Goal: Information Seeking & Learning: Understand process/instructions

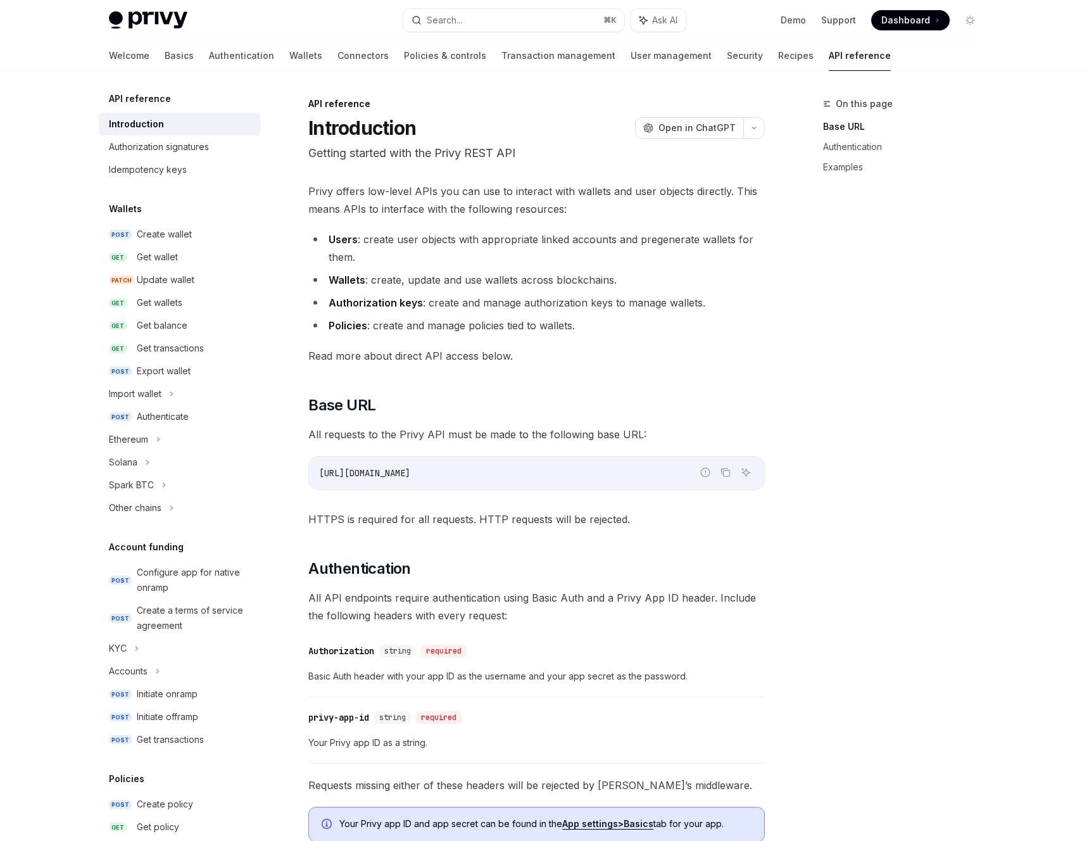
scroll to position [187, 0]
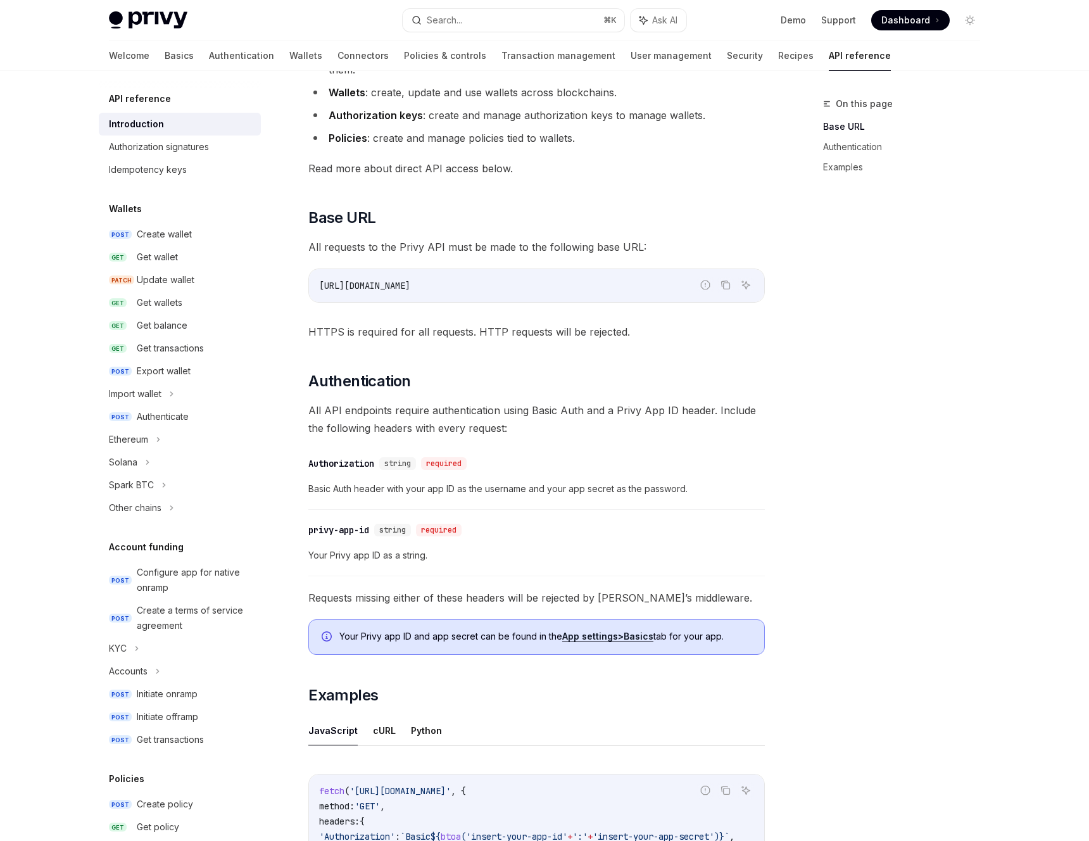
click at [813, 386] on div "On this page Base URL Authentication Examples" at bounding box center [893, 468] width 192 height 744
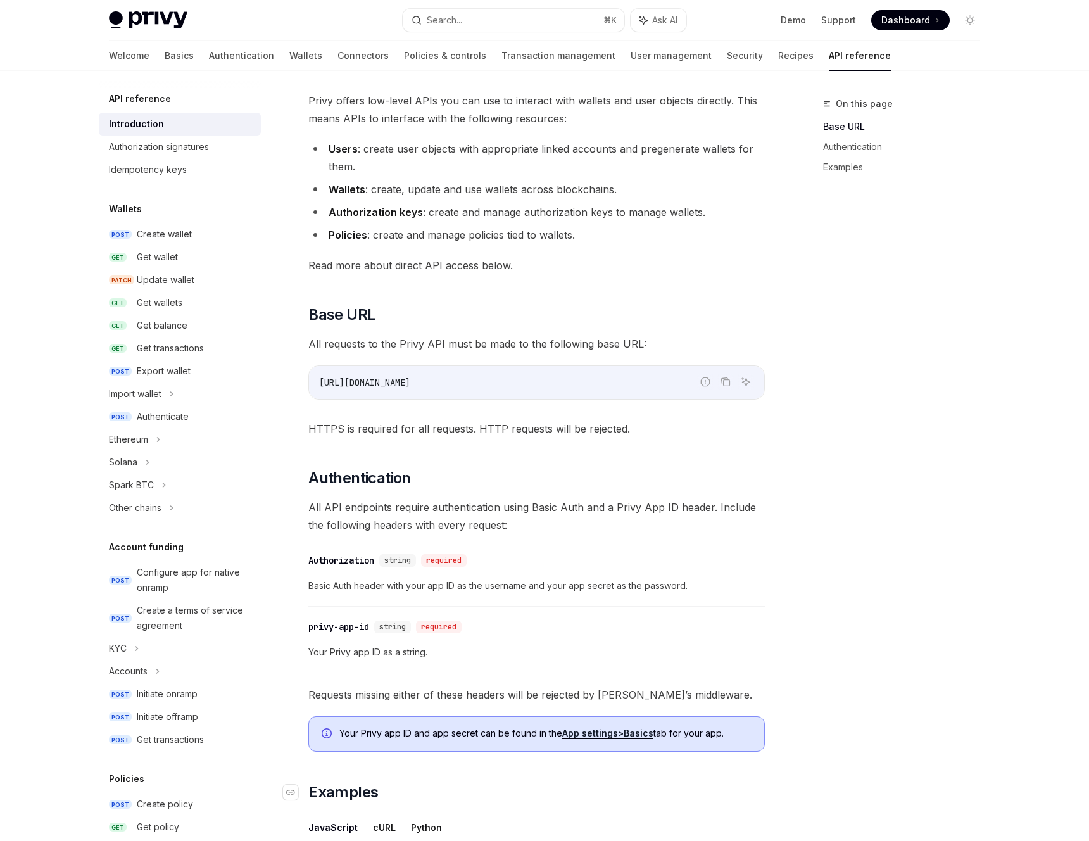
scroll to position [0, 0]
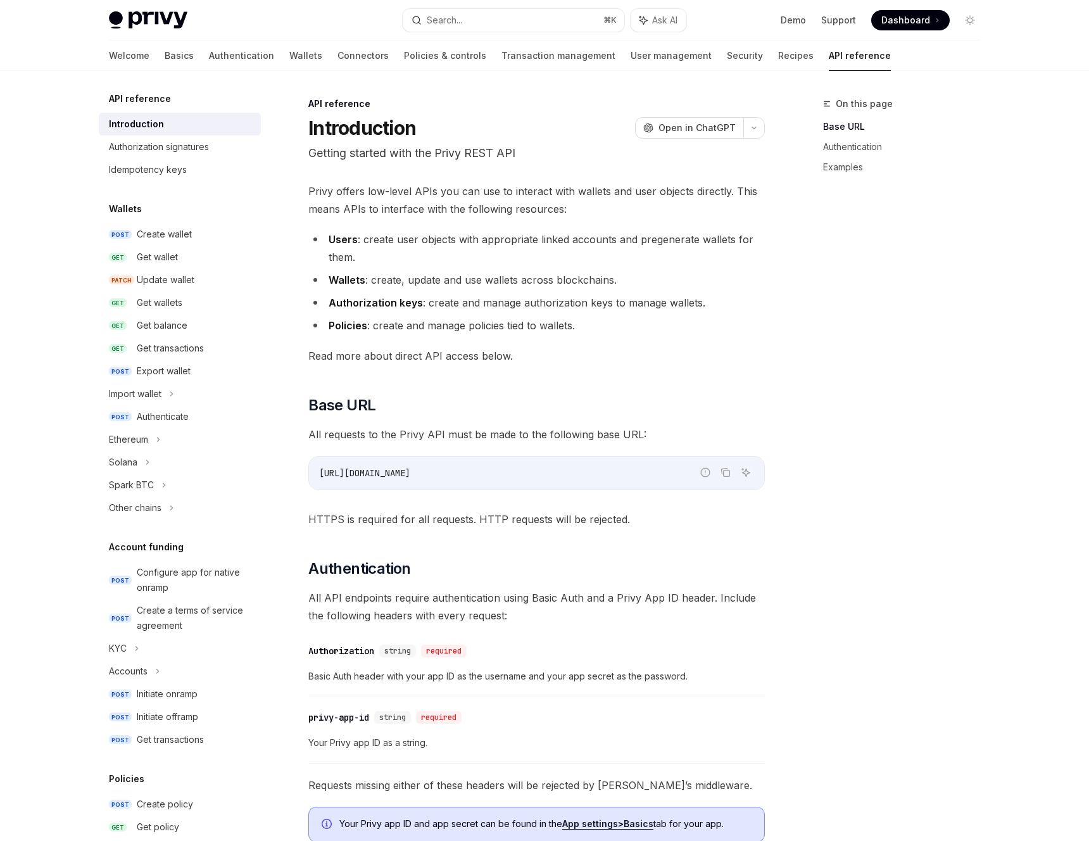
click at [802, 434] on div "On this page Base URL Authentication Examples" at bounding box center [893, 468] width 192 height 744
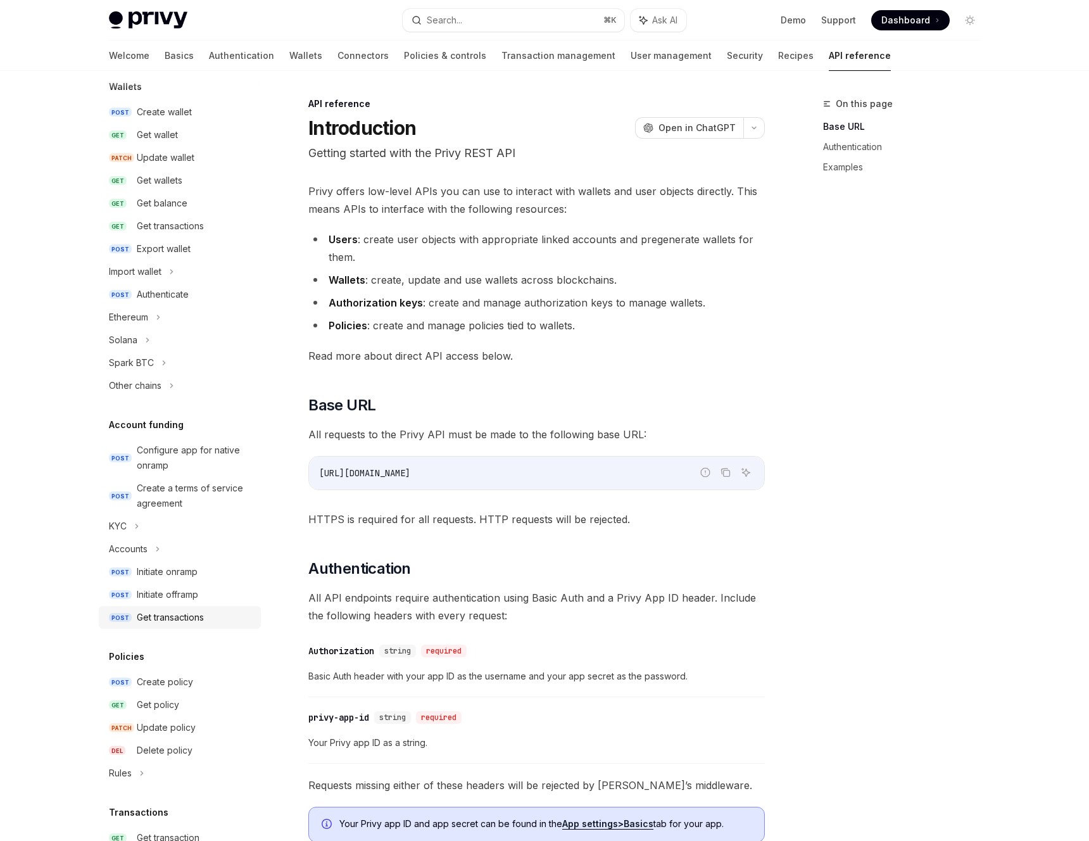
scroll to position [371, 0]
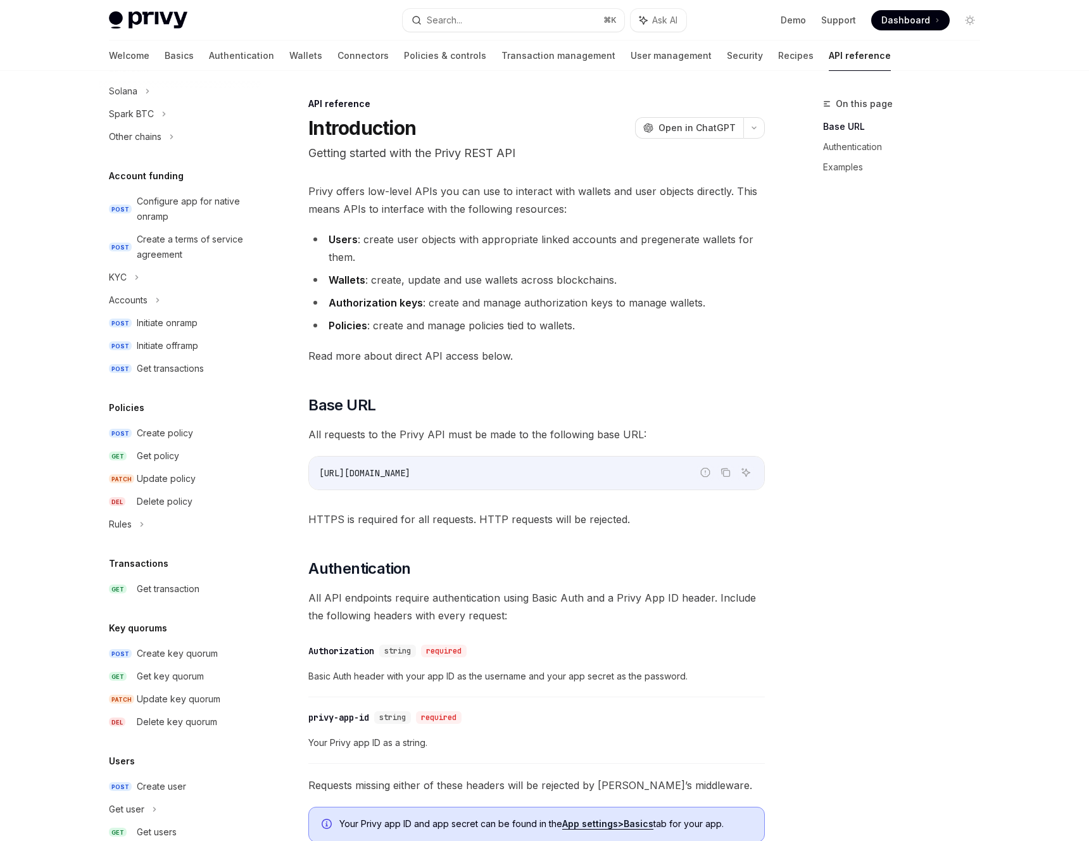
click at [872, 628] on div "On this page Base URL Authentication Examples" at bounding box center [893, 468] width 192 height 744
click at [897, 620] on div "On this page Base URL Authentication Examples" at bounding box center [893, 468] width 192 height 744
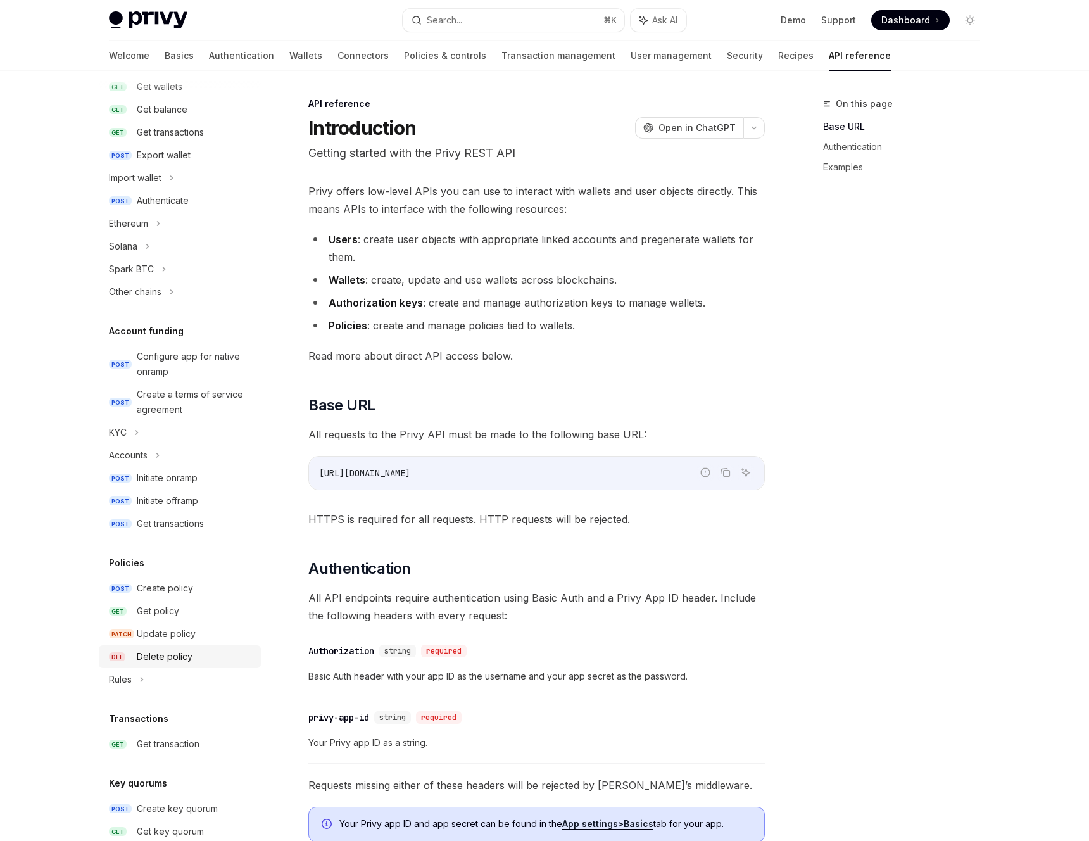
scroll to position [66, 0]
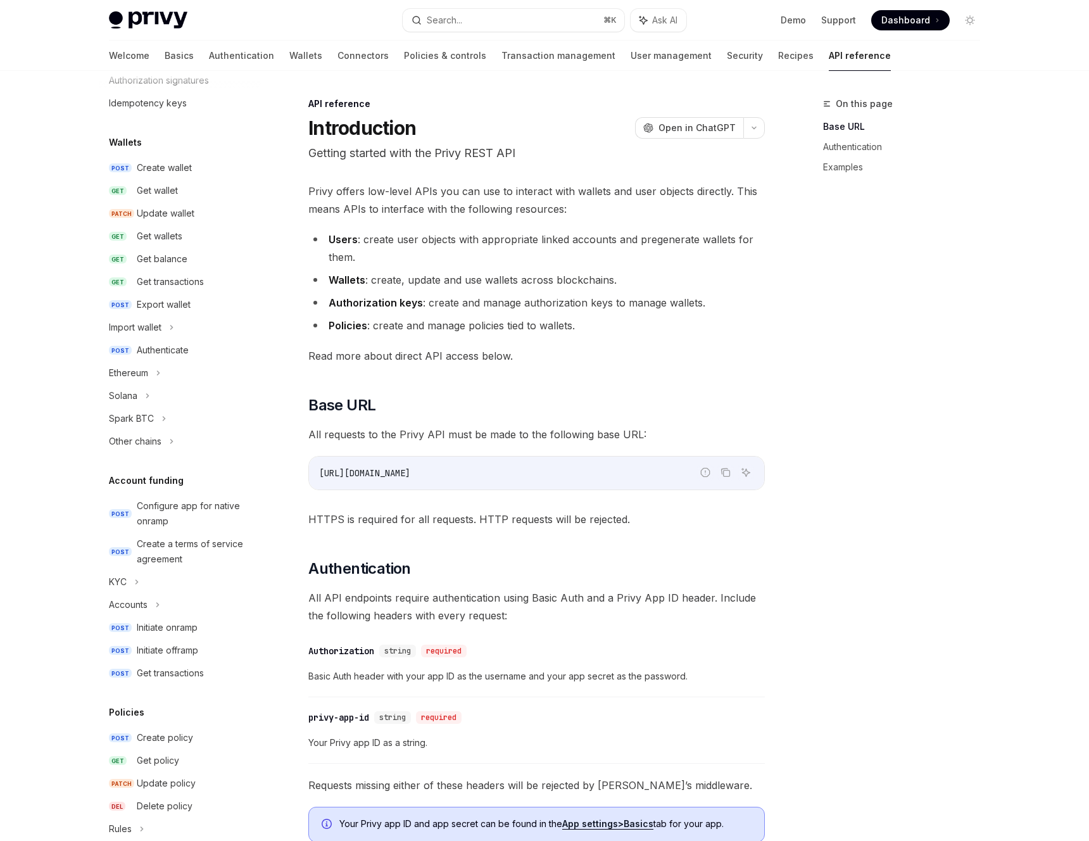
click at [934, 402] on div "On this page Base URL Authentication Examples" at bounding box center [893, 468] width 192 height 744
click at [872, 346] on div "On this page Base URL Authentication Examples" at bounding box center [893, 468] width 192 height 744
click at [654, 335] on div "Privy offers low-level APIs you can use to interact with wallets and user objec…" at bounding box center [536, 667] width 456 height 970
click at [519, 365] on div "Privy offers low-level APIs you can use to interact with wallets and user objec…" at bounding box center [536, 667] width 456 height 970
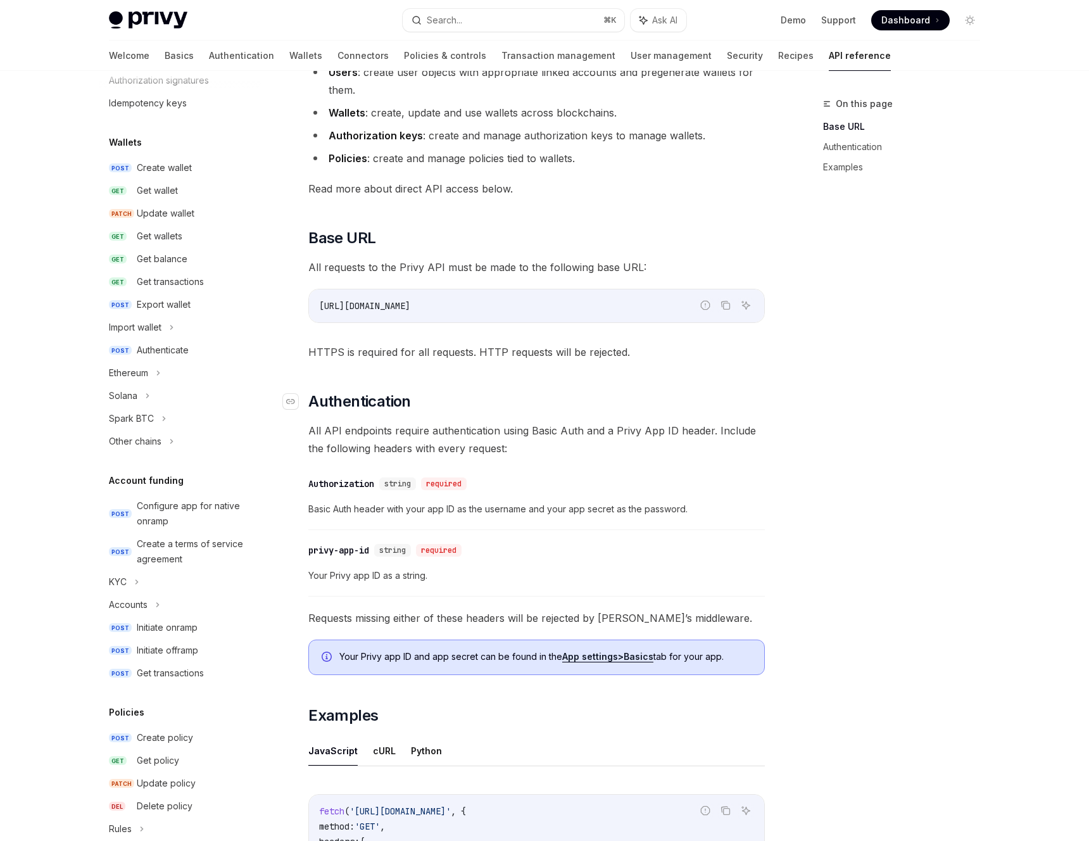
click at [520, 408] on h2 "​ Authentication" at bounding box center [536, 401] width 456 height 20
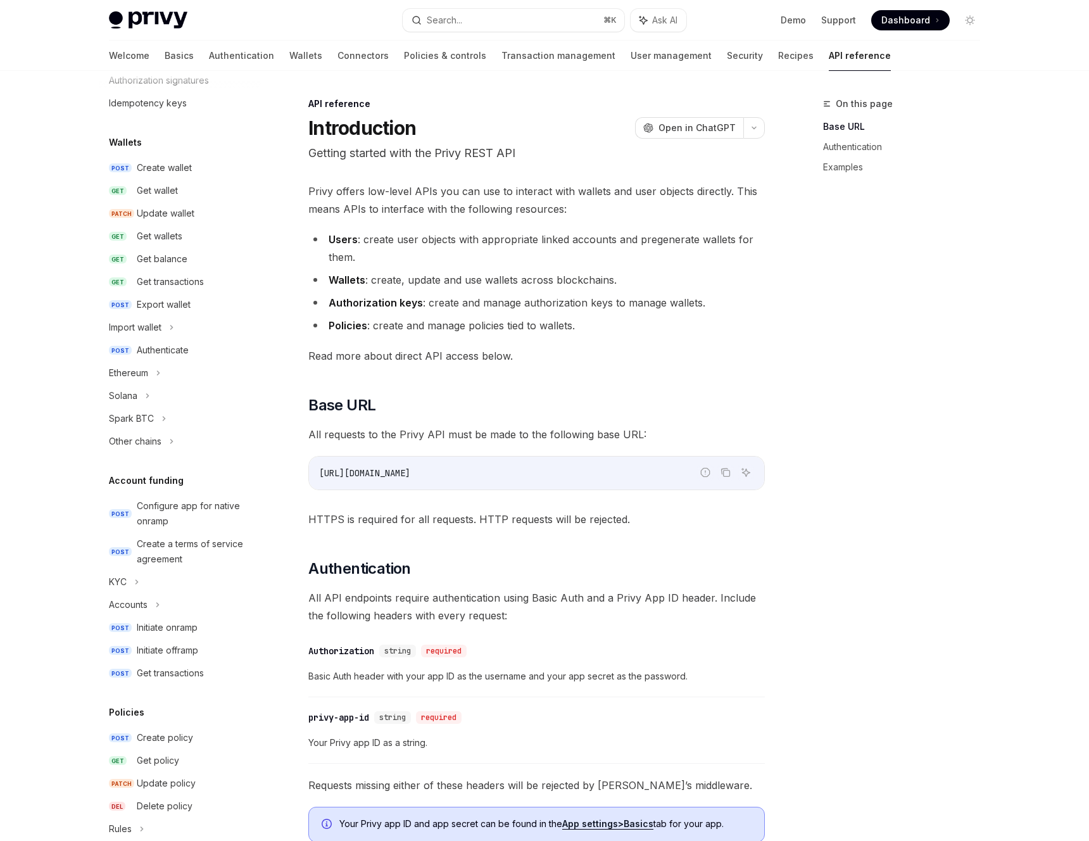
click at [486, 540] on div "Privy offers low-level APIs you can use to interact with wallets and user objec…" at bounding box center [536, 667] width 456 height 970
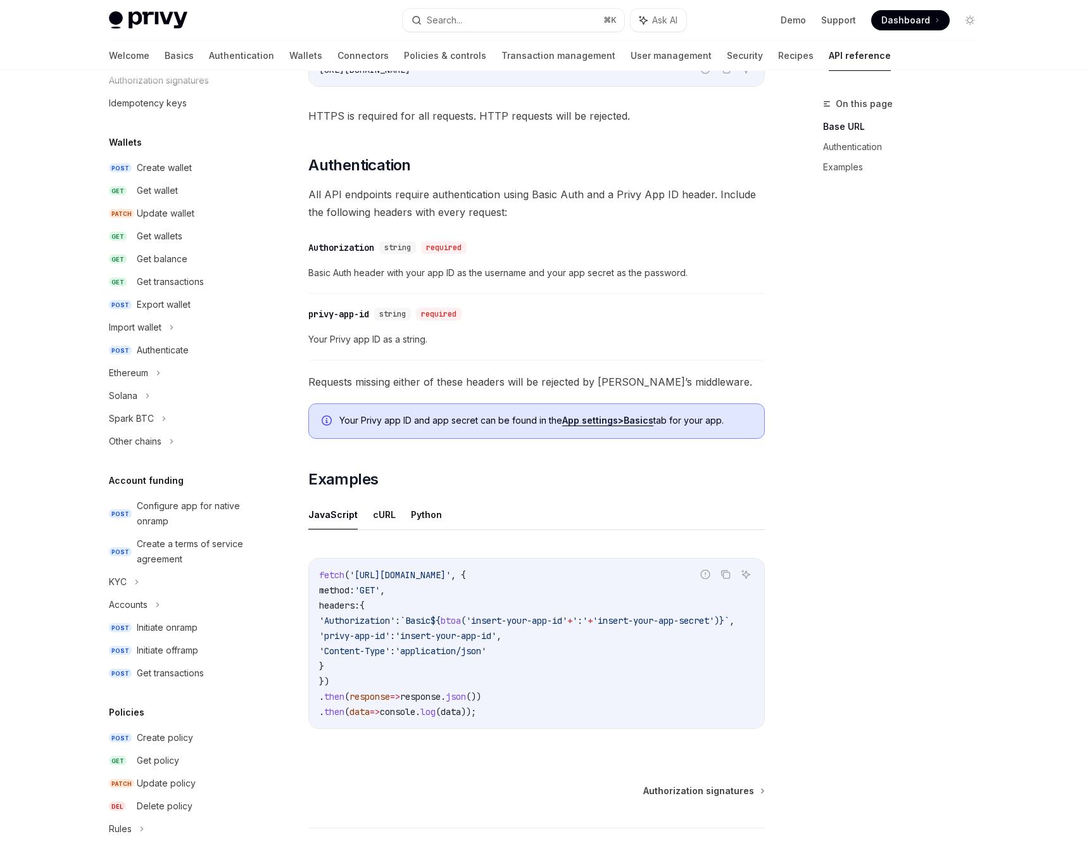
scroll to position [504, 0]
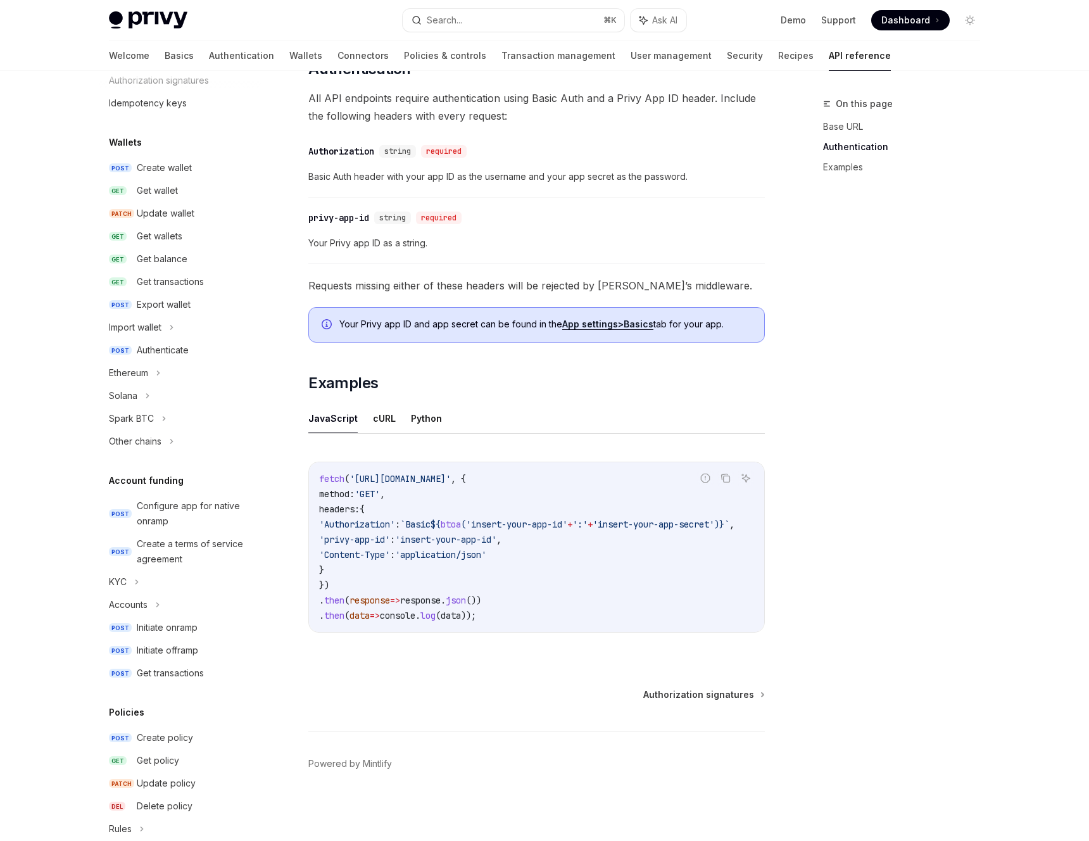
click at [446, 644] on div "Report incorrect code Copy Ask AI fetch ( '[URL][DOMAIN_NAME]' , { method: 'GET…" at bounding box center [536, 551] width 456 height 204
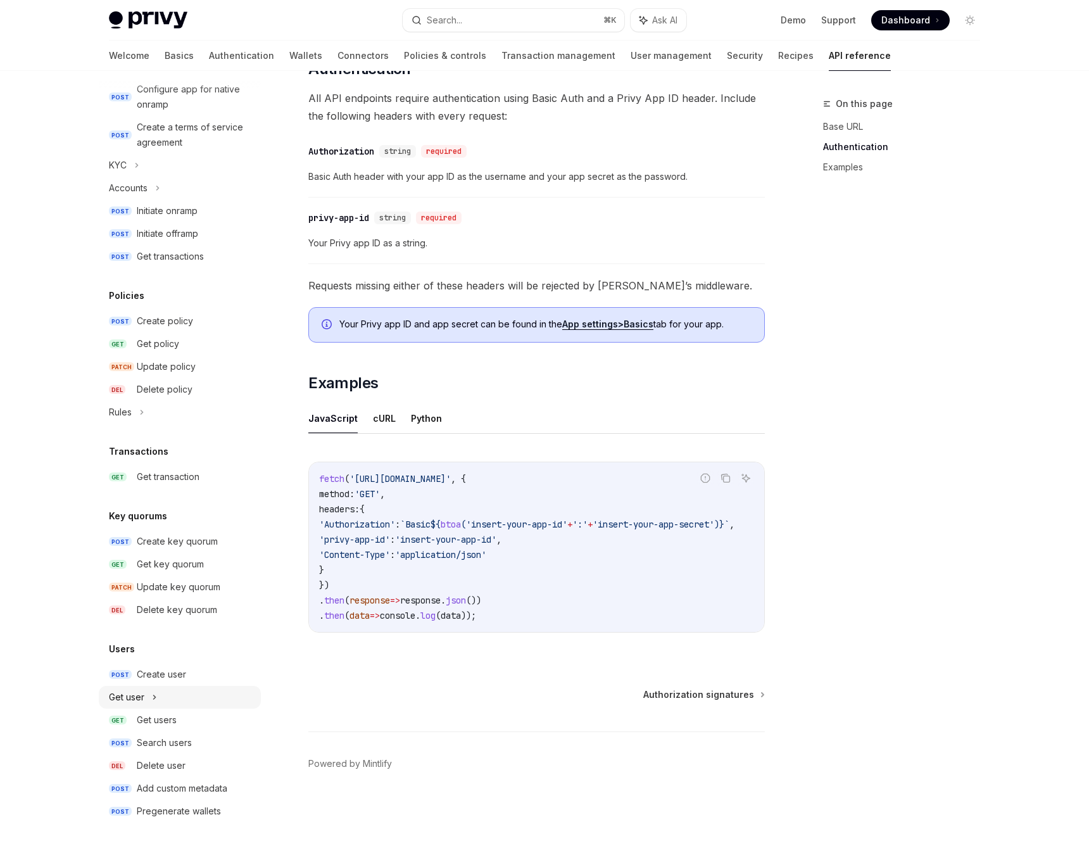
scroll to position [490, 0]
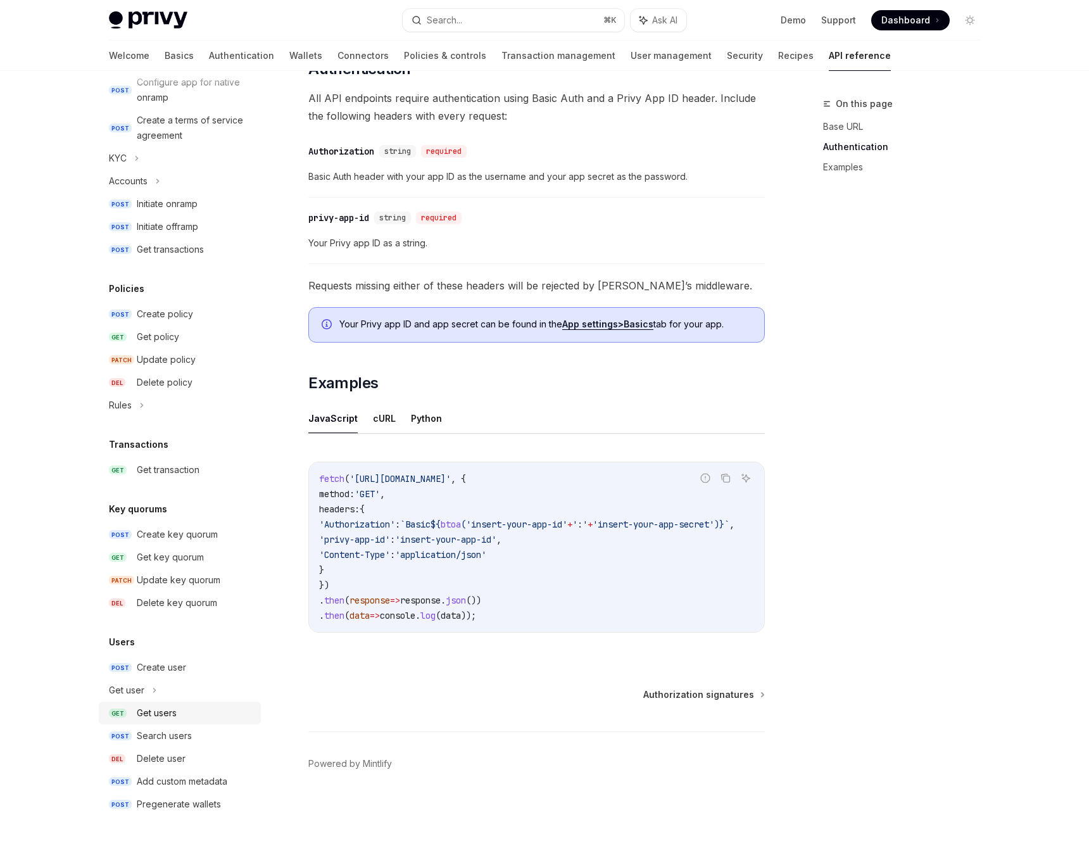
click at [185, 709] on div "Get users" at bounding box center [195, 712] width 116 height 15
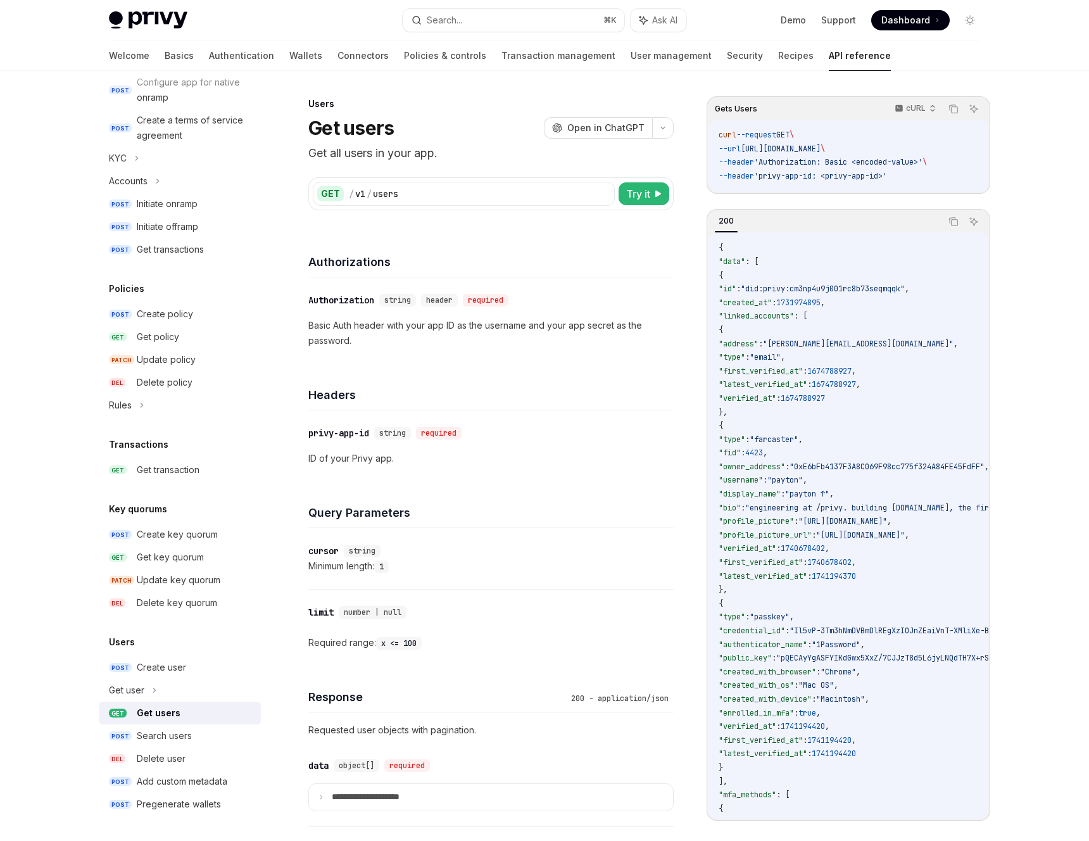
click at [904, 537] on span ""[URL][DOMAIN_NAME]"" at bounding box center [860, 535] width 89 height 10
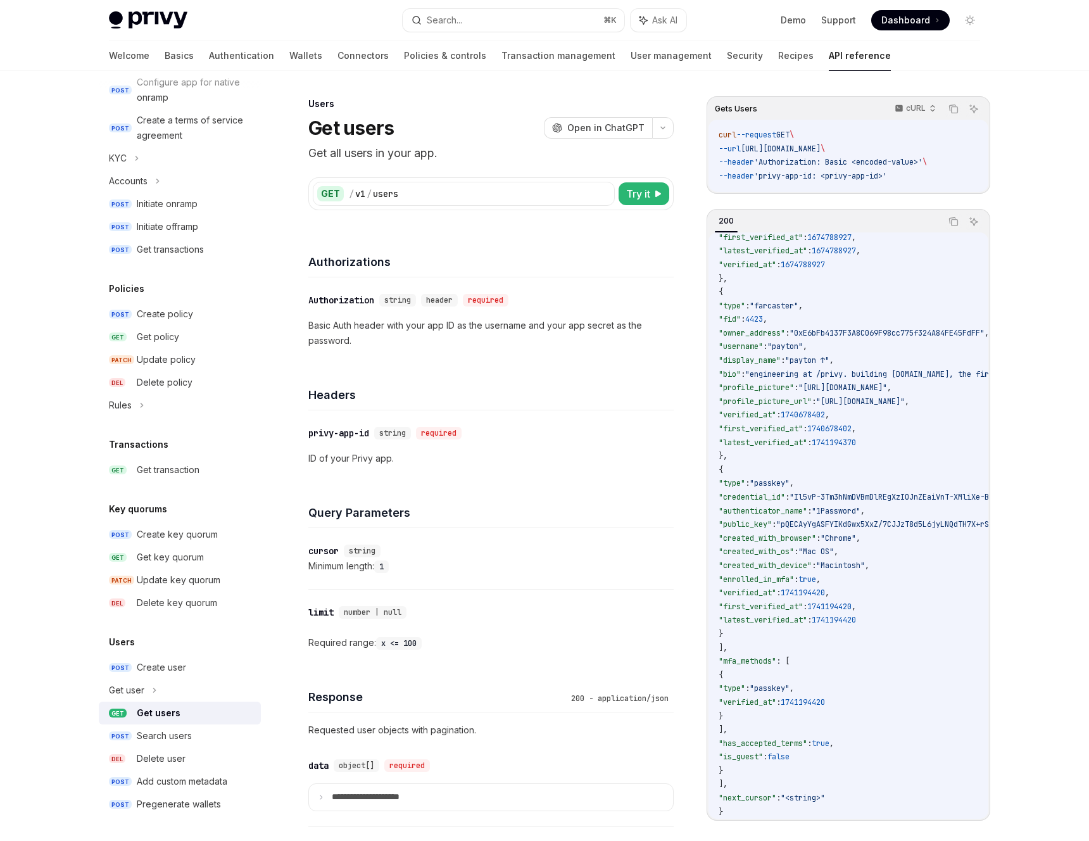
click at [647, 517] on h4 "Query Parameters" at bounding box center [490, 512] width 365 height 17
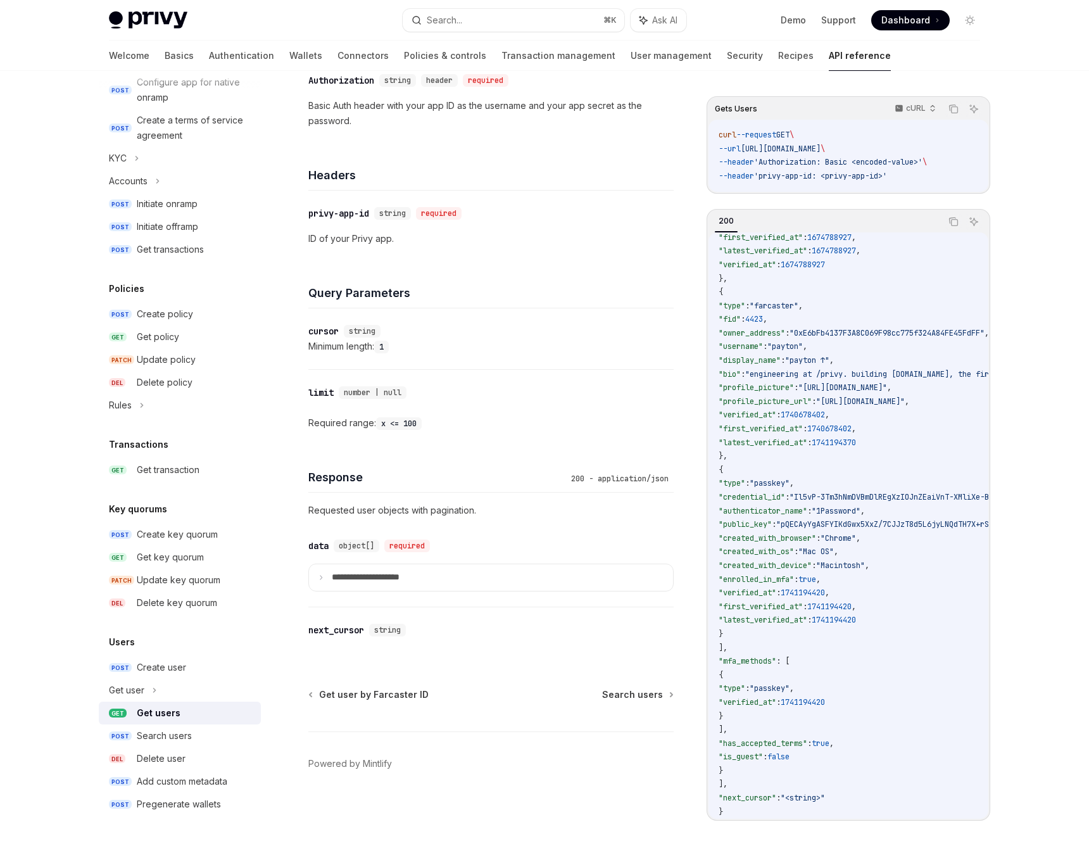
scroll to position [0, 0]
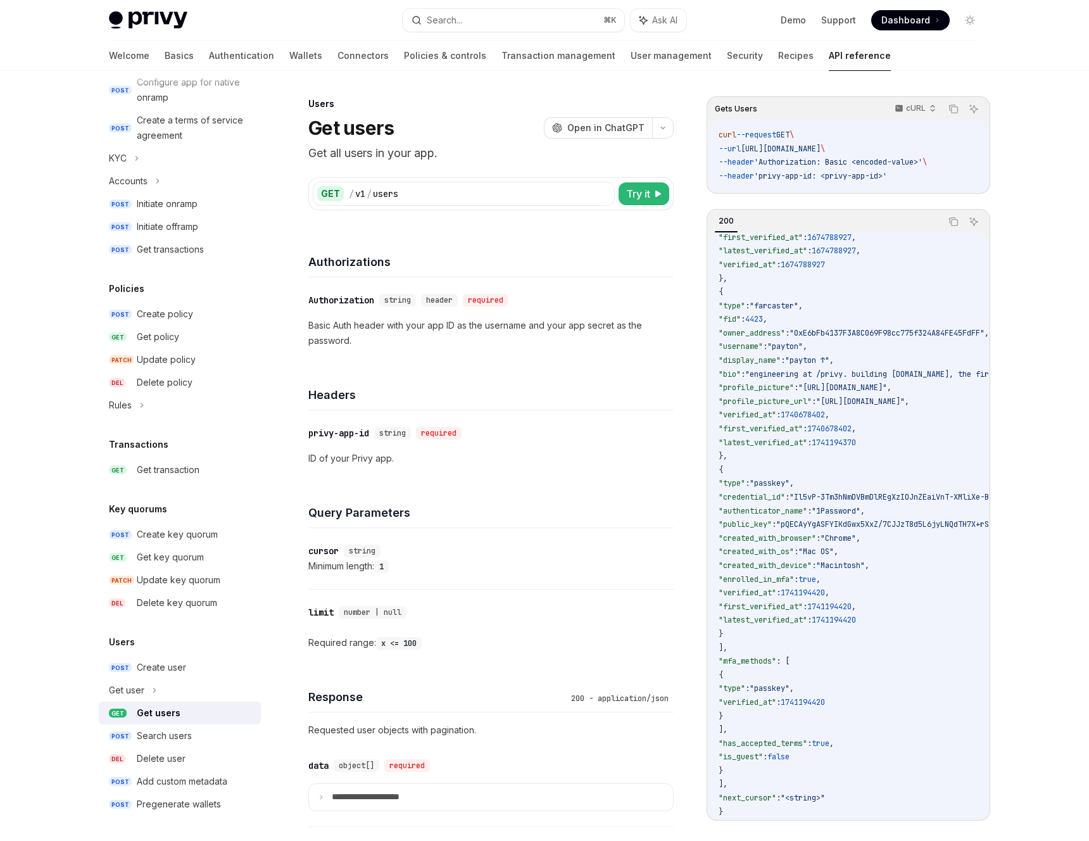
click at [869, 492] on span ""Il5vP-3Tm3hNmDVBmDlREgXzIOJnZEaiVnT-XMliXe-BufP9GL1-d3qhozk9IkZwQ_"" at bounding box center [939, 497] width 301 height 10
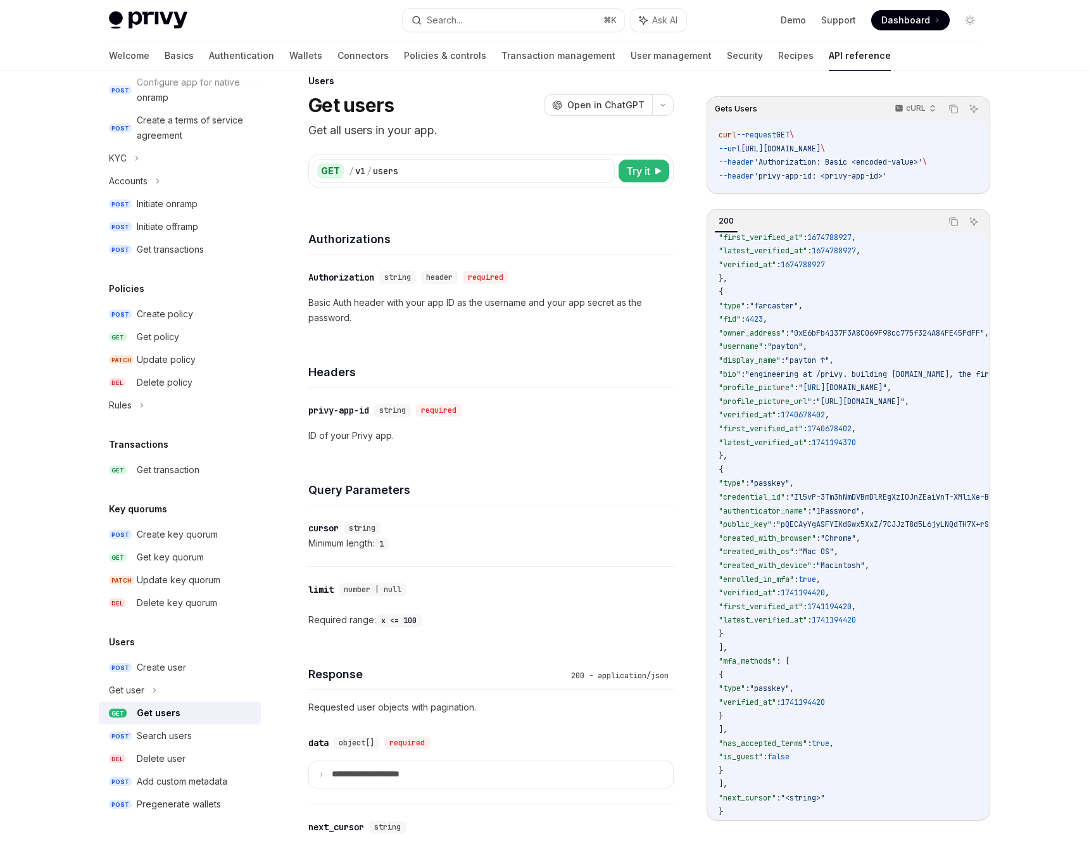
scroll to position [29, 0]
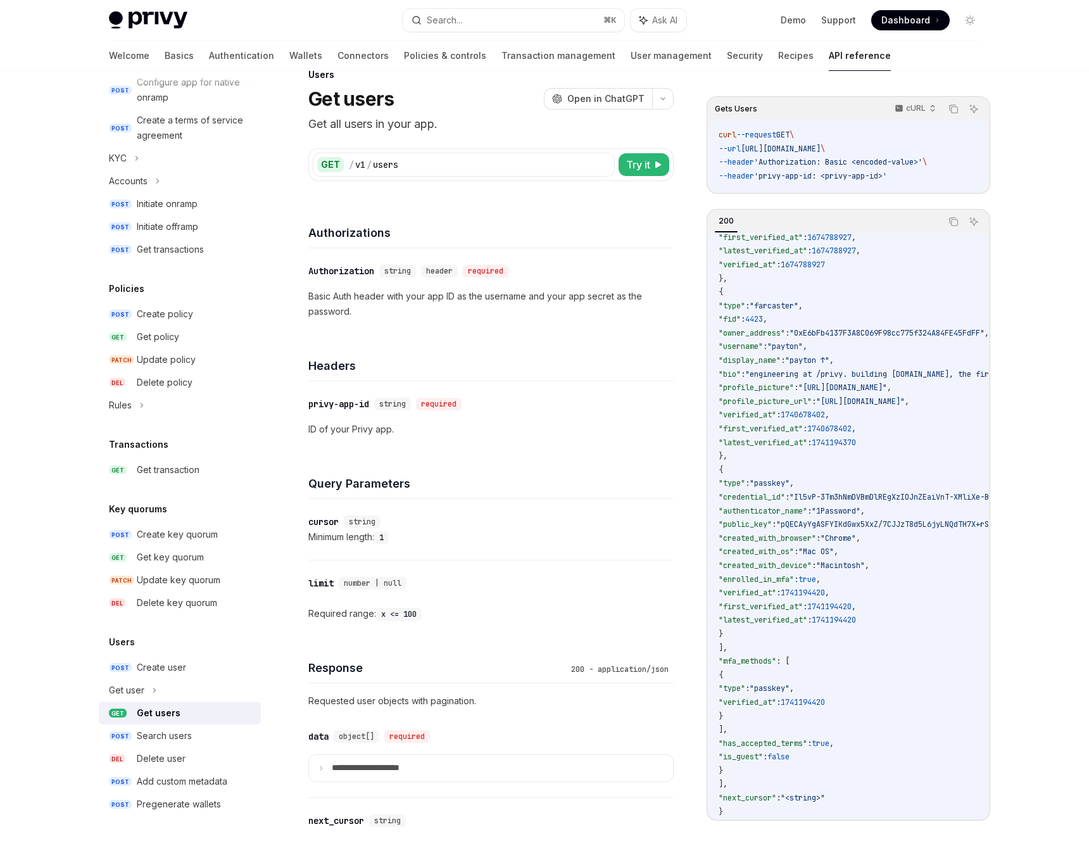
click at [830, 415] on code "{ "data" : [ { "id" : "did:privy:cm3np4u9j001rc8b73seqmqqk" , "created_at" : 17…" at bounding box center [1031, 463] width 626 height 711
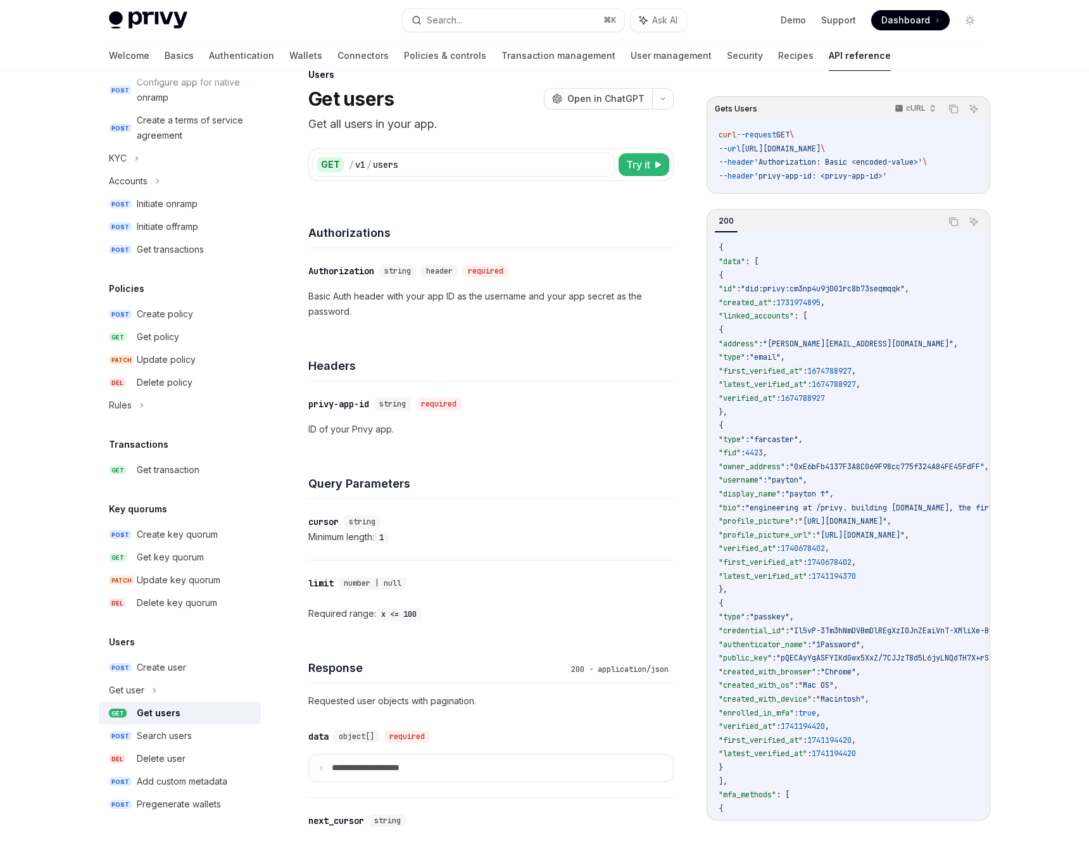
scroll to position [139, 0]
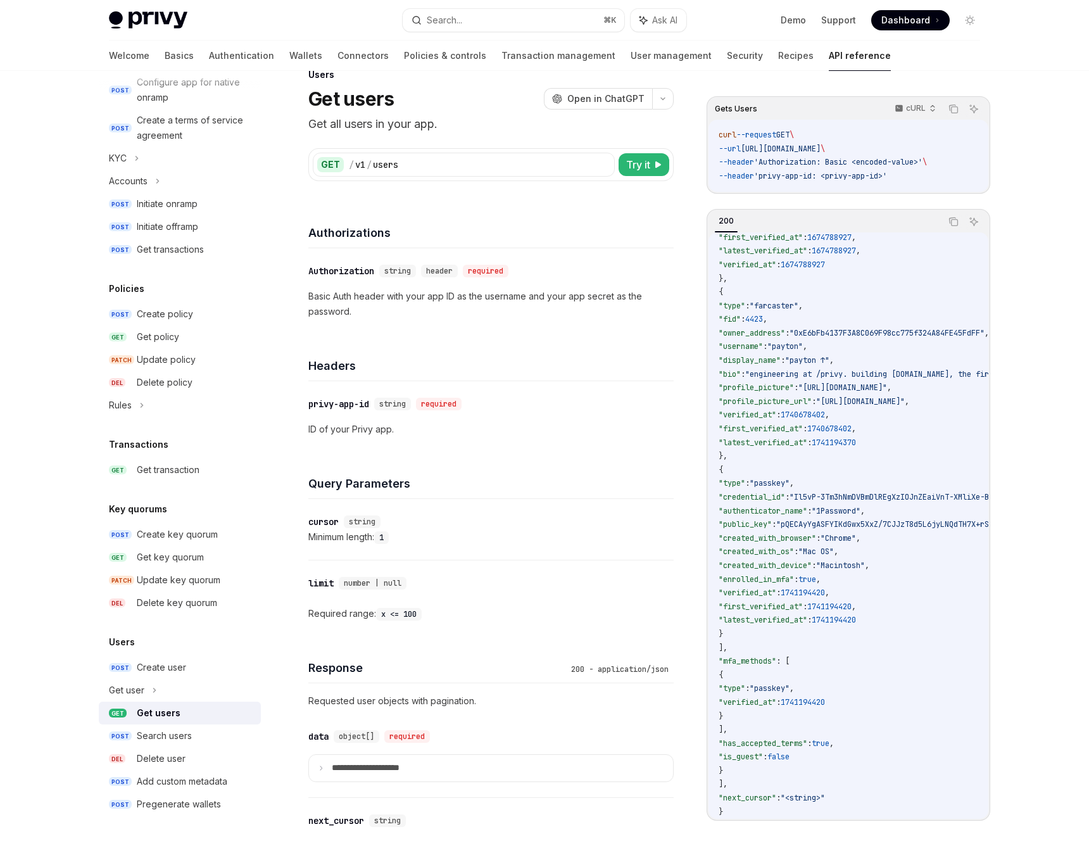
click at [934, 582] on code "{ "data" : [ { "id" : "did:privy:cm3np4u9j001rc8b73seqmqqk" , "created_at" : 17…" at bounding box center [1031, 463] width 626 height 711
click at [927, 621] on code "{ "data" : [ { "id" : "did:privy:cm3np4u9j001rc8b73seqmqqk" , "created_at" : 17…" at bounding box center [1031, 463] width 626 height 711
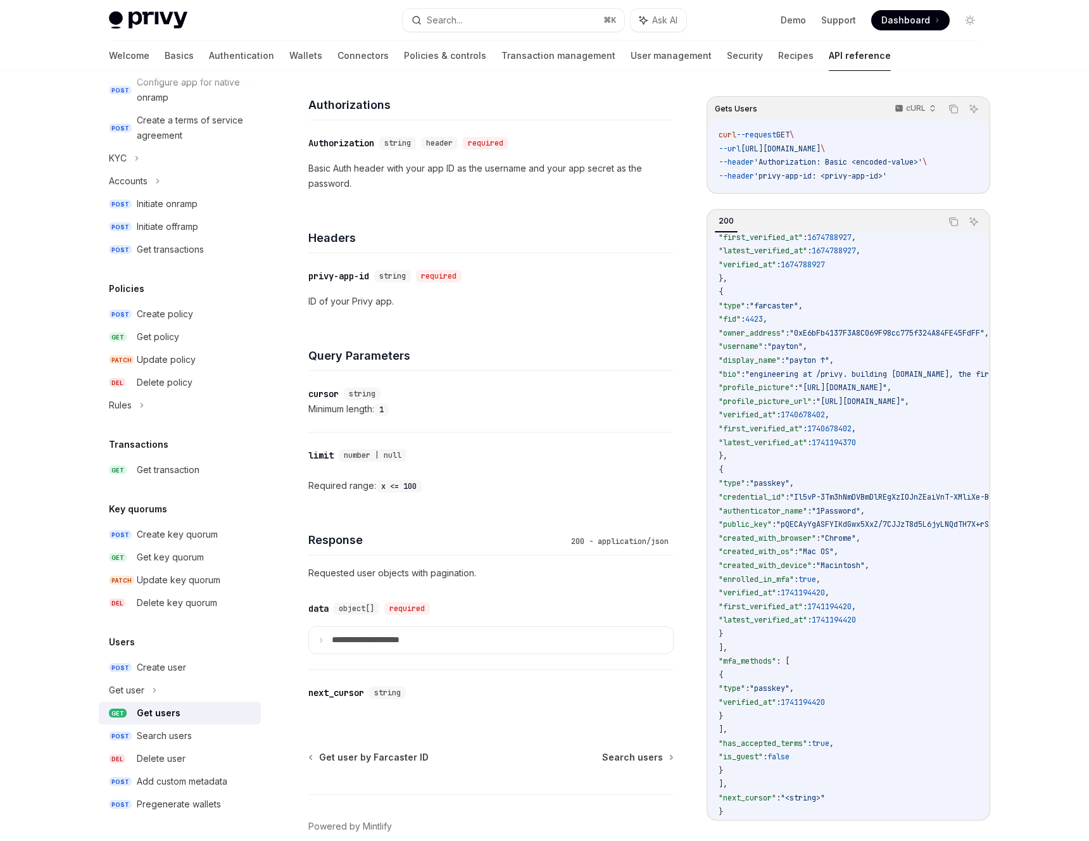
scroll to position [68, 0]
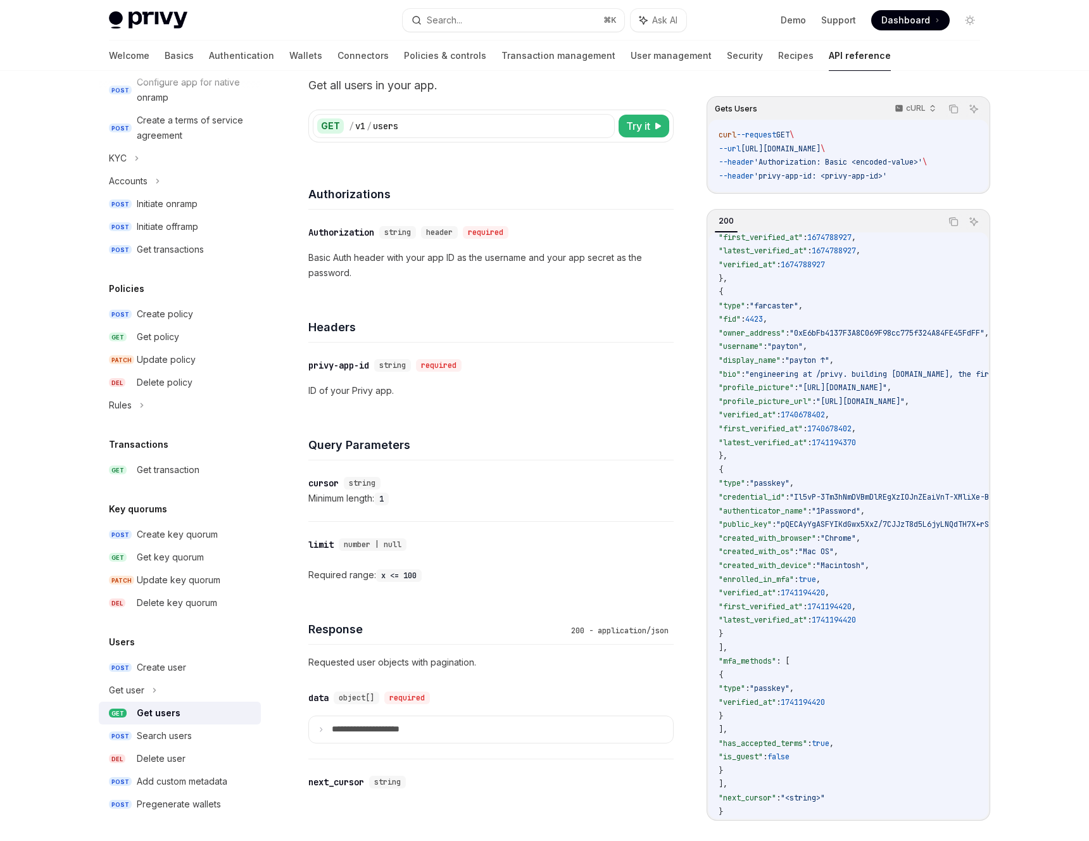
click at [768, 625] on code "{ "data" : [ { "id" : "did:privy:cm3np4u9j001rc8b73seqmqqk" , "created_at" : 17…" at bounding box center [1031, 463] width 626 height 711
click at [791, 635] on code "{ "data" : [ { "id" : "did:privy:cm3np4u9j001rc8b73seqmqqk" , "created_at" : 17…" at bounding box center [1031, 463] width 626 height 711
drag, startPoint x: 825, startPoint y: 648, endPoint x: 823, endPoint y: 617, distance: 31.1
click at [823, 617] on code "{ "data" : [ { "id" : "did:privy:cm3np4u9j001rc8b73seqmqqk" , "created_at" : 17…" at bounding box center [1031, 463] width 626 height 711
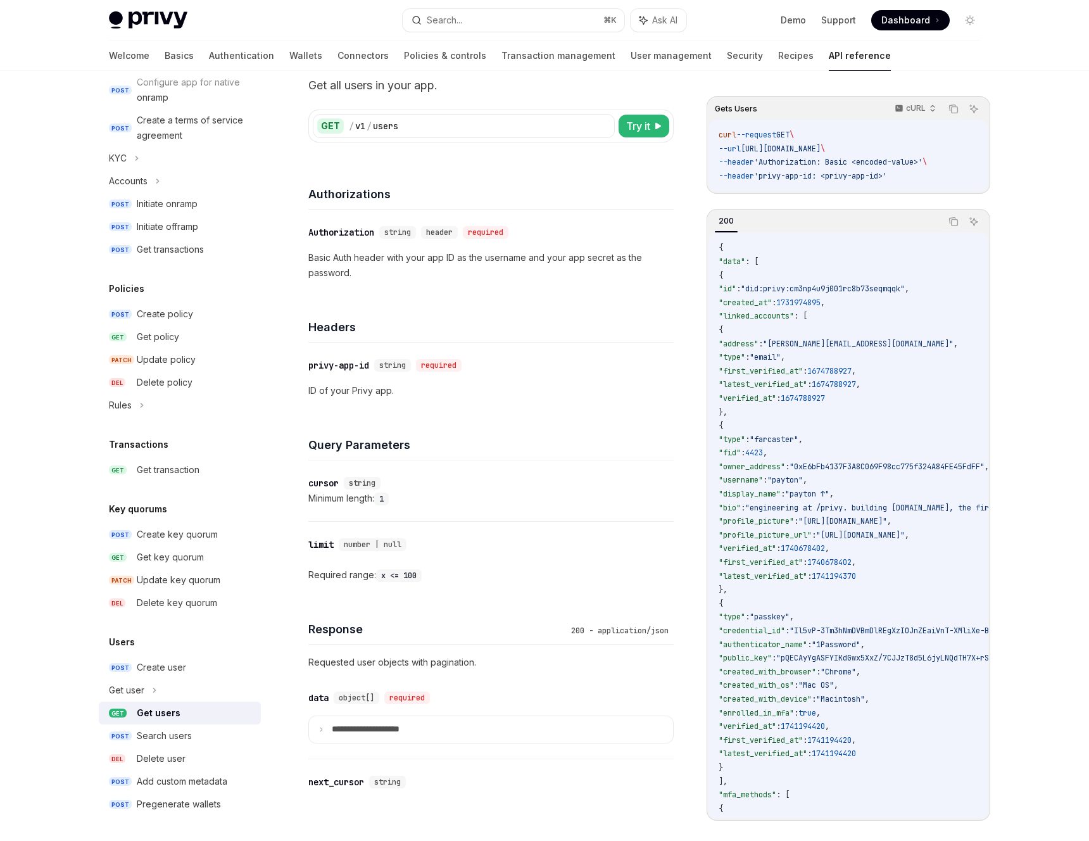
click at [825, 543] on span "1740678402" at bounding box center [802, 548] width 44 height 10
click at [807, 579] on span ""latest_verified_at"" at bounding box center [762, 576] width 89 height 10
click at [876, 433] on code "{ "data" : [ { "id" : "did:privy:cm3np4u9j001rc8b73seqmqqk" , "created_at" : 17…" at bounding box center [1031, 596] width 626 height 711
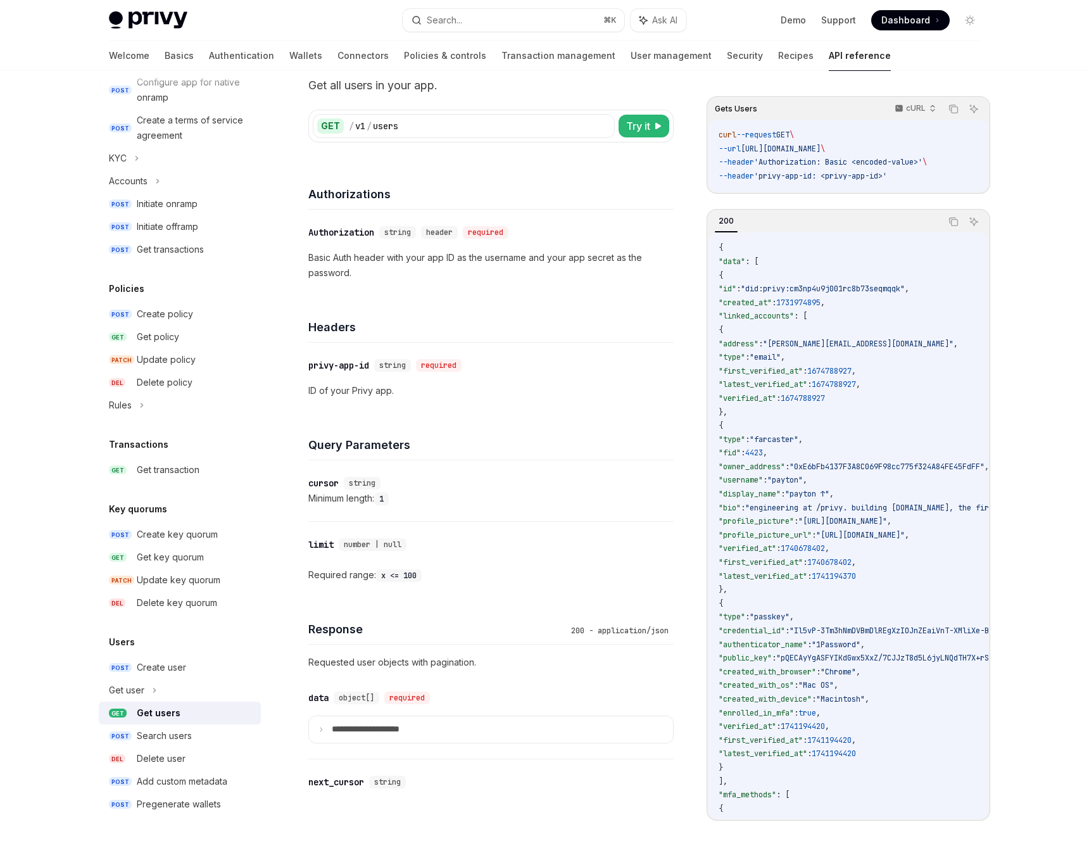
click at [876, 433] on code "{ "data" : [ { "id" : "did:privy:cm3np4u9j001rc8b73seqmqqk" , "created_at" : 17…" at bounding box center [1031, 596] width 626 height 711
click at [825, 399] on span "1674788927" at bounding box center [802, 398] width 44 height 10
click at [856, 380] on span "1674788927" at bounding box center [833, 384] width 44 height 10
click at [866, 469] on span ""0xE6bFb4137F3A8C069F98cc775f324A84FE45FdFF"" at bounding box center [886, 466] width 195 height 10
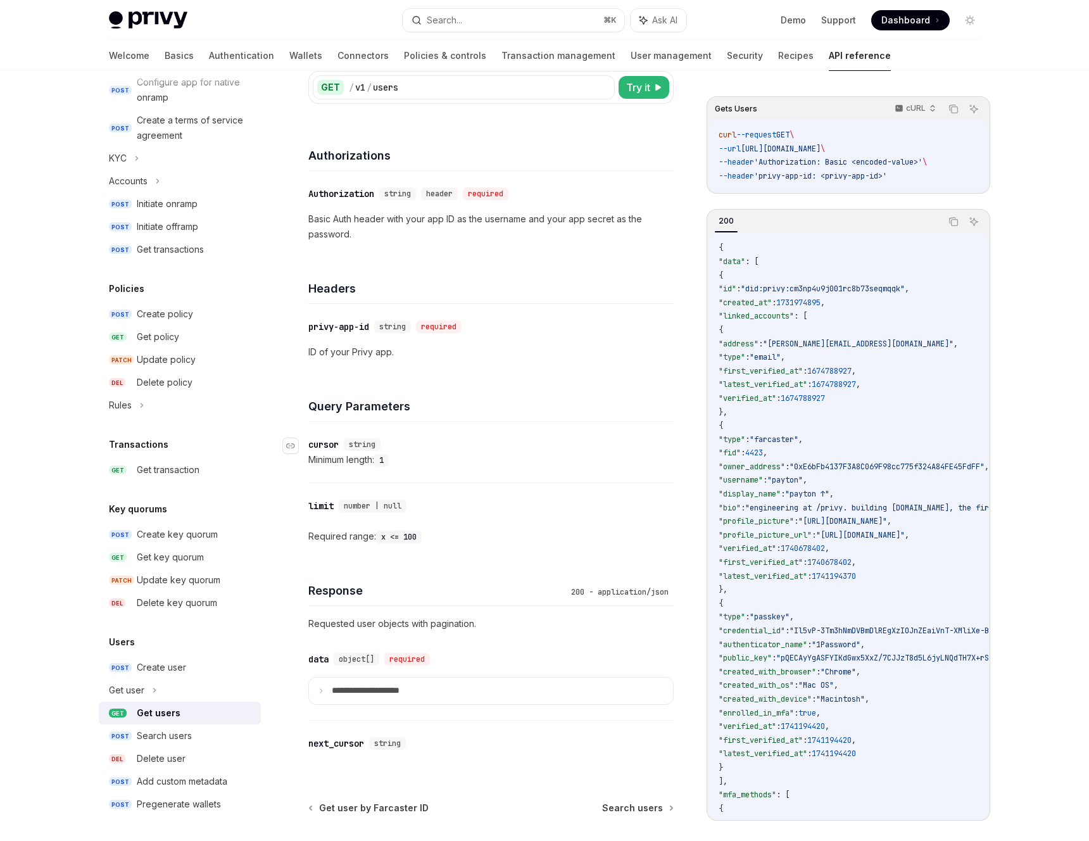
scroll to position [107, 0]
click at [807, 578] on span ""latest_verified_at"" at bounding box center [762, 576] width 89 height 10
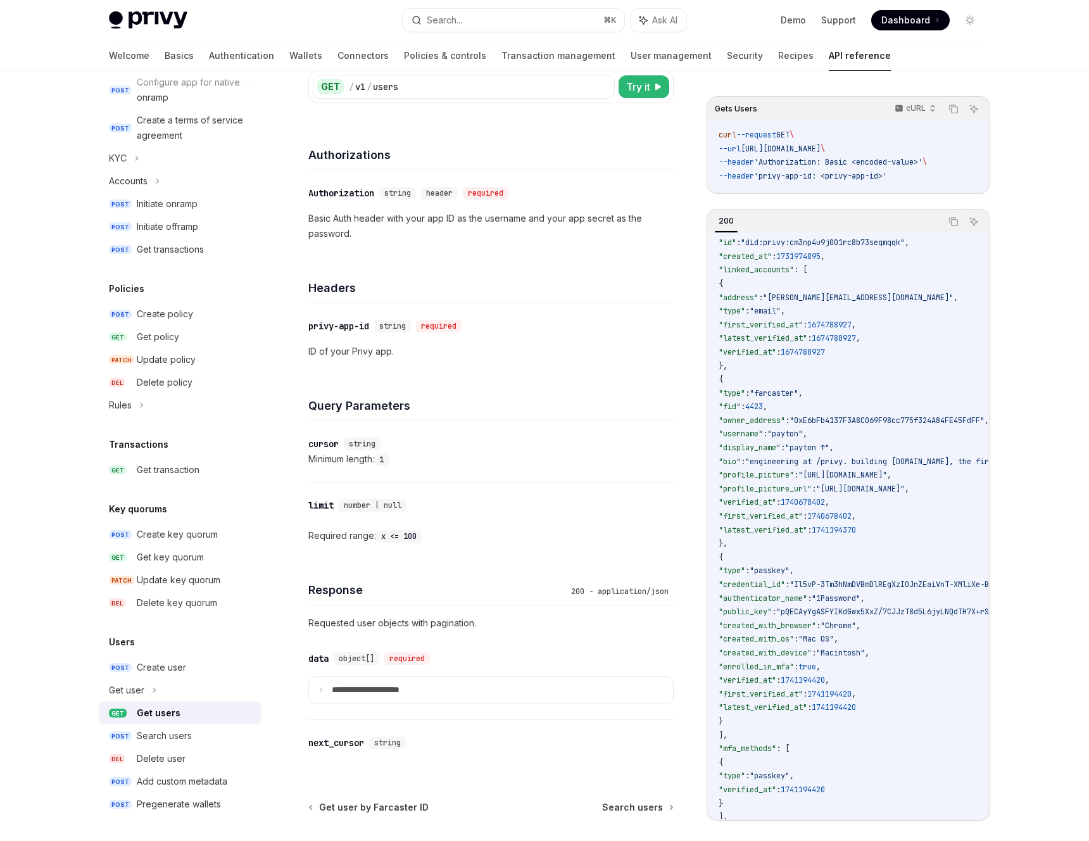
click at [776, 501] on span ""verified_at"" at bounding box center [747, 502] width 58 height 10
click at [825, 501] on span "1740678402" at bounding box center [802, 502] width 44 height 10
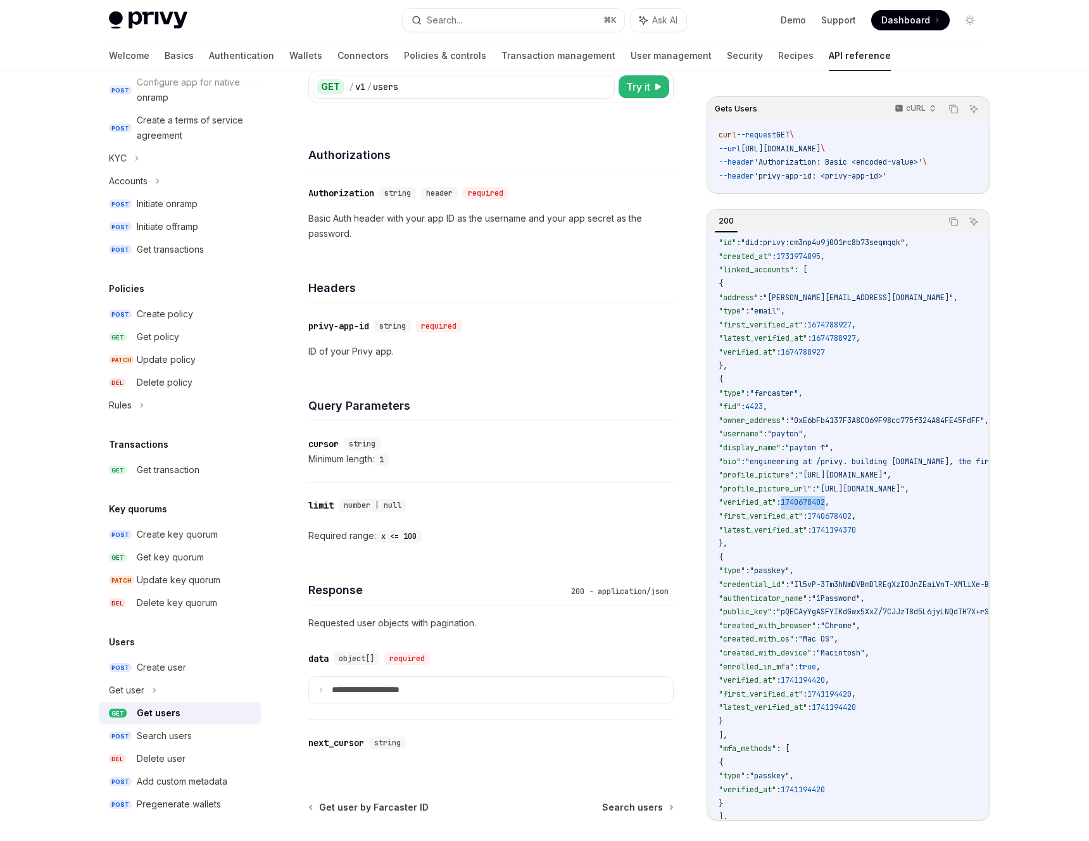
click at [825, 501] on span "1740678402" at bounding box center [802, 502] width 44 height 10
click at [891, 509] on code "{ "data" : [ { "id" : "did:privy:cm3np4u9j001rc8b73seqmqqk" , "created_at" : 17…" at bounding box center [1031, 550] width 626 height 711
click at [825, 502] on span "1740678402" at bounding box center [802, 502] width 44 height 10
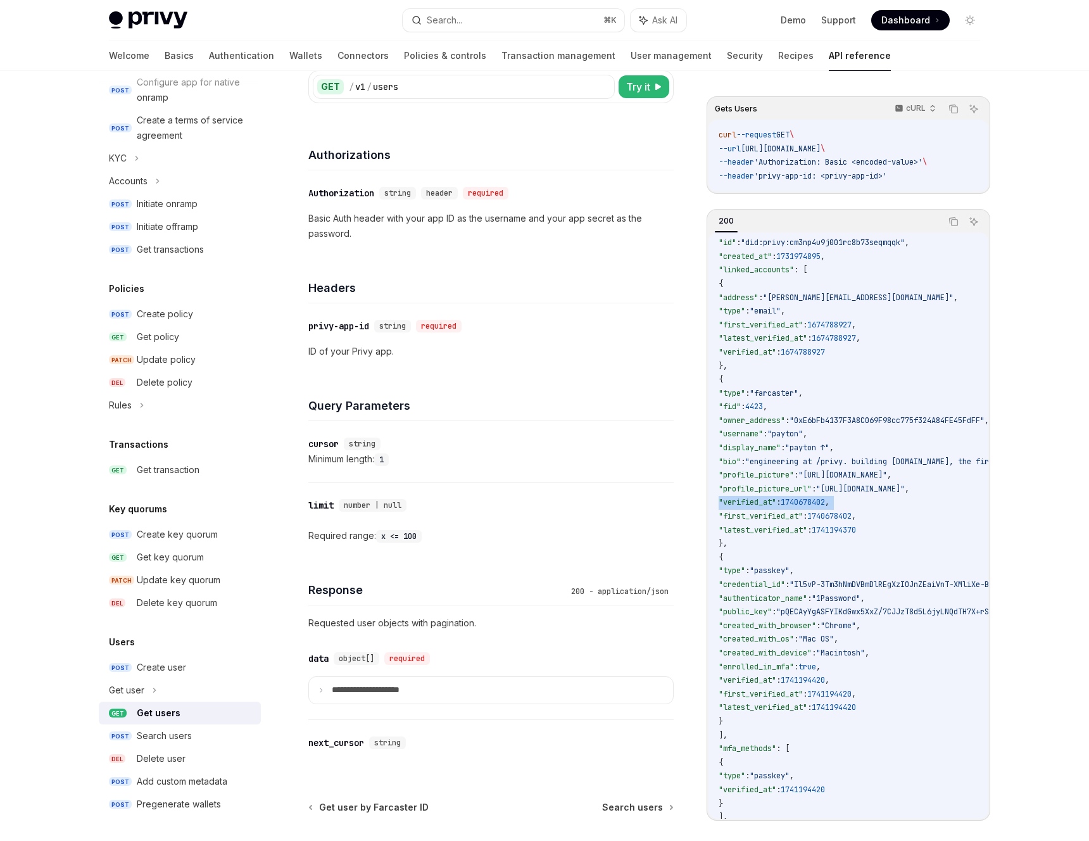
click at [816, 647] on span ":" at bounding box center [813, 652] width 4 height 10
click at [825, 680] on span "1741194420" at bounding box center [802, 680] width 44 height 10
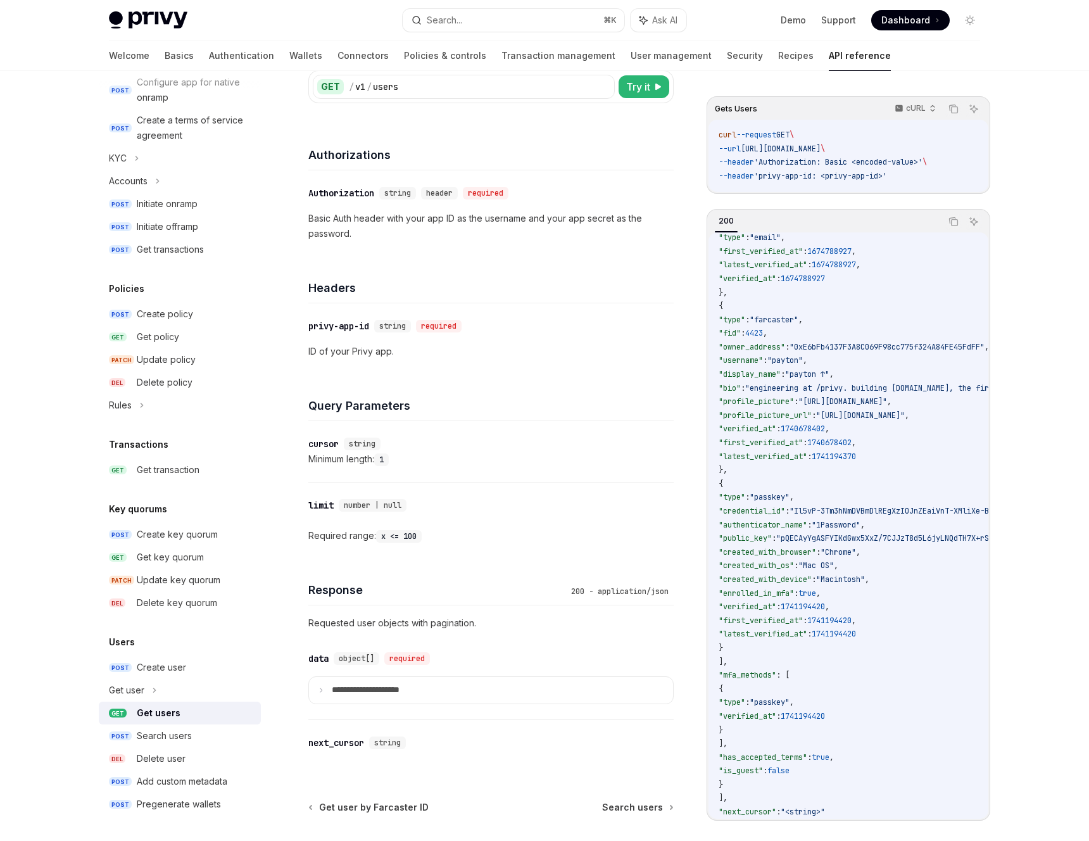
scroll to position [139, 0]
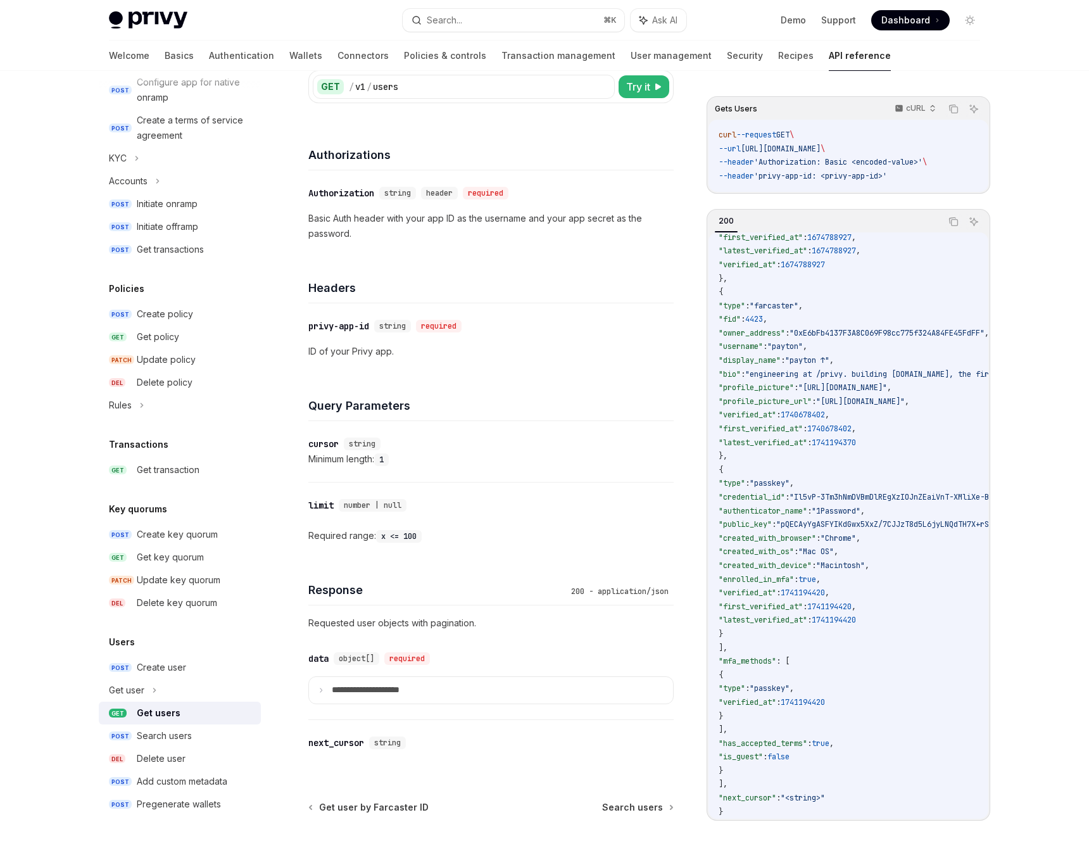
click at [825, 587] on span "1741194420" at bounding box center [802, 592] width 44 height 10
click at [776, 587] on span ""verified_at"" at bounding box center [747, 592] width 58 height 10
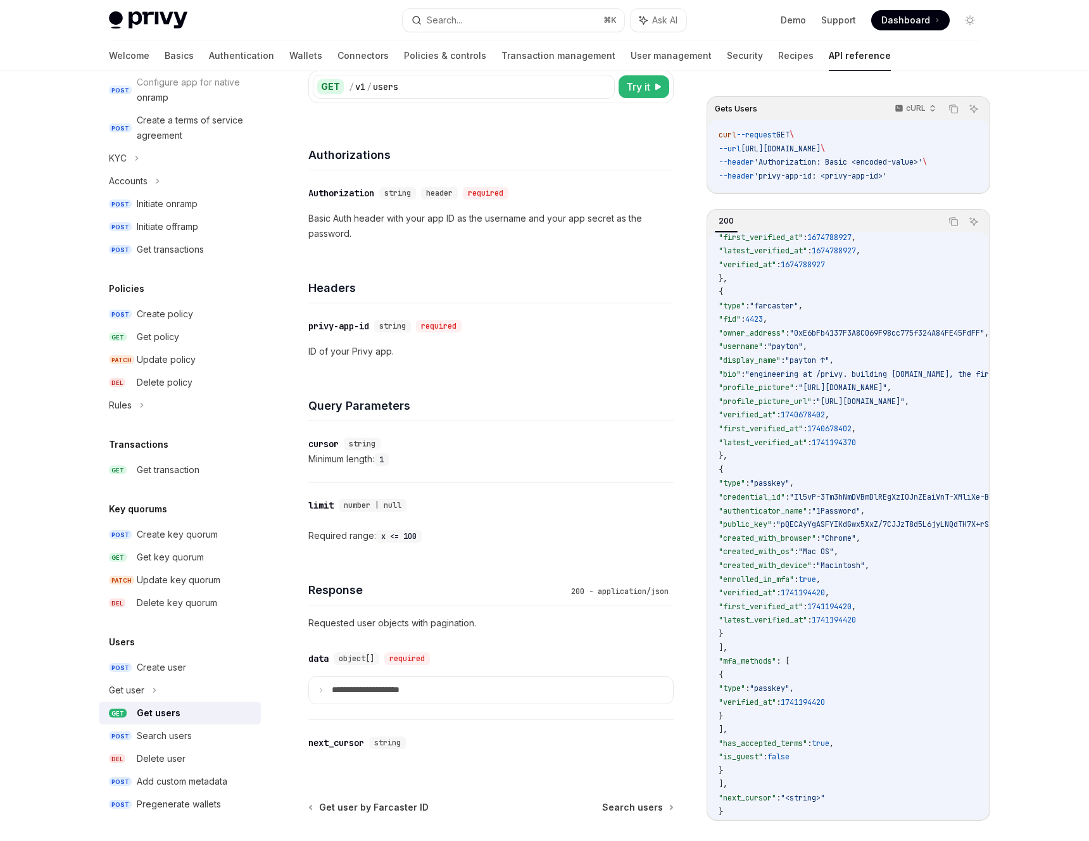
click at [825, 587] on span "1741194420" at bounding box center [802, 592] width 44 height 10
click at [857, 691] on code "{ "data" : [ { "id" : "did:privy:cm3np4u9j001rc8b73seqmqqk" , "created_at" : 17…" at bounding box center [1031, 463] width 626 height 711
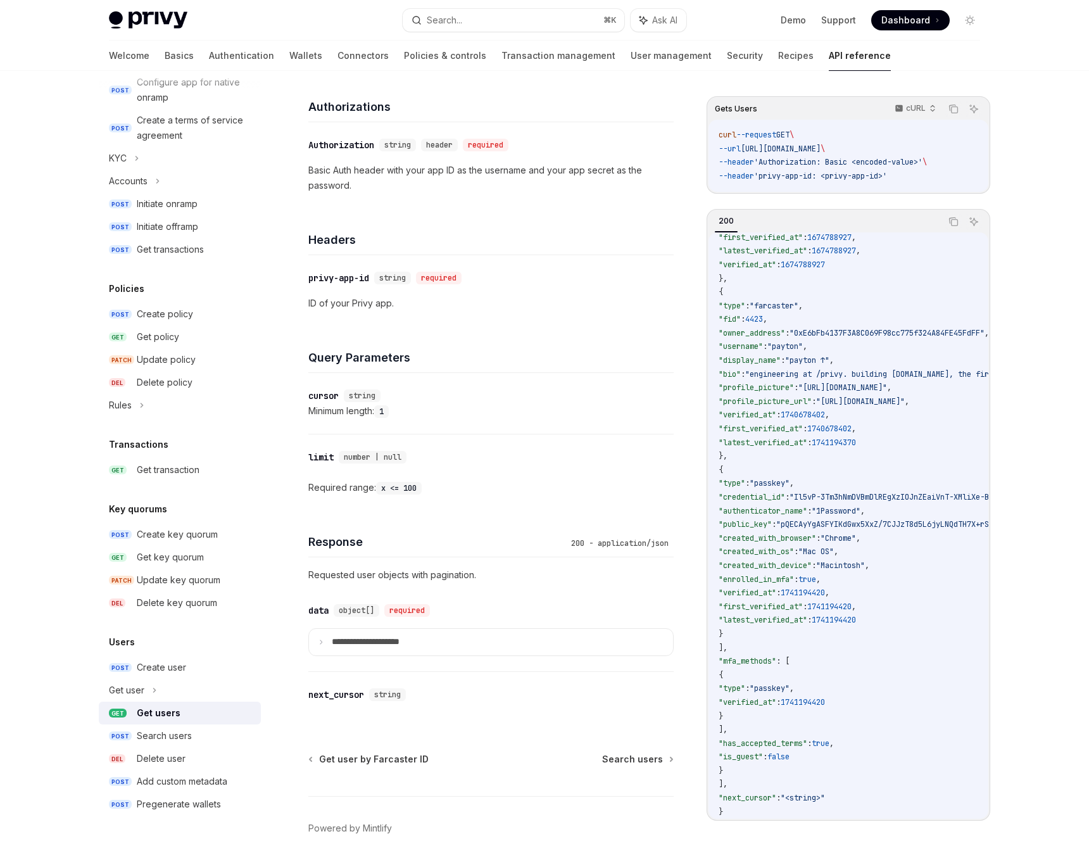
scroll to position [220, 0]
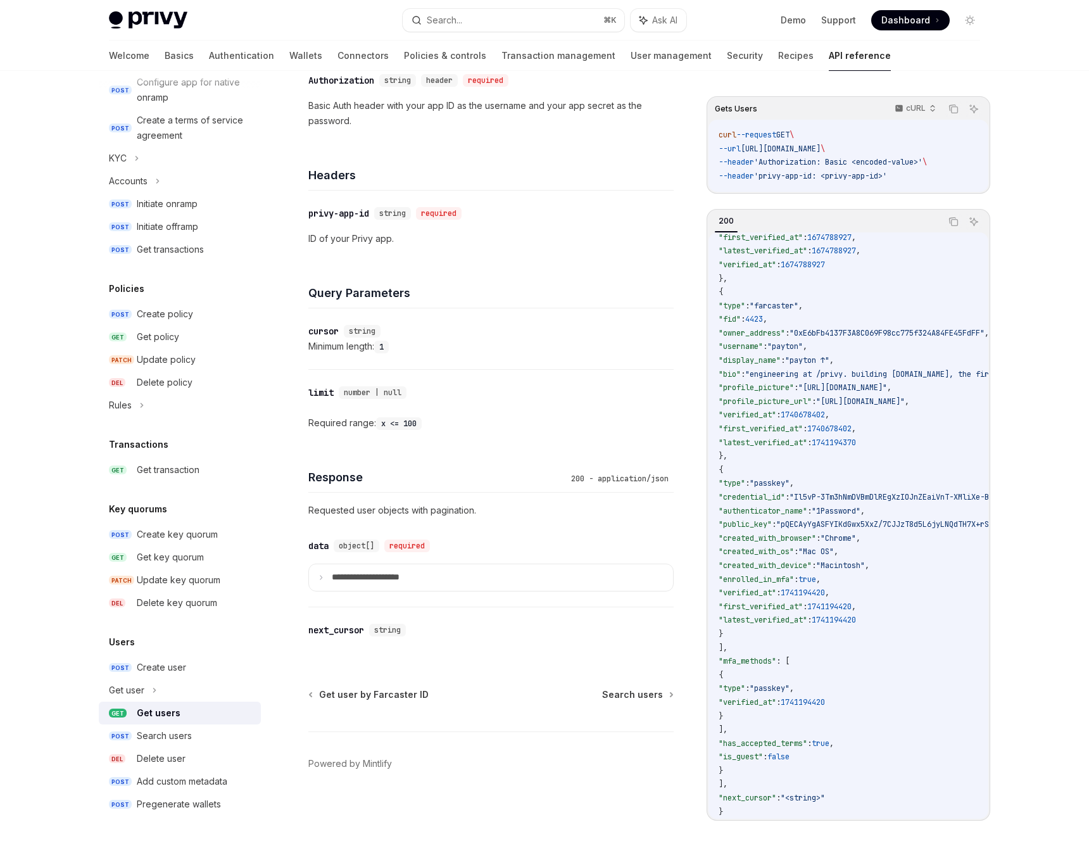
click at [822, 712] on code "{ "data" : [ { "id" : "did:privy:cm3np4u9j001rc8b73seqmqqk" , "created_at" : 17…" at bounding box center [1031, 463] width 626 height 711
click at [811, 559] on span ""created_with_device"" at bounding box center [764, 564] width 93 height 10
click at [487, 463] on div "Response 200 - application/json" at bounding box center [490, 469] width 365 height 47
click at [818, 664] on code "{ "data" : [ { "id" : "did:privy:cm3np4u9j001rc8b73seqmqqk" , "created_at" : 17…" at bounding box center [1031, 463] width 626 height 711
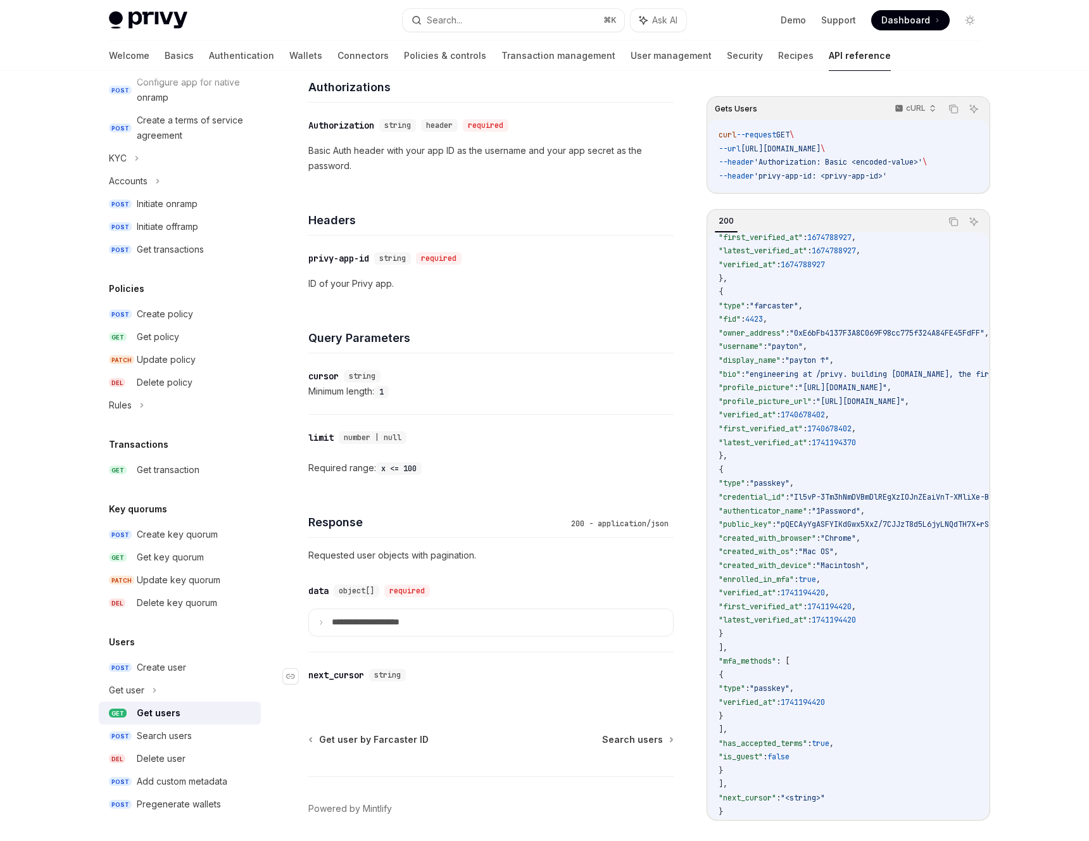
scroll to position [99, 0]
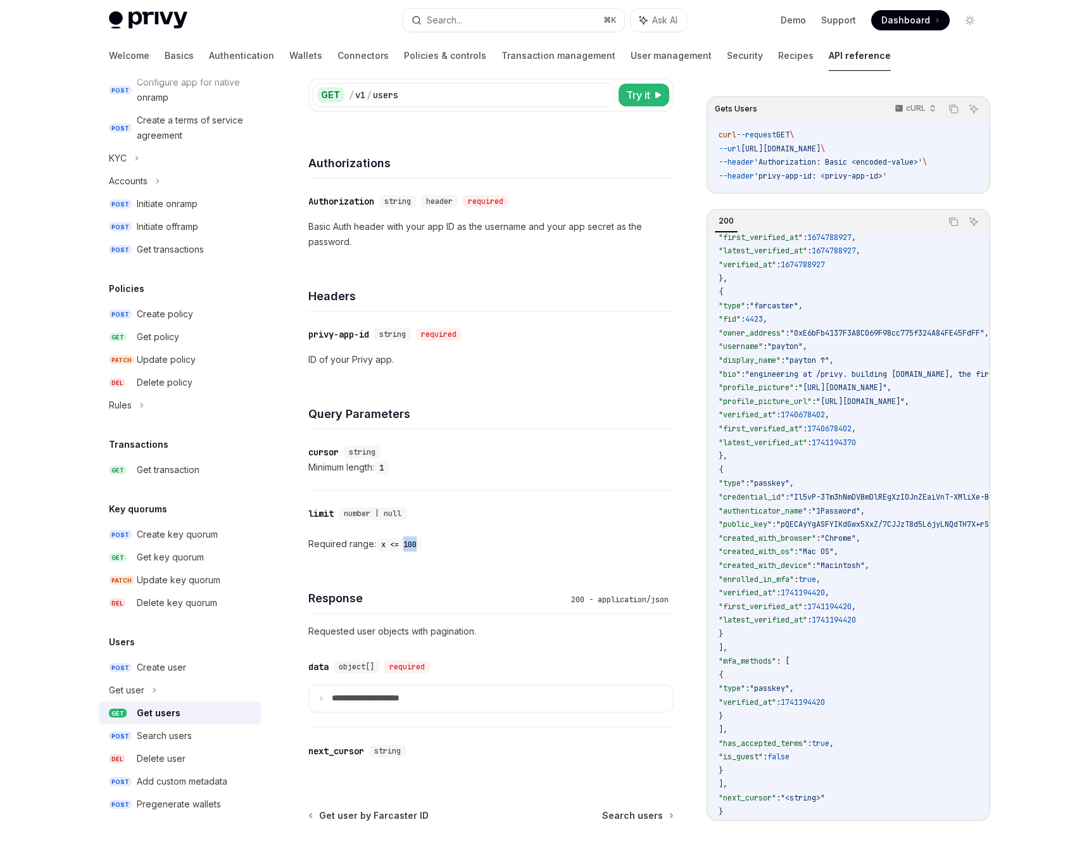
drag, startPoint x: 404, startPoint y: 542, endPoint x: 439, endPoint y: 542, distance: 34.8
click at [439, 542] on div "Required range: x <= 100" at bounding box center [490, 543] width 365 height 15
click at [477, 536] on div "Required range: x <= 100" at bounding box center [490, 543] width 365 height 15
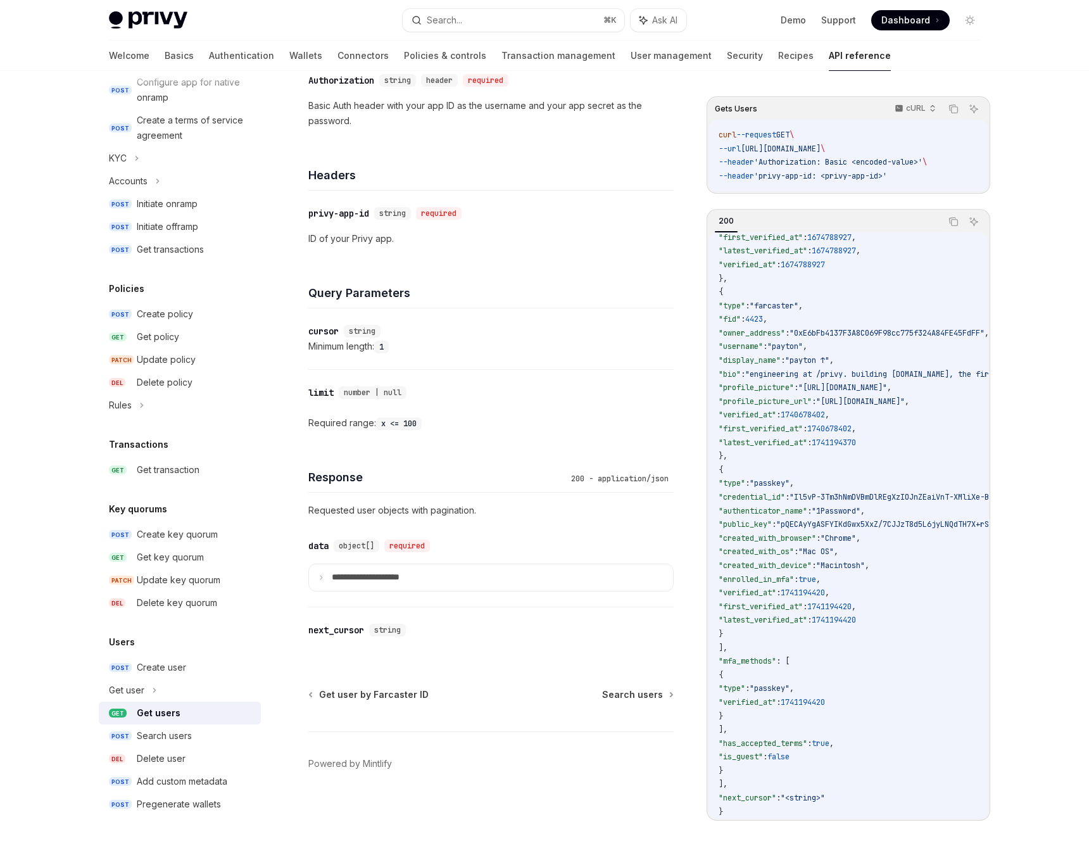
click at [867, 519] on span ""pQECAyYgASFYIKdGwx5XxZ/7CJJzT8d5L6jyLNQdTH7X+rSZdPJ9Ux/QIlggRm4OcJ8F3aB5zYz3T9…" at bounding box center [1011, 524] width 470 height 10
click at [459, 511] on p "Requested user objects with pagination." at bounding box center [490, 510] width 365 height 15
click at [458, 587] on summary "**********" at bounding box center [491, 577] width 364 height 27
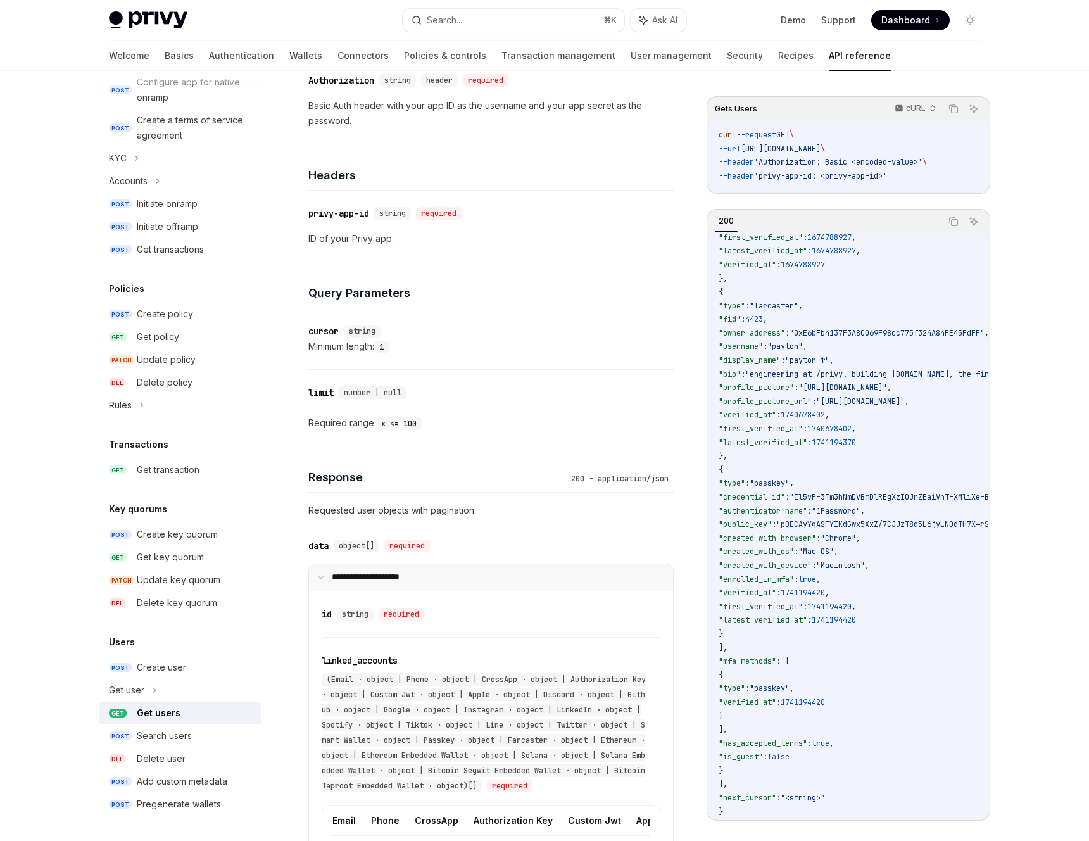
click at [459, 576] on summary "**********" at bounding box center [491, 577] width 364 height 27
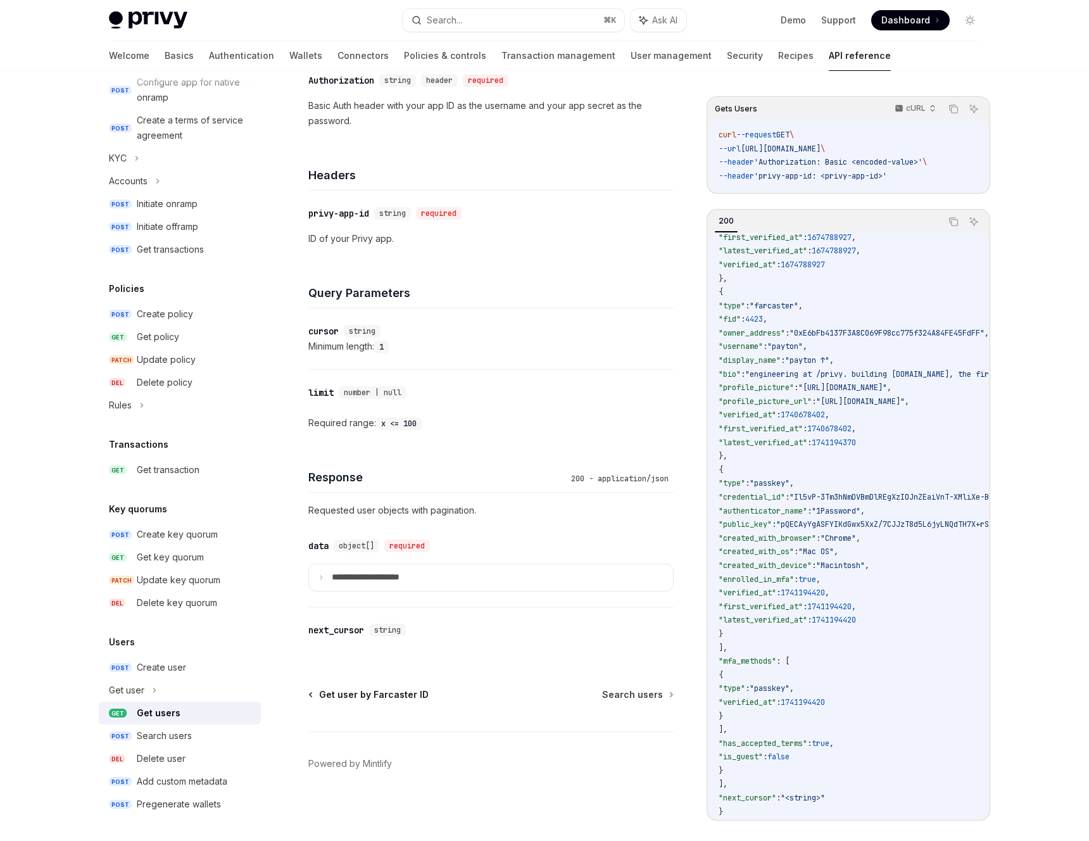
click at [380, 696] on span "Get user by Farcaster ID" at bounding box center [373, 694] width 109 height 13
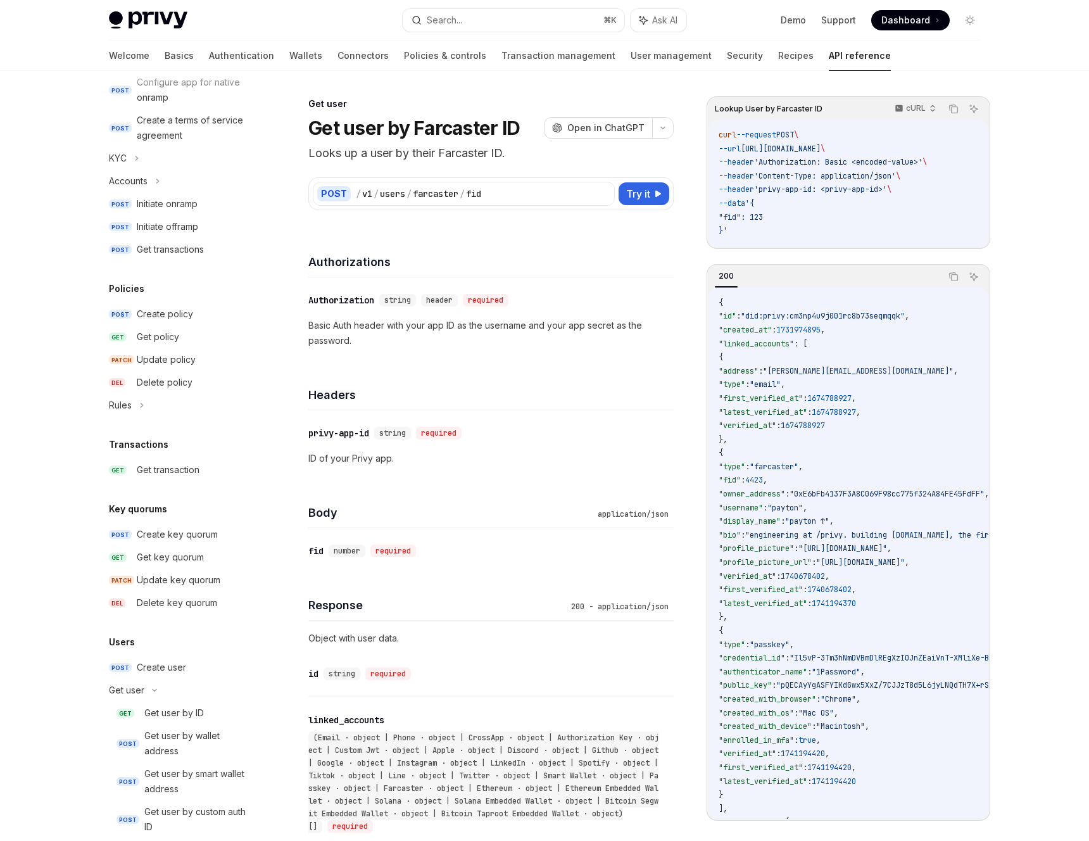
scroll to position [953, 0]
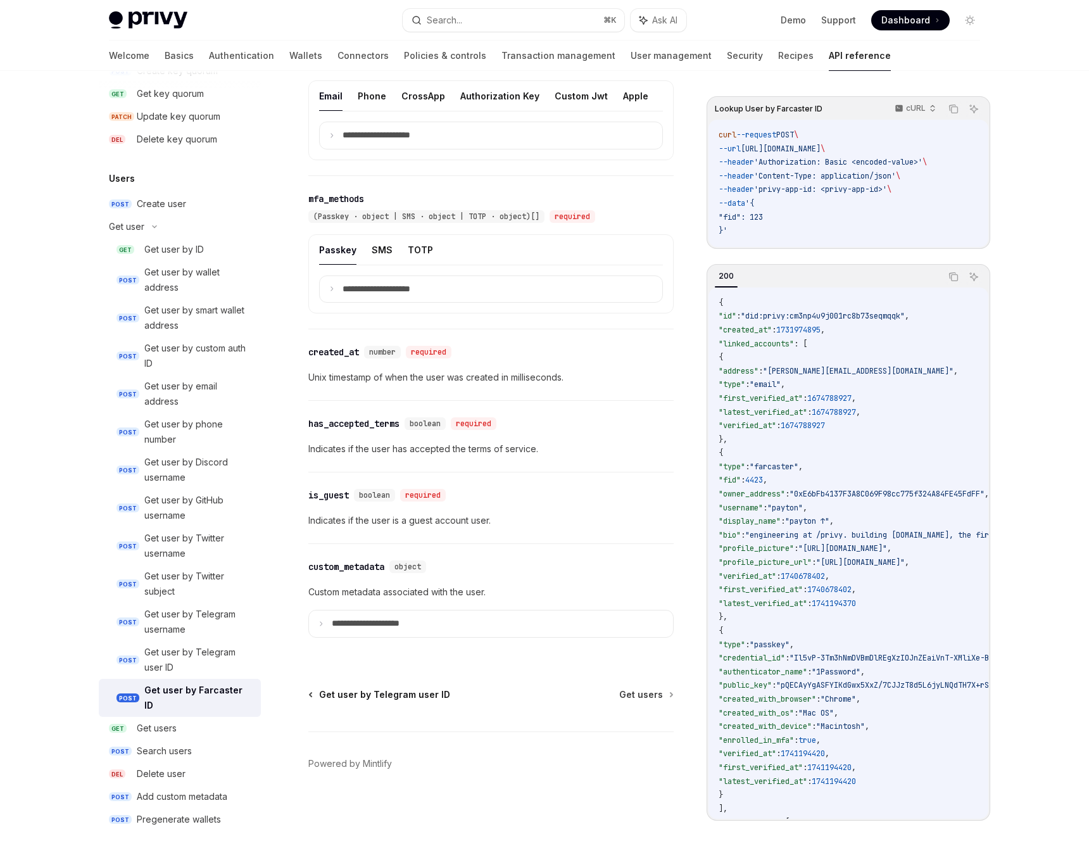
click at [413, 697] on span "Get user by Telegram user ID" at bounding box center [384, 694] width 131 height 13
type textarea "*"
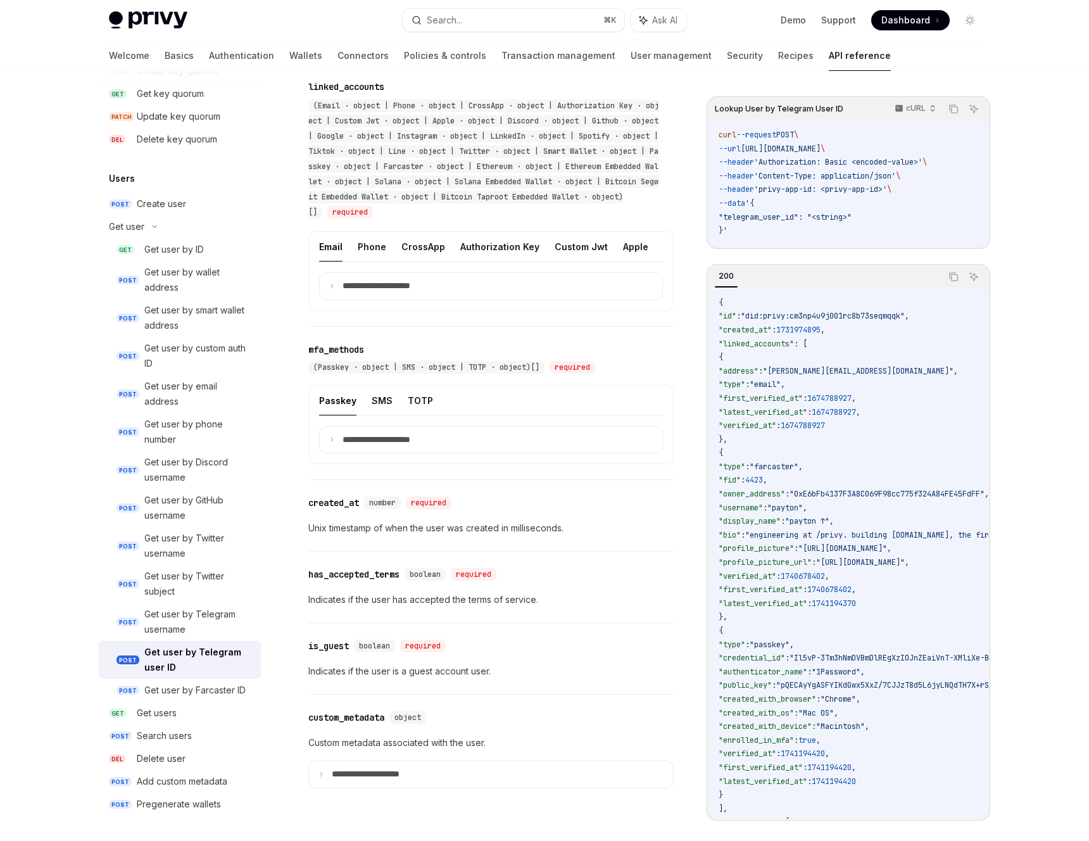
scroll to position [806, 0]
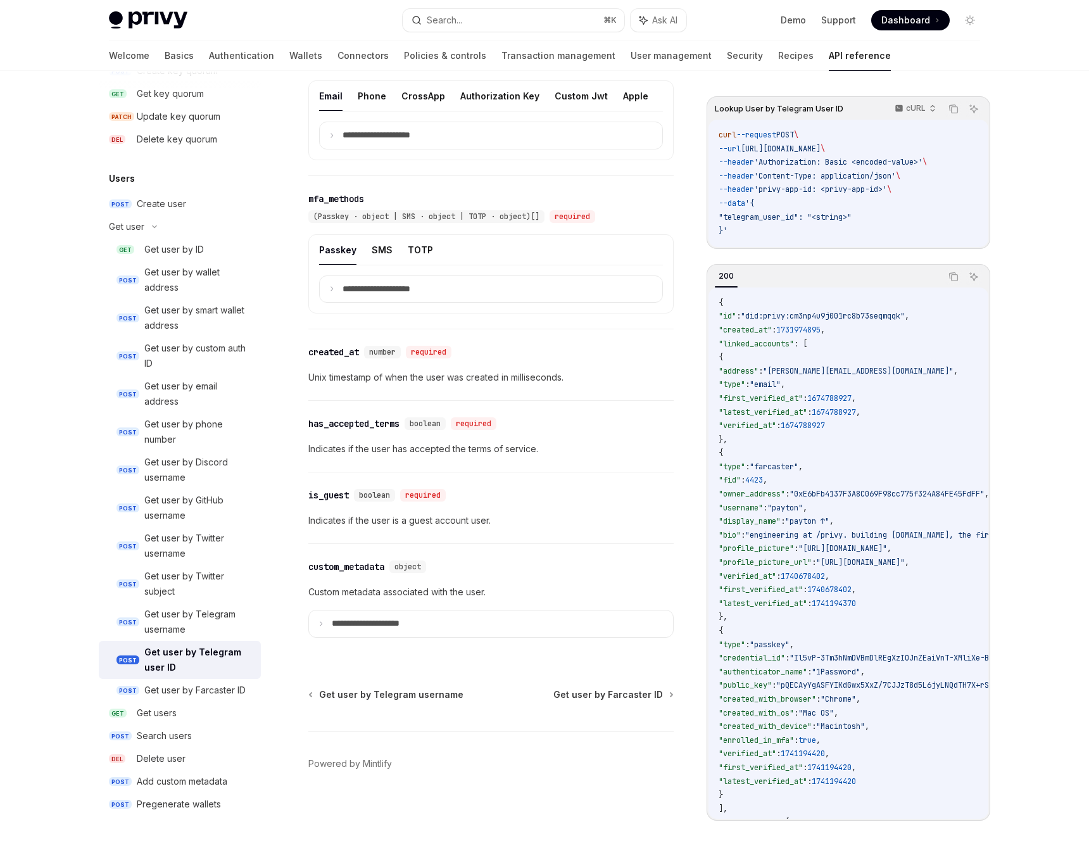
click at [517, 653] on div "Get user Get user by Telegram user ID OpenAI Open in ChatGPT Looks up a user by…" at bounding box center [372, 65] width 608 height 1551
click at [1037, 431] on div "Privy Docs home page Search... ⌘ K Ask AI Demo Support Dashboard Dashboard Sear…" at bounding box center [544, 17] width 1089 height 1647
click at [982, 375] on code "{ "id" : "did:privy:cm3np4u9j001rc8b73seqmqqk" , "created_at" : 1731974895 , "l…" at bounding box center [1031, 617] width 626 height 642
click at [1035, 391] on div "Privy Docs home page Search... ⌘ K Ask AI Demo Support Dashboard Dashboard Sear…" at bounding box center [544, 17] width 1089 height 1647
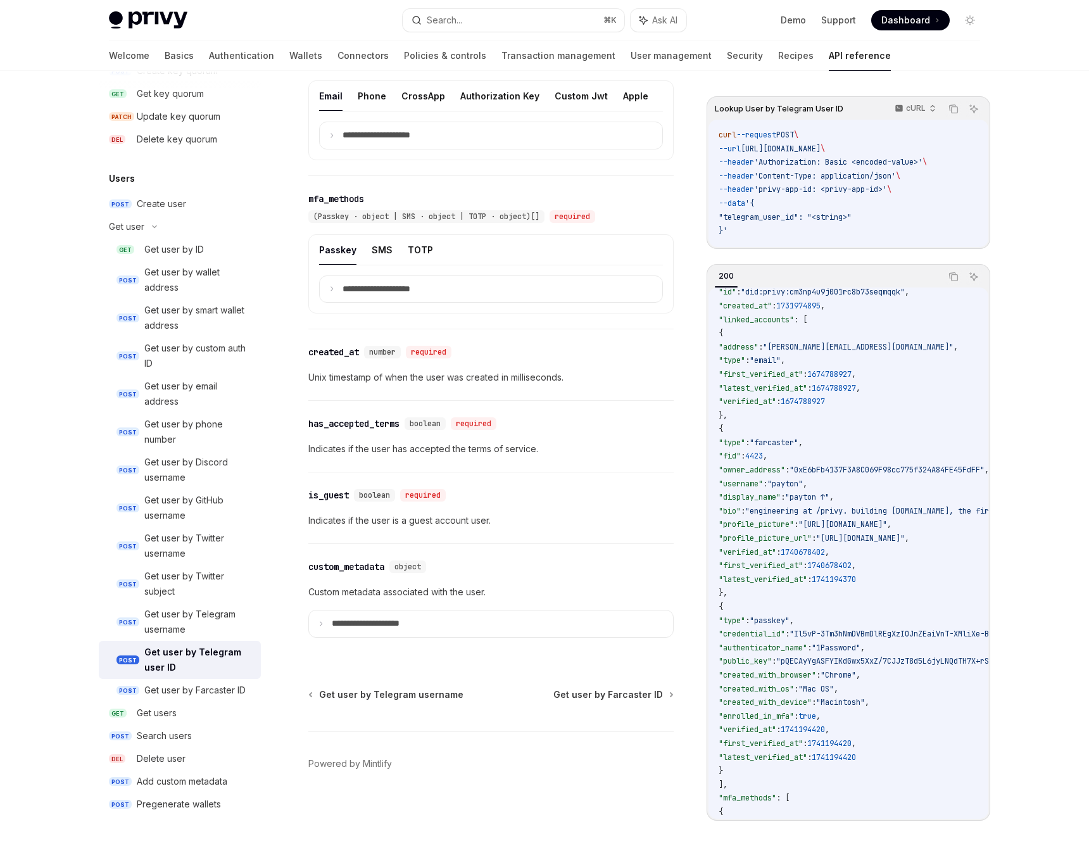
scroll to position [29, 0]
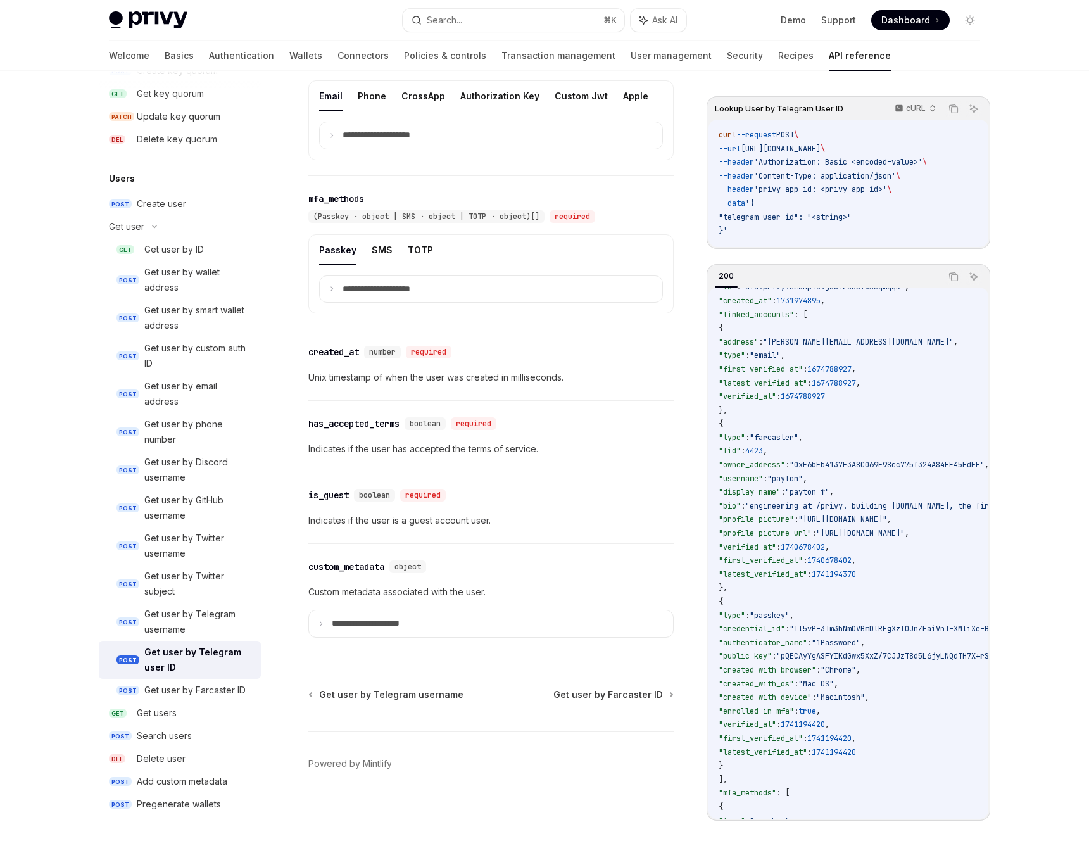
click at [858, 470] on span ""0xE6bFb4137F3A8C069F98cc775f324A84FE45FdFF"" at bounding box center [886, 464] width 195 height 10
click at [875, 489] on code "{ "id" : "did:privy:cm3np4u9j001rc8b73seqmqqk" , "created_at" : 1731974895 , "l…" at bounding box center [1031, 587] width 626 height 642
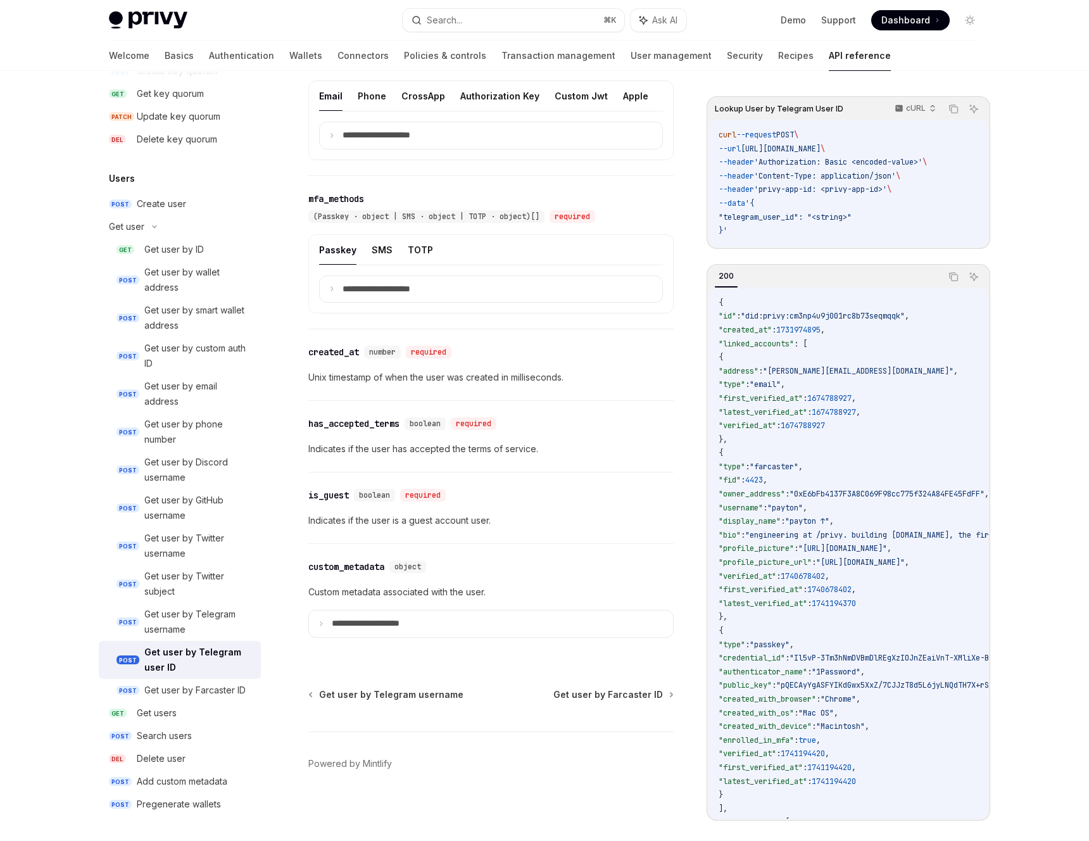
click at [917, 518] on code "{ "id" : "did:privy:cm3np4u9j001rc8b73seqmqqk" , "created_at" : 1731974895 , "l…" at bounding box center [1031, 617] width 626 height 642
click at [897, 572] on code "{ "id" : "did:privy:cm3np4u9j001rc8b73seqmqqk" , "created_at" : 1731974895 , "l…" at bounding box center [1031, 617] width 626 height 642
click at [880, 580] on code "{ "id" : "did:privy:cm3np4u9j001rc8b73seqmqqk" , "created_at" : 1731974895 , "l…" at bounding box center [1031, 617] width 626 height 642
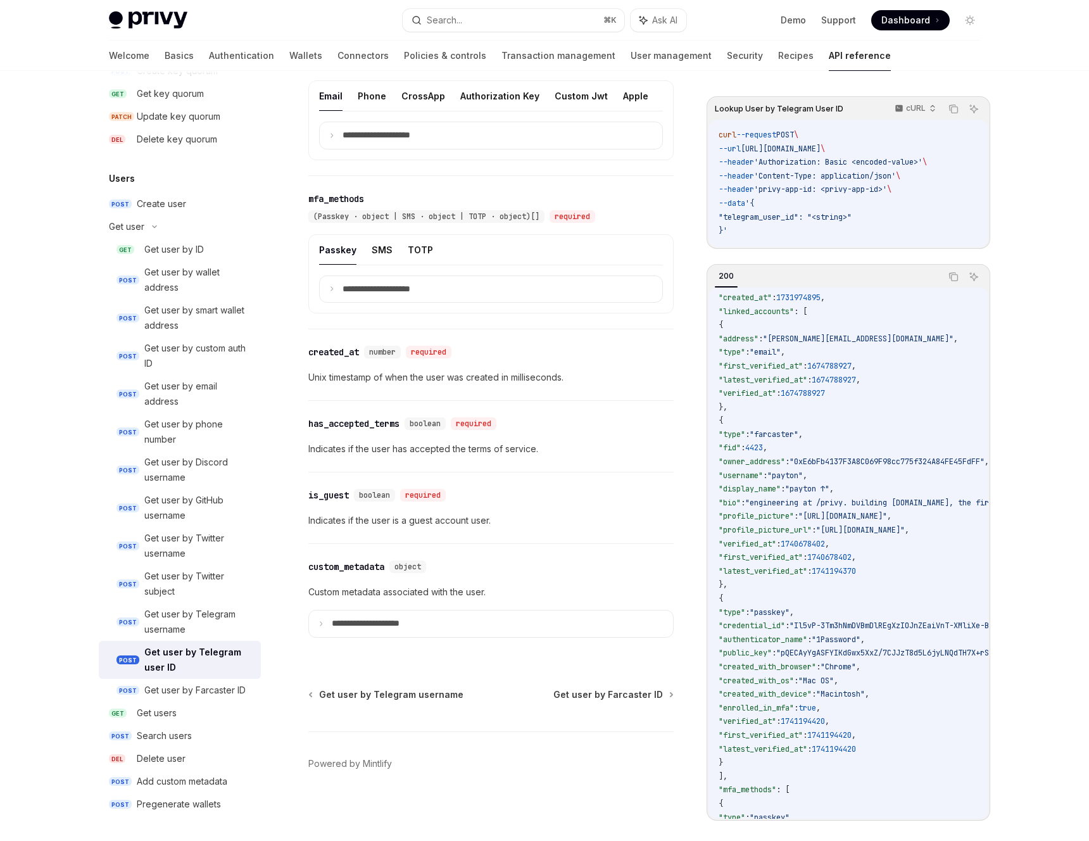
scroll to position [39, 0]
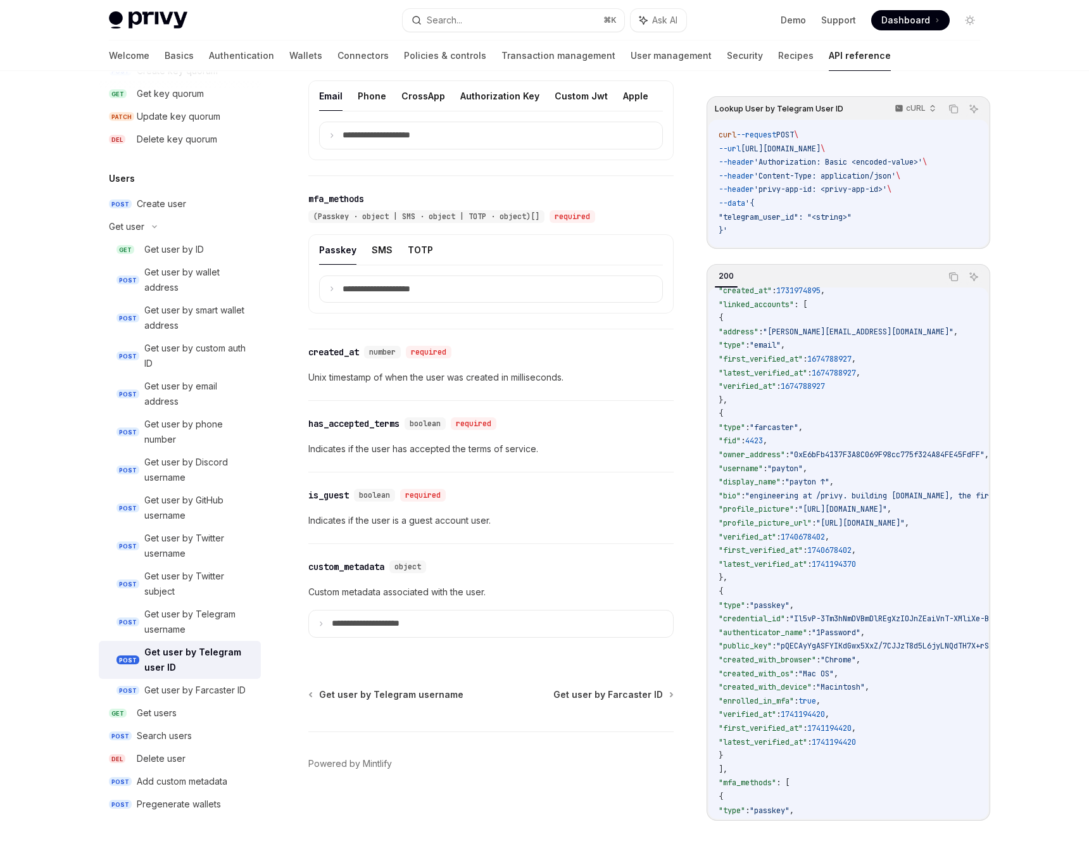
click at [825, 541] on span "1740678402" at bounding box center [802, 536] width 44 height 10
click at [856, 563] on span "1741194370" at bounding box center [833, 563] width 44 height 10
click at [825, 540] on span "1740678402" at bounding box center [802, 536] width 44 height 10
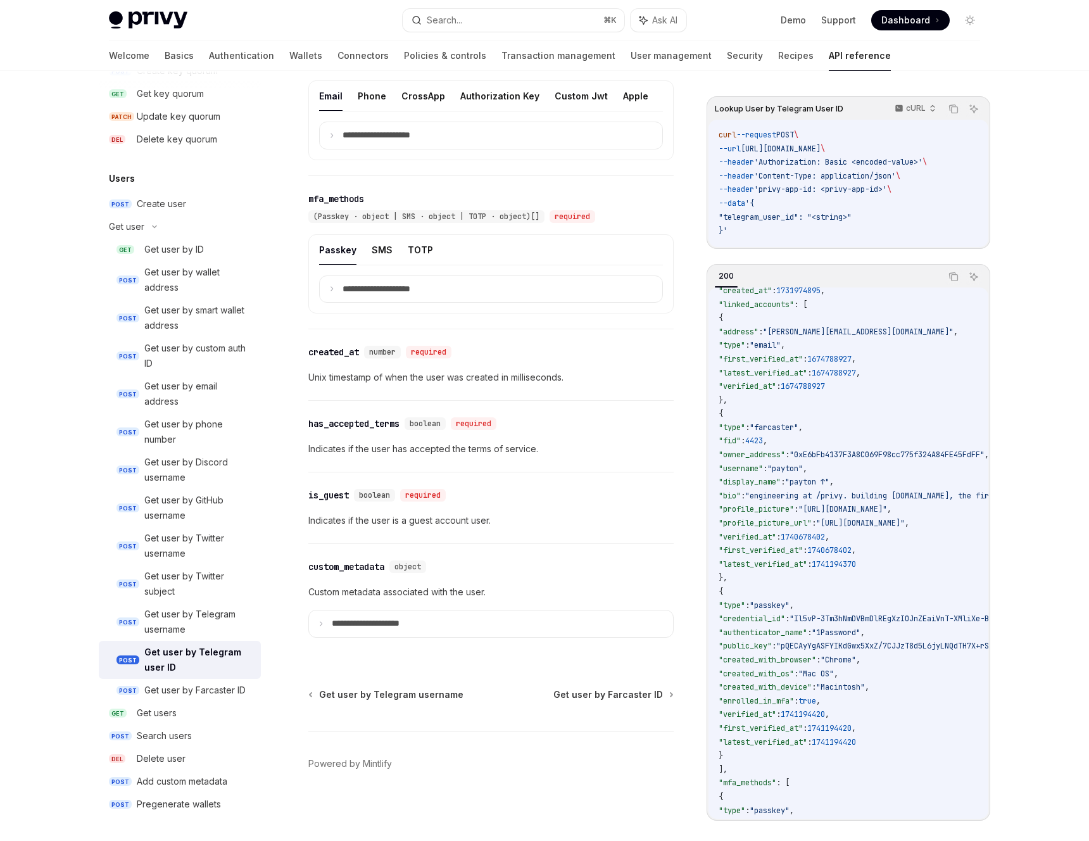
click at [825, 540] on span "1740678402" at bounding box center [802, 536] width 44 height 10
click at [829, 541] on span "," at bounding box center [827, 536] width 4 height 10
click at [851, 555] on span "1740678402" at bounding box center [829, 550] width 44 height 10
click at [870, 585] on code "{ "id" : "did:privy:cm3np4u9j001rc8b73seqmqqk" , "created_at" : 1731974895 , "l…" at bounding box center [1031, 577] width 626 height 642
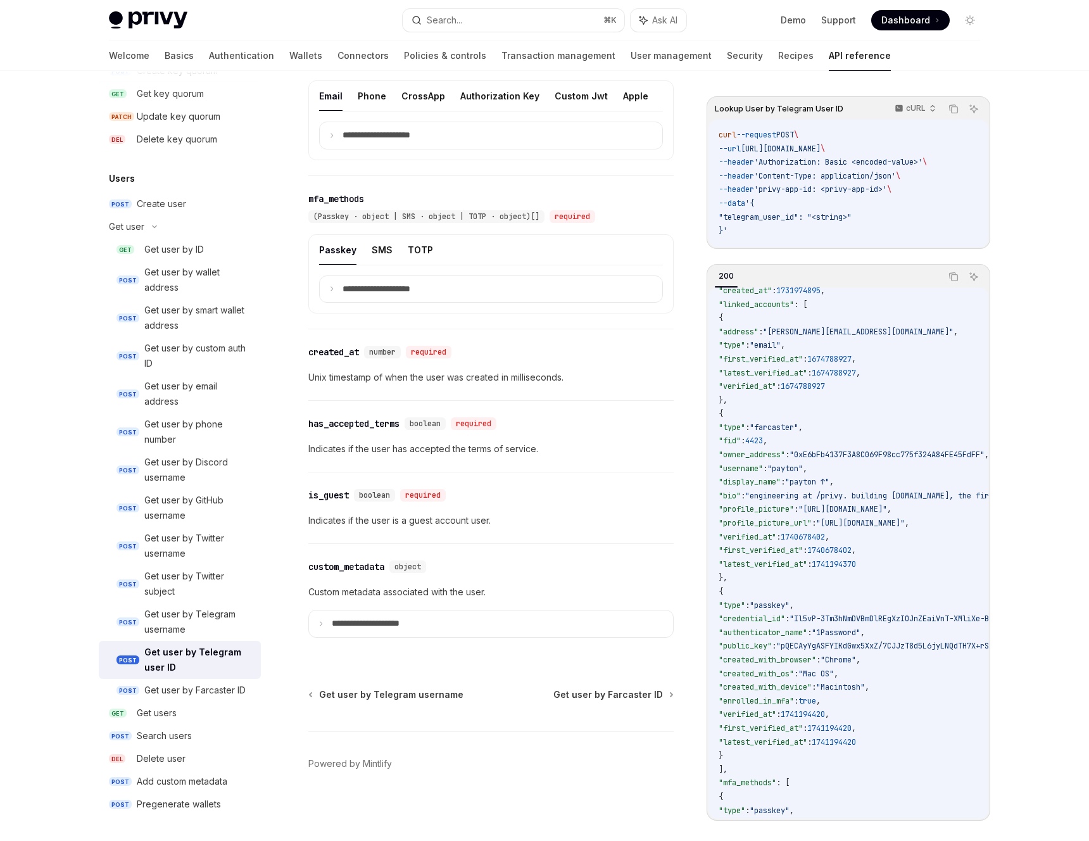
click at [856, 566] on span "1741194370" at bounding box center [833, 563] width 44 height 10
click at [856, 568] on span "1741194370" at bounding box center [833, 563] width 44 height 10
click at [857, 528] on span ""[URL][DOMAIN_NAME]"" at bounding box center [860, 523] width 89 height 10
click at [856, 568] on span "1741194370" at bounding box center [833, 563] width 44 height 10
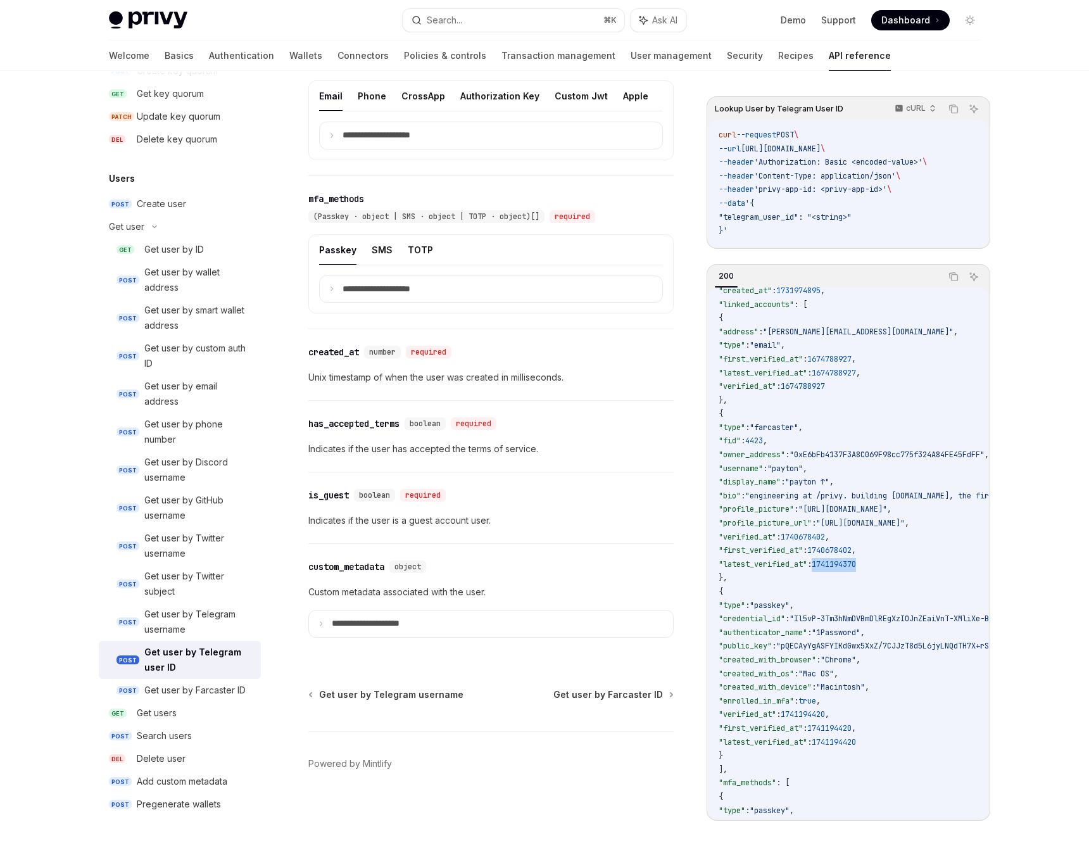
click at [856, 568] on span "1741194370" at bounding box center [833, 563] width 44 height 10
click at [884, 577] on code "{ "id" : "did:privy:cm3np4u9j001rc8b73seqmqqk" , "created_at" : 1731974895 , "l…" at bounding box center [1031, 577] width 626 height 642
click at [856, 566] on span "1741194370" at bounding box center [833, 563] width 44 height 10
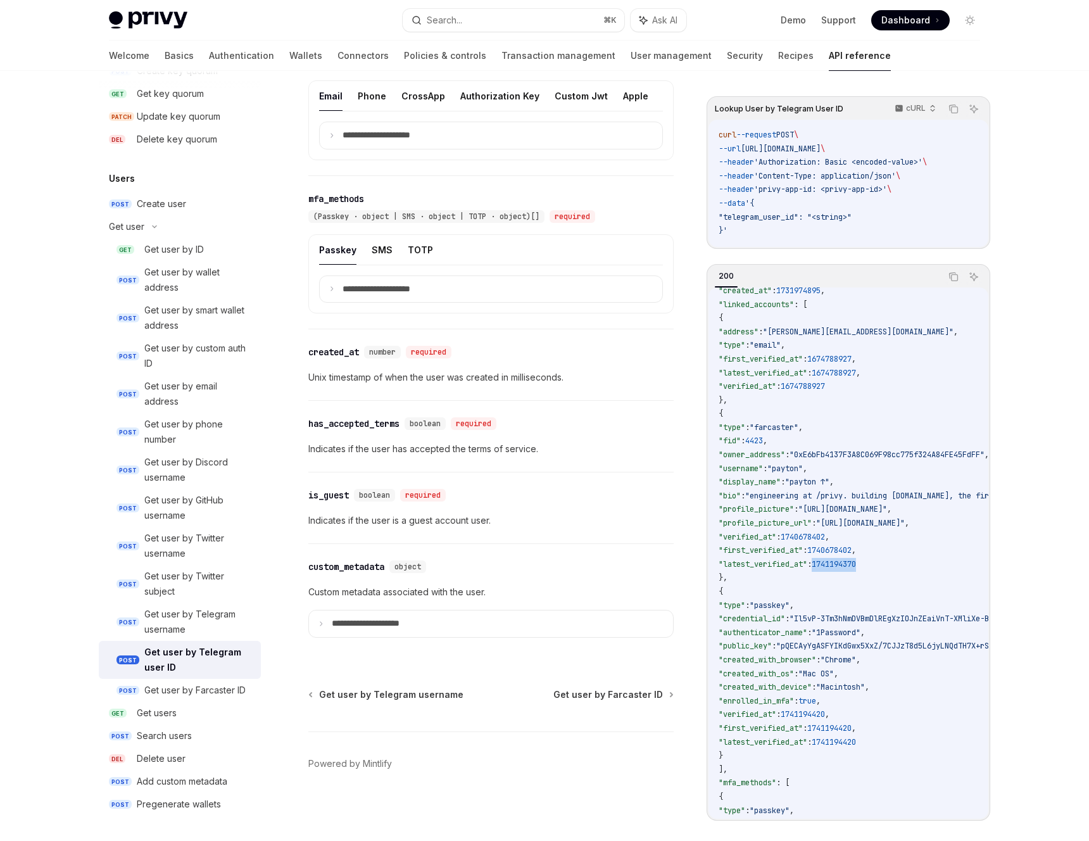
click at [892, 601] on code "{ "id" : "did:privy:cm3np4u9j001rc8b73seqmqqk" , "created_at" : 1731974895 , "l…" at bounding box center [1031, 577] width 626 height 642
click at [851, 555] on span "1740678402" at bounding box center [829, 550] width 44 height 10
click at [856, 568] on span "1741194370" at bounding box center [833, 563] width 44 height 10
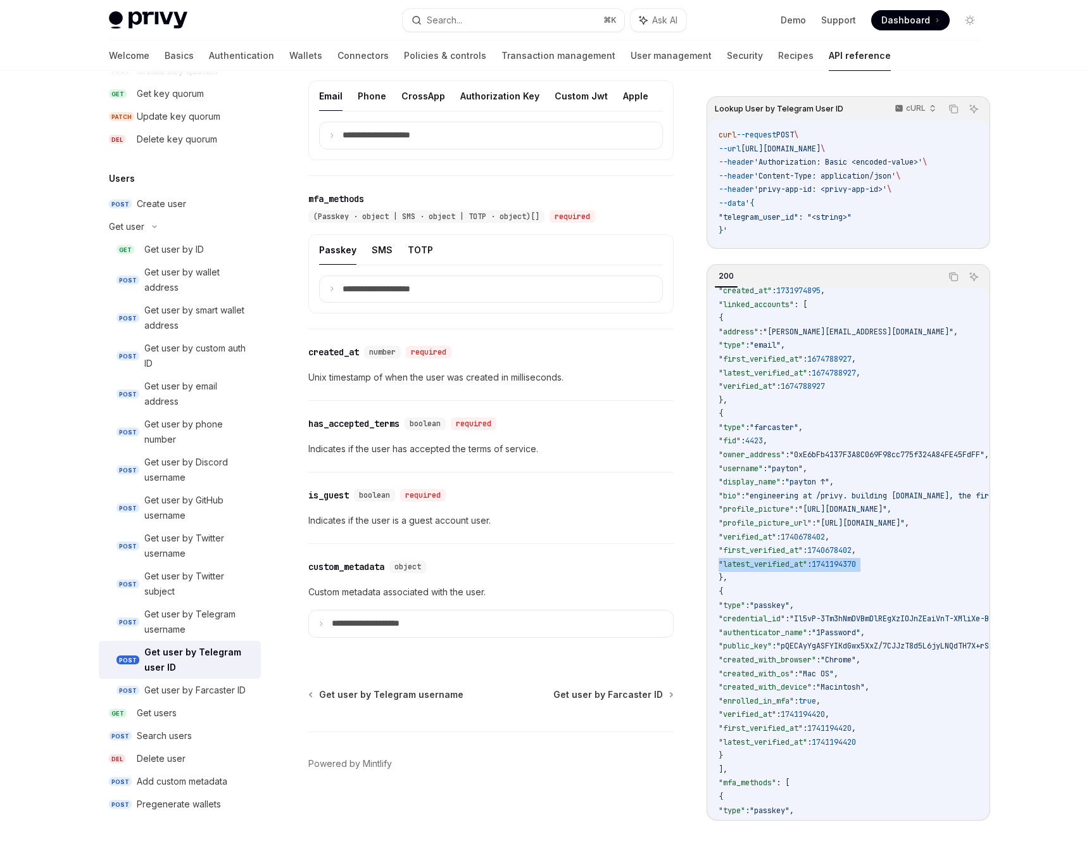
click at [893, 608] on code "{ "id" : "did:privy:cm3np4u9j001rc8b73seqmqqk" , "created_at" : 1731974895 , "l…" at bounding box center [1031, 577] width 626 height 642
click at [849, 566] on span "1741194370" at bounding box center [833, 563] width 44 height 10
click at [811, 566] on span ":" at bounding box center [809, 563] width 4 height 10
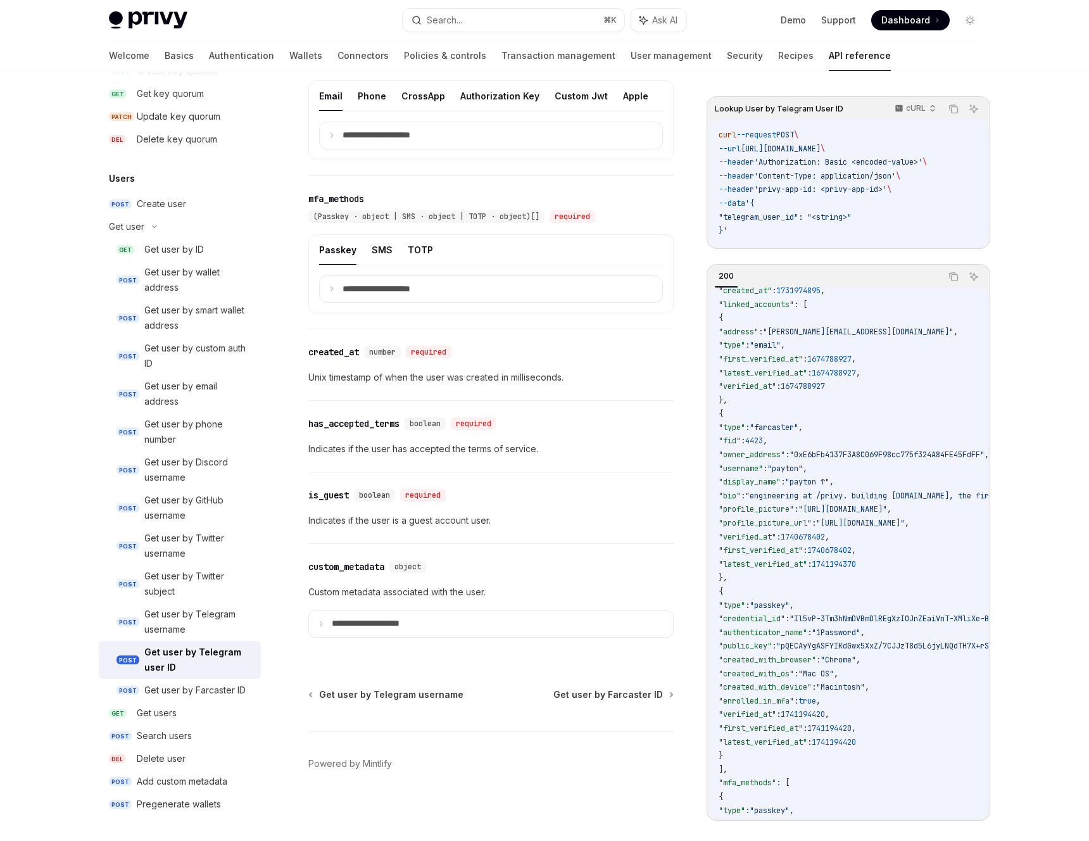
click at [811, 566] on span ":" at bounding box center [809, 563] width 4 height 10
click at [856, 568] on span "1741194370" at bounding box center [833, 563] width 44 height 10
click at [879, 593] on code "{ "id" : "did:privy:cm3np4u9j001rc8b73seqmqqk" , "created_at" : 1731974895 , "l…" at bounding box center [1031, 577] width 626 height 642
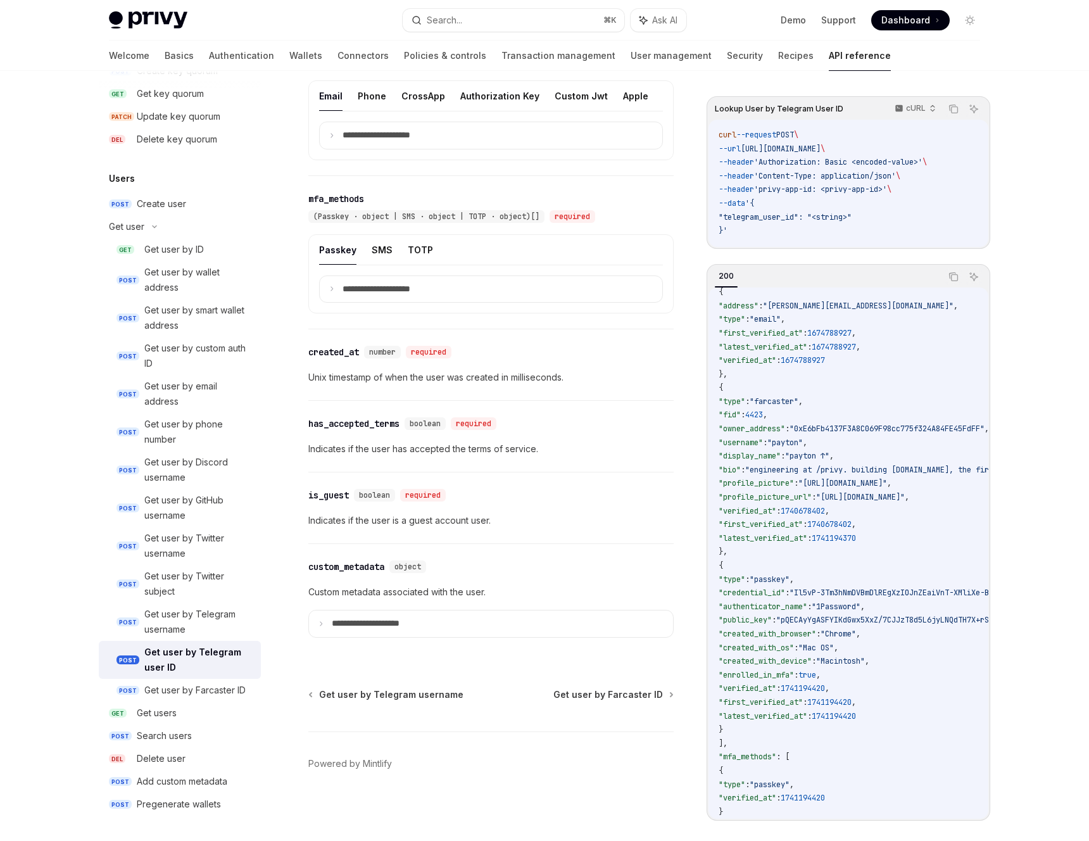
scroll to position [73, 0]
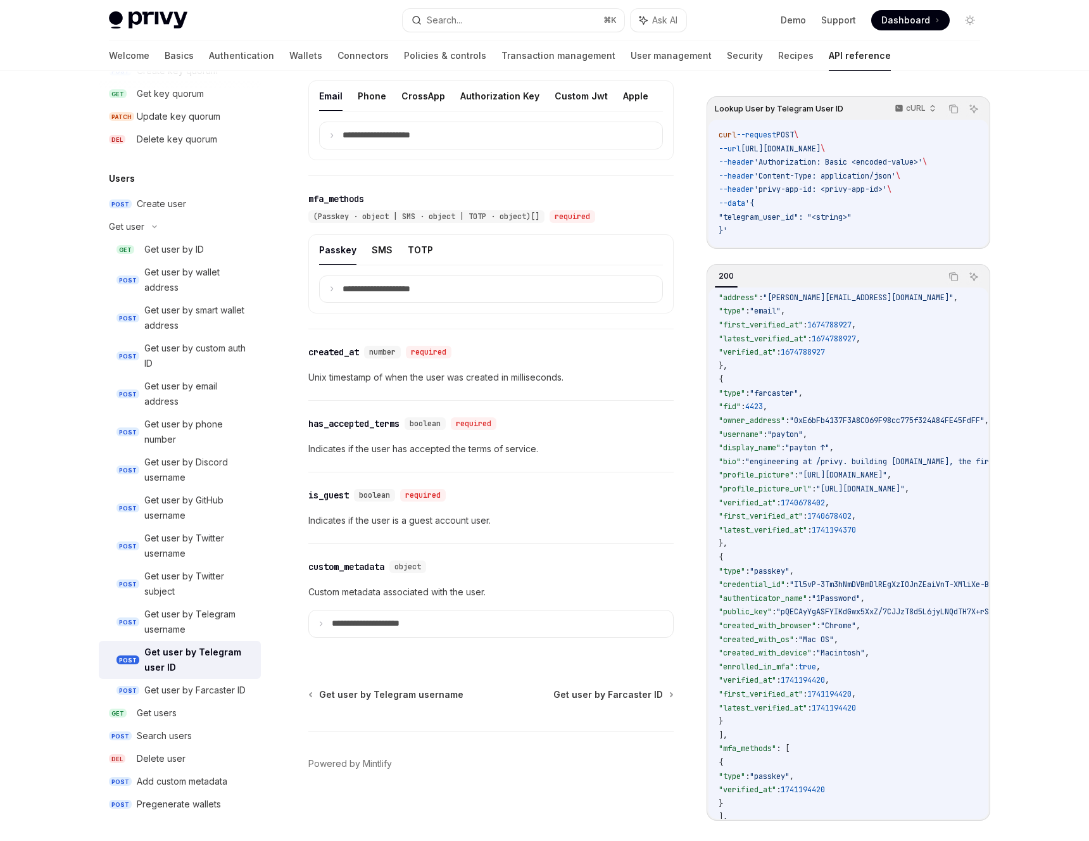
click at [921, 533] on code "{ "id" : "did:privy:cm3np4u9j001rc8b73seqmqqk" , "created_at" : 1731974895 , "l…" at bounding box center [1031, 543] width 626 height 642
click at [916, 562] on code "{ "id" : "did:privy:cm3np4u9j001rc8b73seqmqqk" , "created_at" : 1731974895 , "l…" at bounding box center [1031, 543] width 626 height 642
click at [784, 534] on span ""latest_verified_at"" at bounding box center [762, 529] width 89 height 10
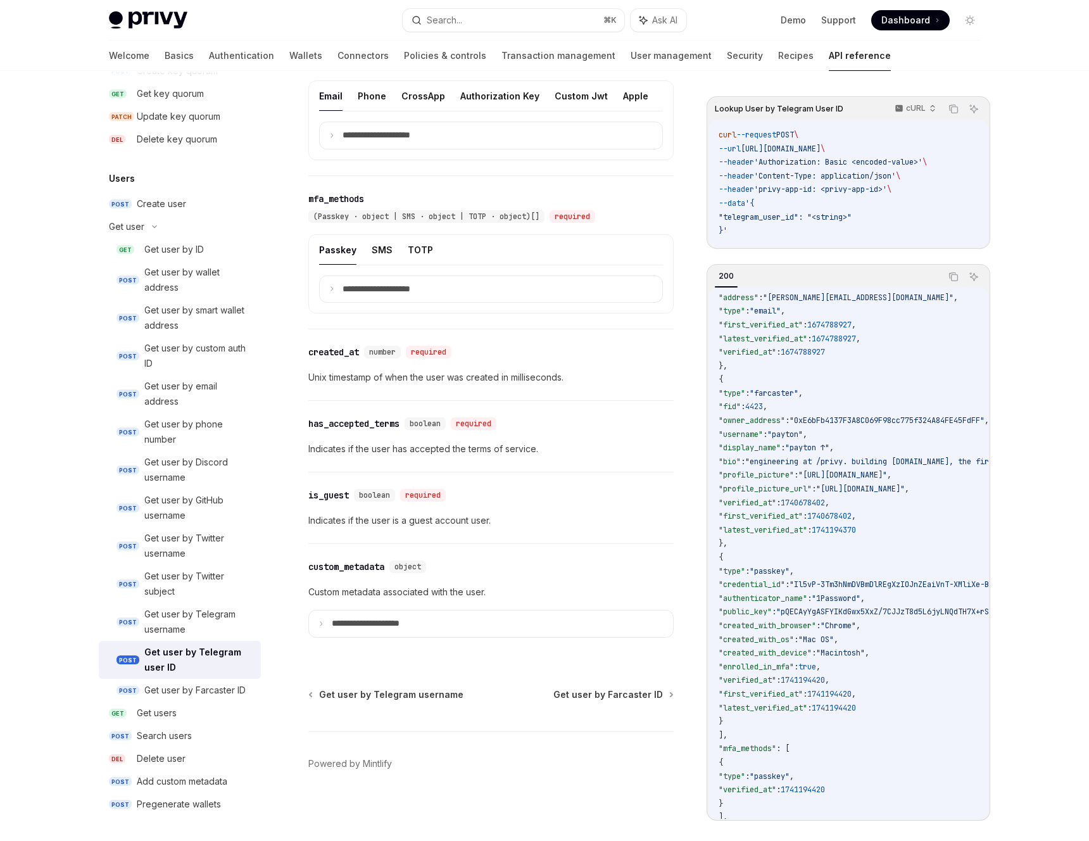
click at [784, 534] on span ""latest_verified_at"" at bounding box center [762, 529] width 89 height 10
click at [856, 532] on span "1741194370" at bounding box center [833, 529] width 44 height 10
click at [856, 534] on span "1741194370" at bounding box center [833, 529] width 44 height 10
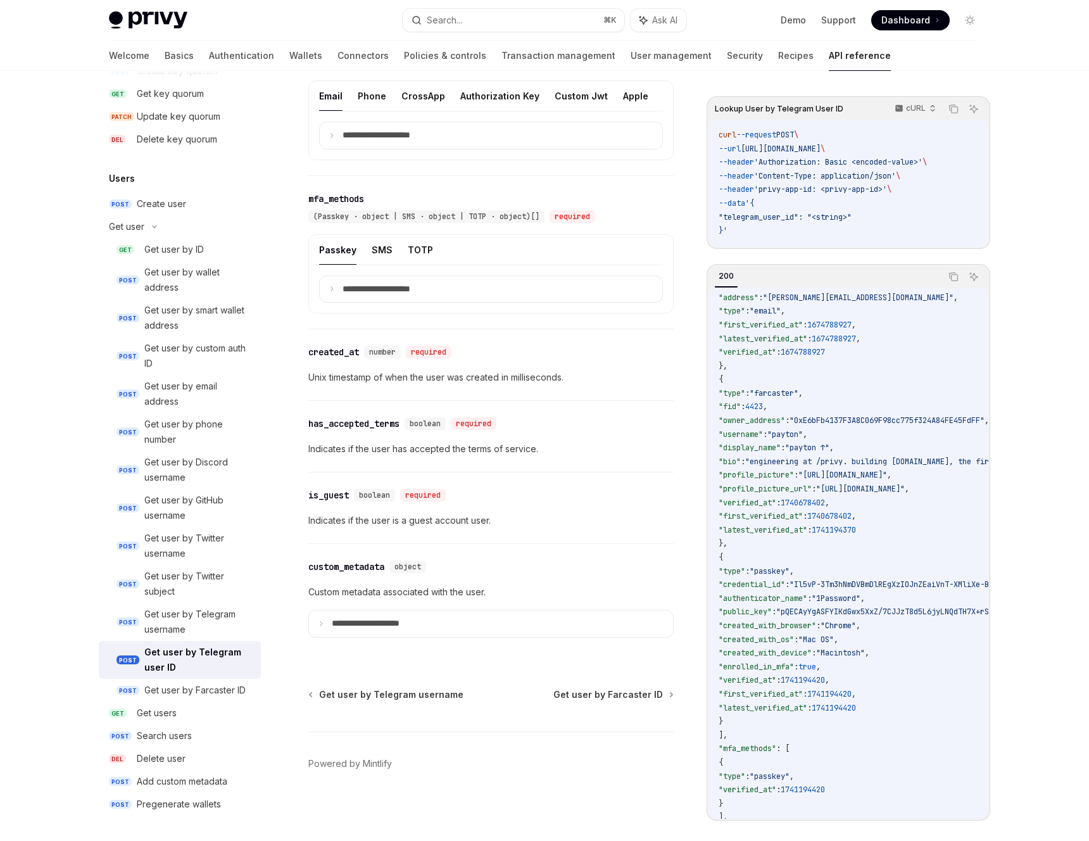
click at [856, 534] on span "1741194370" at bounding box center [833, 529] width 44 height 10
click at [886, 581] on code "{ "id" : "did:privy:cm3np4u9j001rc8b73seqmqqk" , "created_at" : 1731974895 , "l…" at bounding box center [1031, 543] width 626 height 642
click at [856, 533] on span "1741194370" at bounding box center [833, 529] width 44 height 10
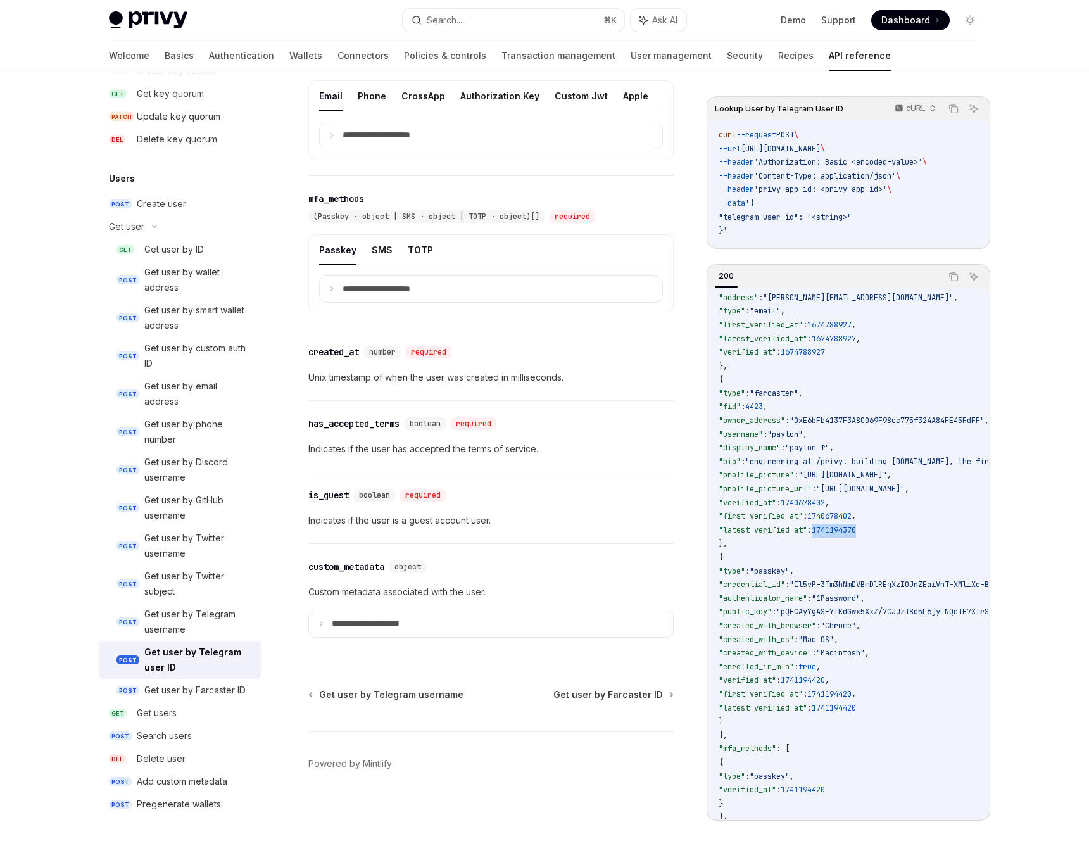
click at [856, 534] on span "1741194370" at bounding box center [833, 529] width 44 height 10
click at [856, 533] on span "1741194370" at bounding box center [833, 529] width 44 height 10
click at [882, 561] on code "{ "id" : "did:privy:cm3np4u9j001rc8b73seqmqqk" , "created_at" : 1731974895 , "l…" at bounding box center [1031, 543] width 626 height 642
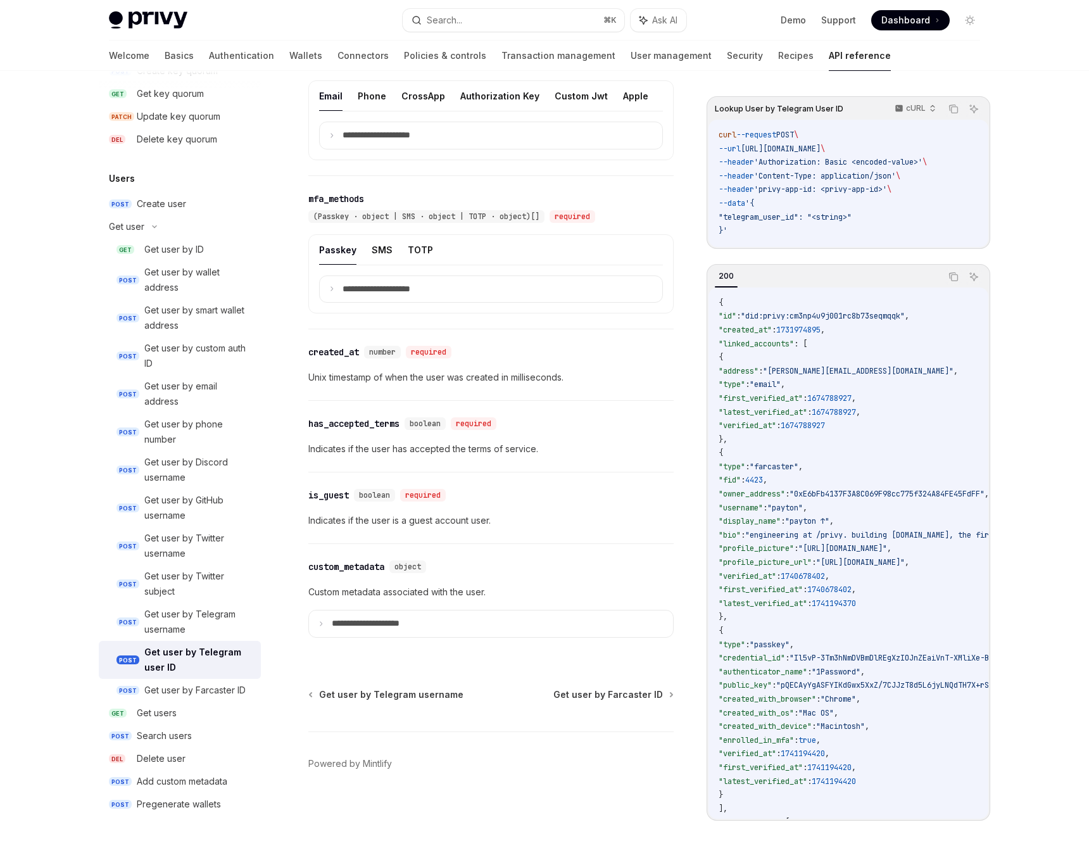
click at [851, 591] on span "1740678402" at bounding box center [829, 589] width 44 height 10
click at [903, 585] on code "{ "id" : "did:privy:cm3np4u9j001rc8b73seqmqqk" , "created_at" : 1731974895 , "l…" at bounding box center [1031, 617] width 626 height 642
click at [887, 616] on code "{ "id" : "did:privy:cm3np4u9j001rc8b73seqmqqk" , "created_at" : 1731974895 , "l…" at bounding box center [1031, 617] width 626 height 642
click at [858, 511] on code "{ "id" : "did:privy:cm3np4u9j001rc8b73seqmqqk" , "created_at" : 1731974895 , "l…" at bounding box center [1031, 617] width 626 height 642
click at [838, 492] on code "{ "id" : "did:privy:cm3np4u9j001rc8b73seqmqqk" , "created_at" : 1731974895 , "l…" at bounding box center [1031, 617] width 626 height 642
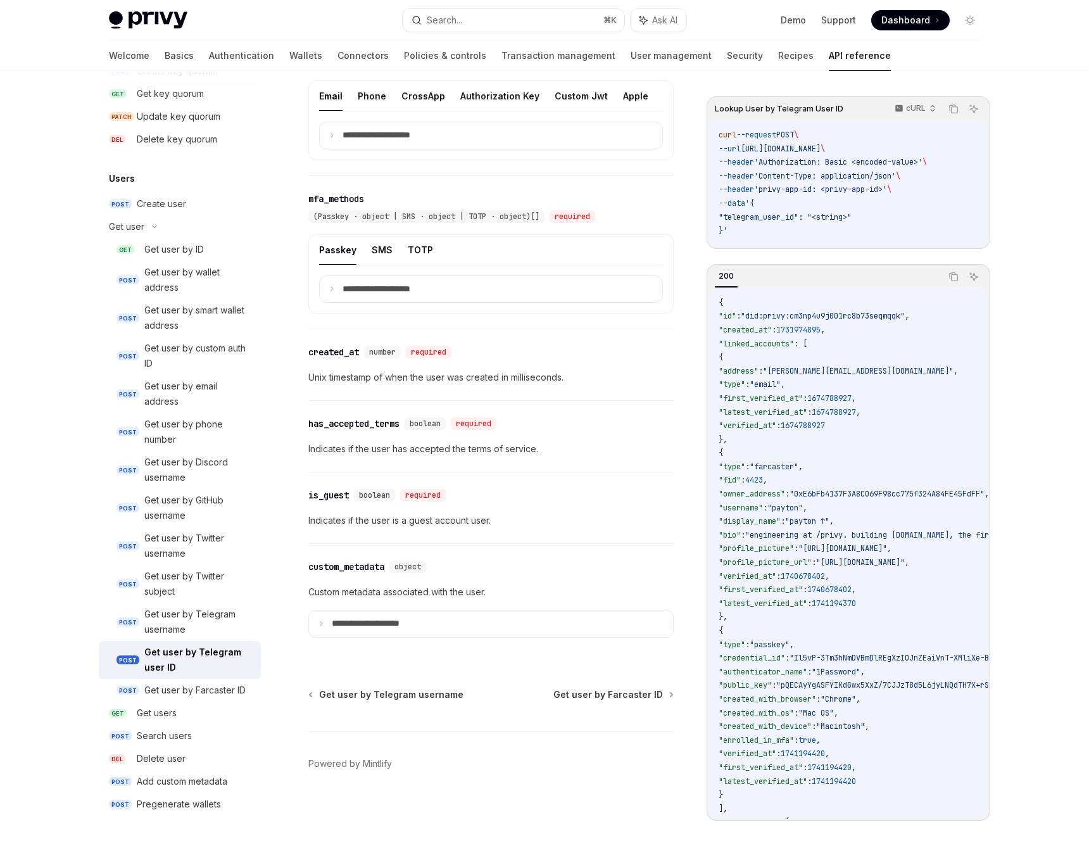
click at [855, 553] on span ""[URL][DOMAIN_NAME]"" at bounding box center [842, 548] width 89 height 10
click at [856, 602] on span "1741194370" at bounding box center [833, 602] width 44 height 10
click at [887, 623] on code "{ "id" : "did:privy:cm3np4u9j001rc8b73seqmqqk" , "created_at" : 1731974895 , "l…" at bounding box center [1031, 617] width 626 height 642
click at [855, 624] on code "{ "id" : "did:privy:cm3np4u9j001rc8b73seqmqqk" , "created_at" : 1731974895 , "l…" at bounding box center [1031, 617] width 626 height 642
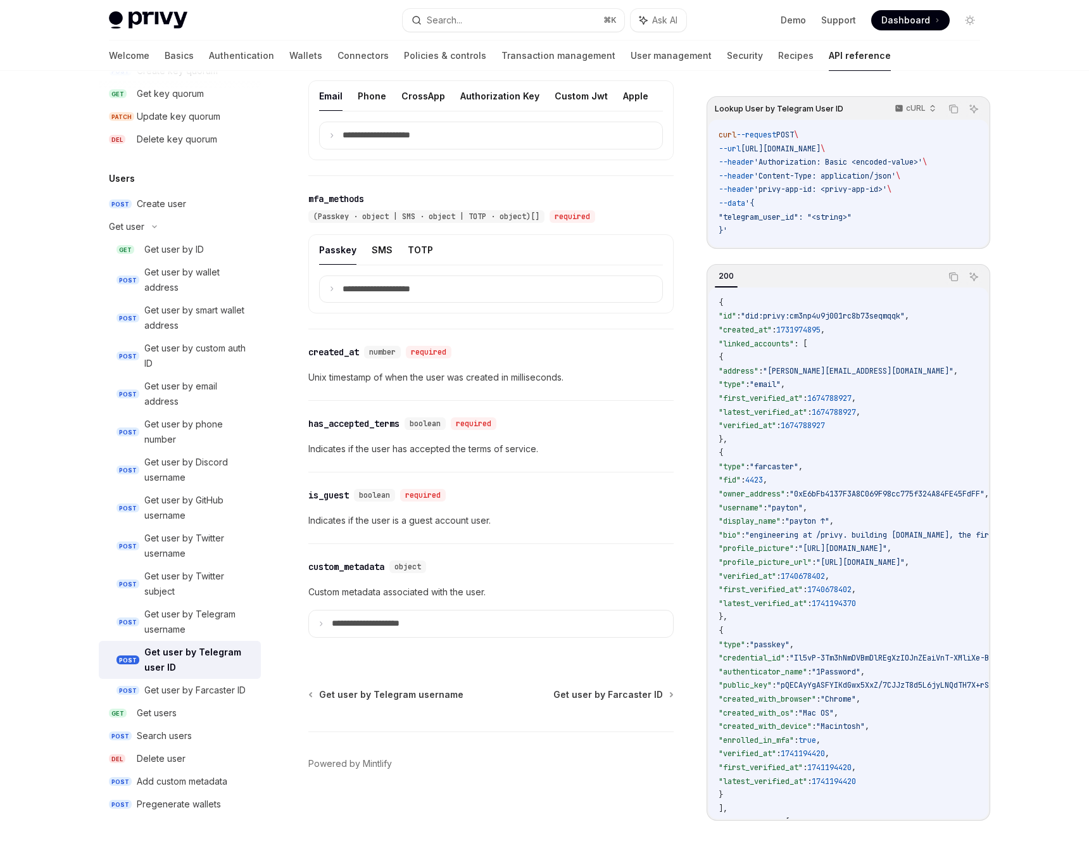
click at [858, 499] on span ""0xE6bFb4137F3A8C069F98cc775f324A84FE45FdFF"" at bounding box center [886, 494] width 195 height 10
click at [641, 541] on div "​ is_guest boolean required Indicates if the user is a guest account user." at bounding box center [490, 507] width 365 height 71
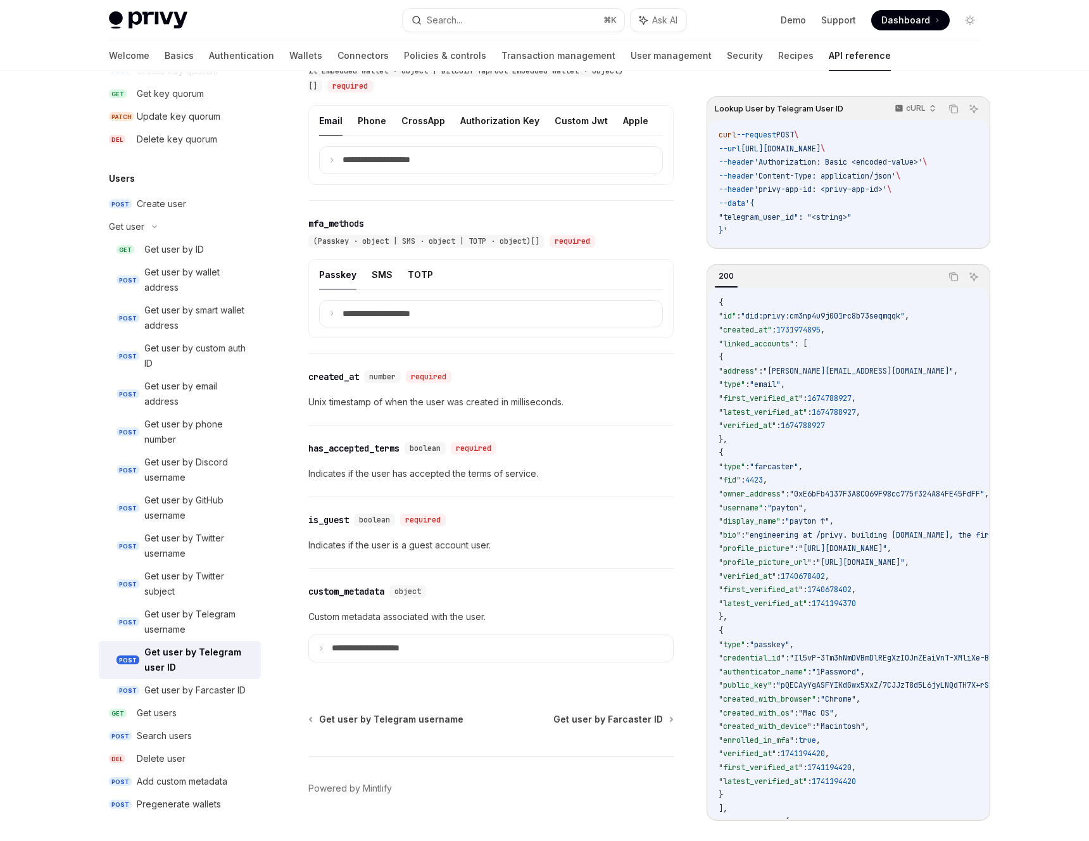
click at [881, 547] on span ""[URL][DOMAIN_NAME]"" at bounding box center [842, 548] width 89 height 10
click at [660, 622] on p "Custom metadata associated with the user." at bounding box center [490, 616] width 365 height 15
click at [768, 628] on code "{ "id" : "did:privy:cm3np4u9j001rc8b73seqmqqk" , "created_at" : 1731974895 , "l…" at bounding box center [1031, 617] width 626 height 642
drag, startPoint x: 758, startPoint y: 621, endPoint x: 782, endPoint y: 540, distance: 84.3
click at [782, 540] on code "{ "id" : "did:privy:cm3np4u9j001rc8b73seqmqqk" , "created_at" : 1731974895 , "l…" at bounding box center [1031, 617] width 626 height 642
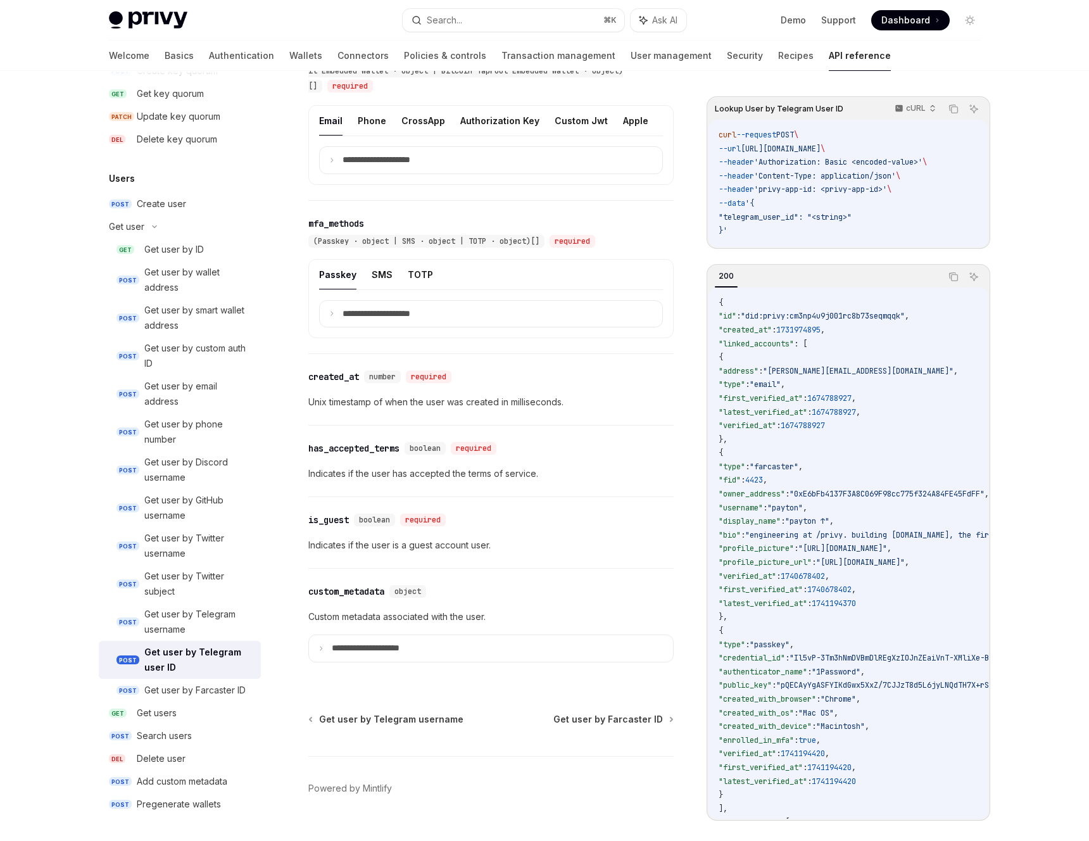
click at [848, 477] on code "{ "id" : "did:privy:cm3np4u9j001rc8b73seqmqqk" , "created_at" : 1731974895 , "l…" at bounding box center [1031, 617] width 626 height 642
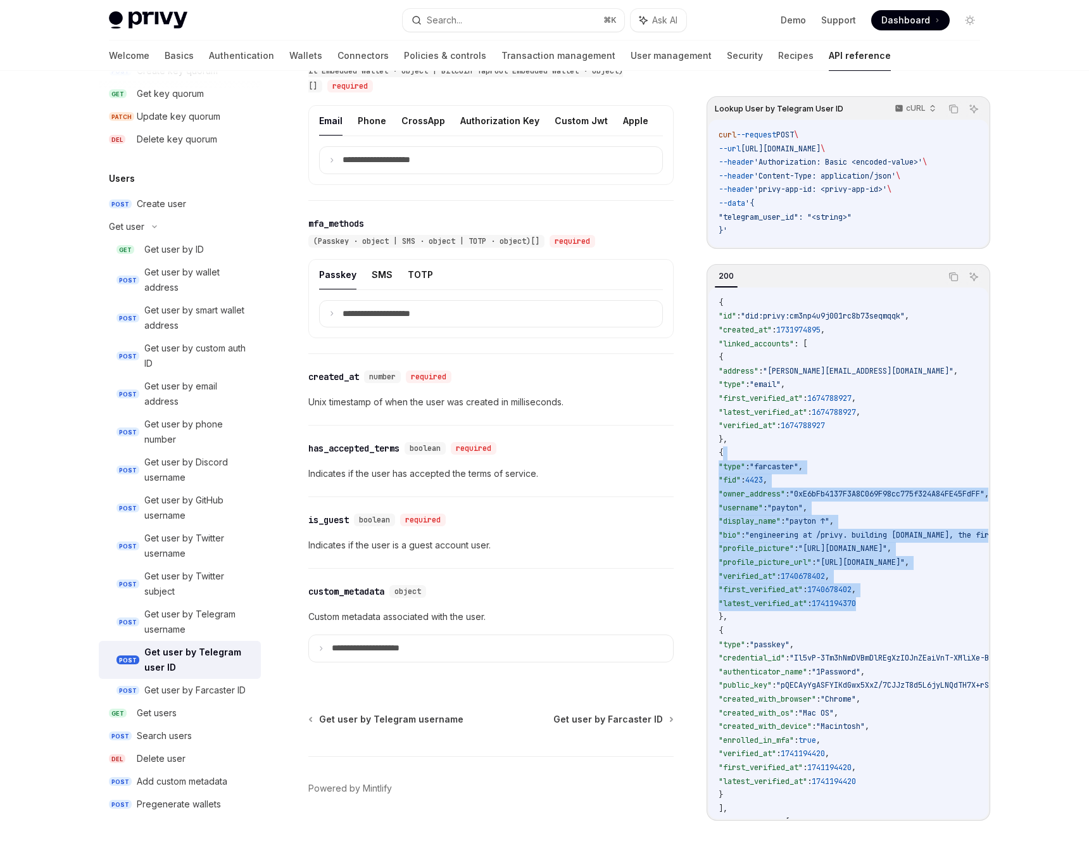
drag, startPoint x: 802, startPoint y: 454, endPoint x: 892, endPoint y: 603, distance: 174.1
click at [892, 603] on code "{ "id" : "did:privy:cm3np4u9j001rc8b73seqmqqk" , "created_at" : 1731974895 , "l…" at bounding box center [1031, 617] width 626 height 642
click at [901, 603] on code "{ "id" : "did:privy:cm3np4u9j001rc8b73seqmqqk" , "created_at" : 1731974895 , "l…" at bounding box center [1031, 617] width 626 height 642
drag, startPoint x: 901, startPoint y: 603, endPoint x: 718, endPoint y: 477, distance: 222.6
click at [718, 477] on code "{ "id" : "did:privy:cm3np4u9j001rc8b73seqmqqk" , "created_at" : 1731974895 , "l…" at bounding box center [1031, 617] width 626 height 642
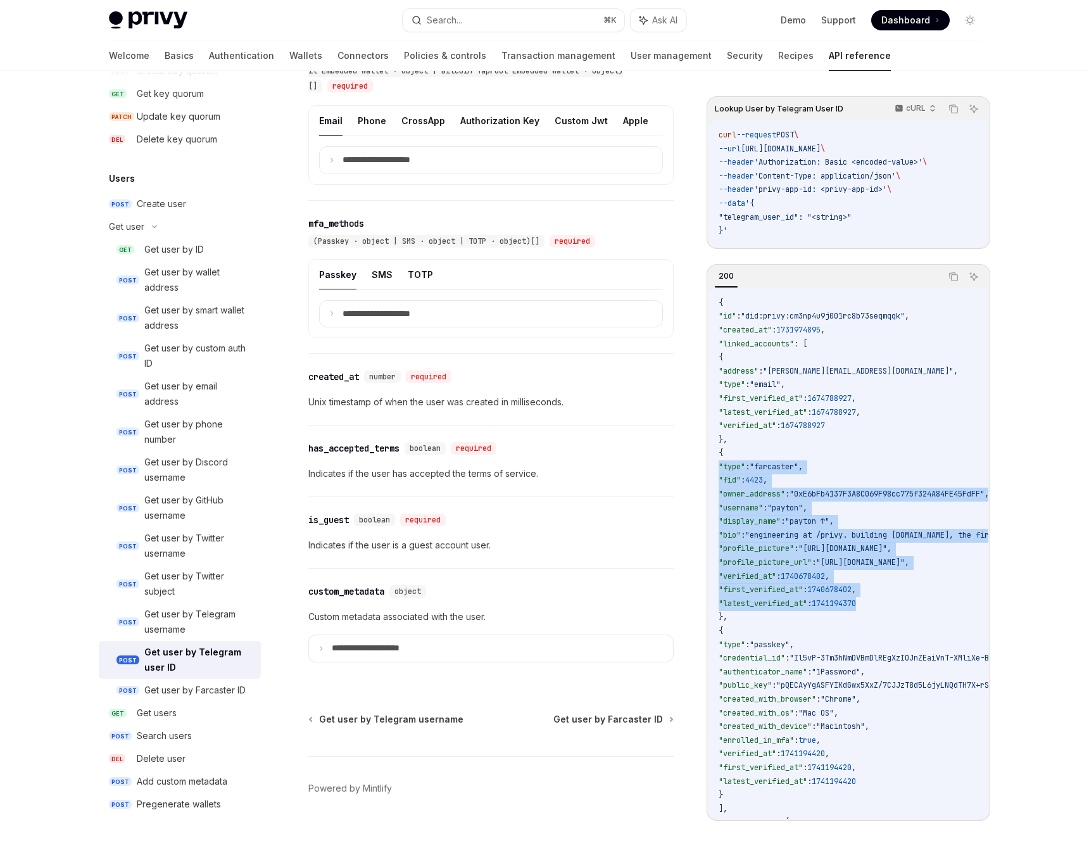
click at [849, 549] on span ""[URL][DOMAIN_NAME]"" at bounding box center [842, 548] width 89 height 10
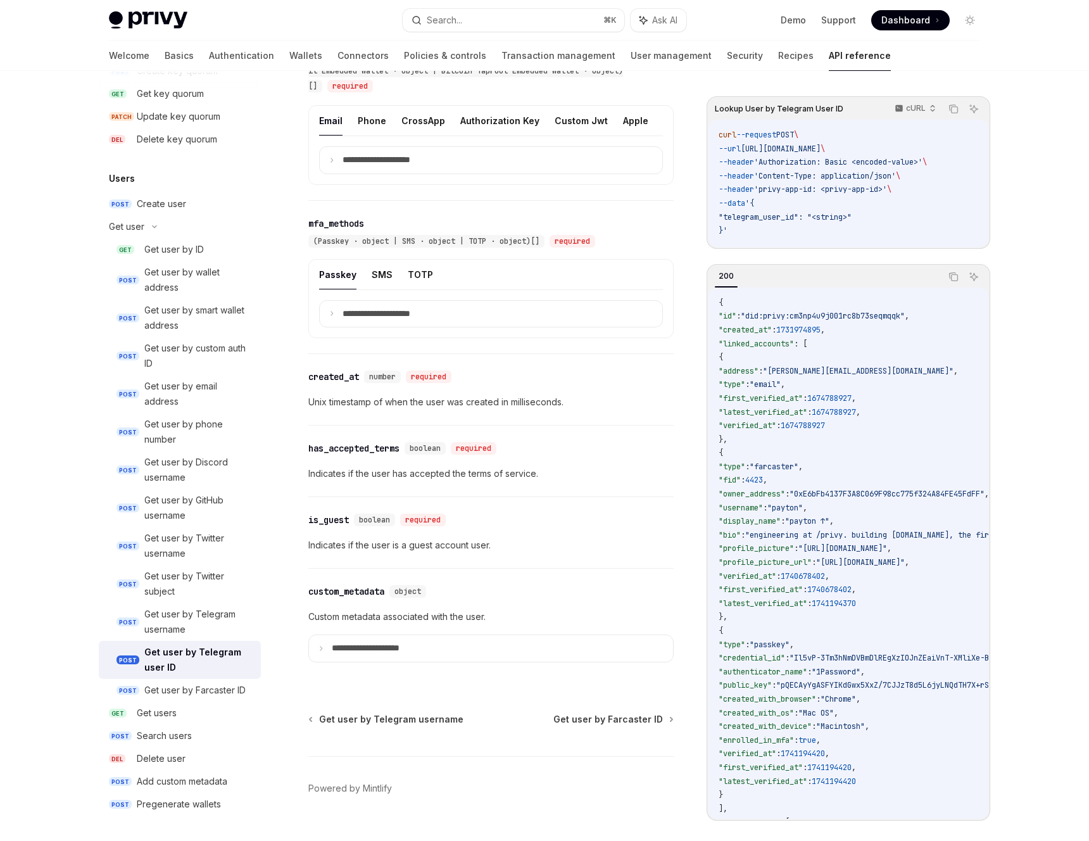
click at [818, 487] on code "{ "id" : "did:privy:cm3np4u9j001rc8b73seqmqqk" , "created_at" : 1731974895 , "l…" at bounding box center [1031, 617] width 626 height 642
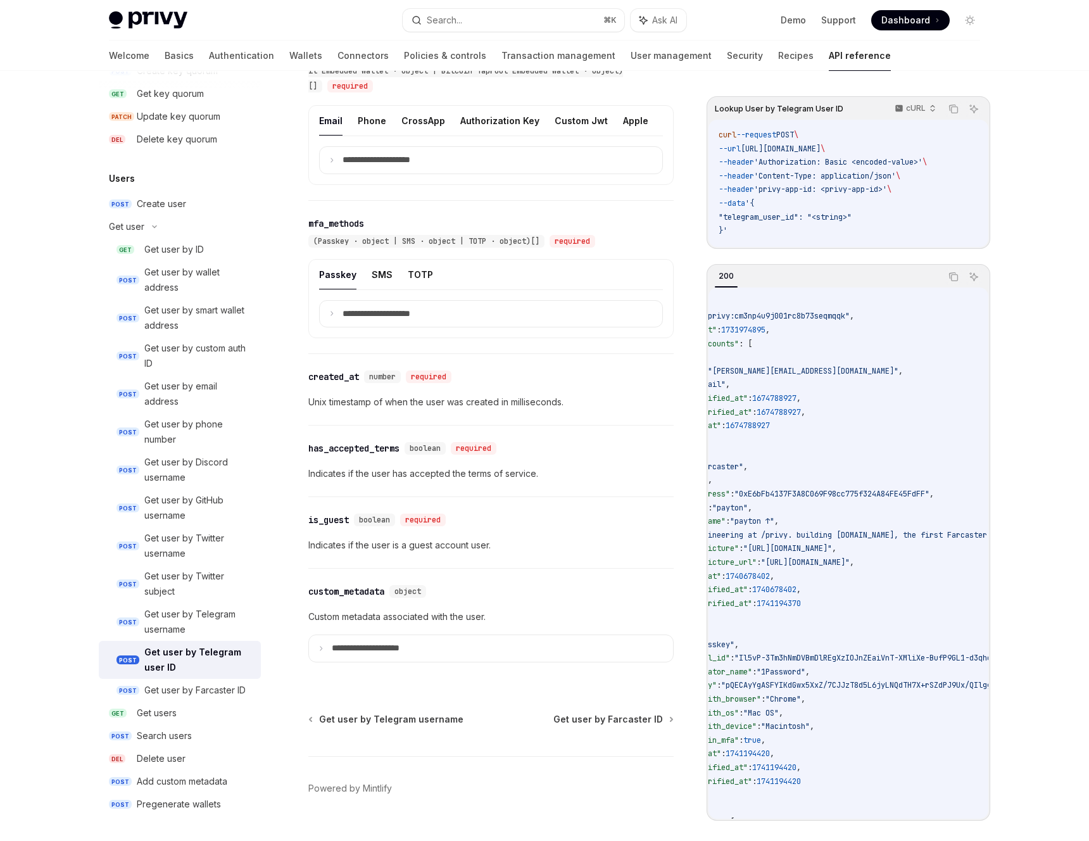
scroll to position [0, 0]
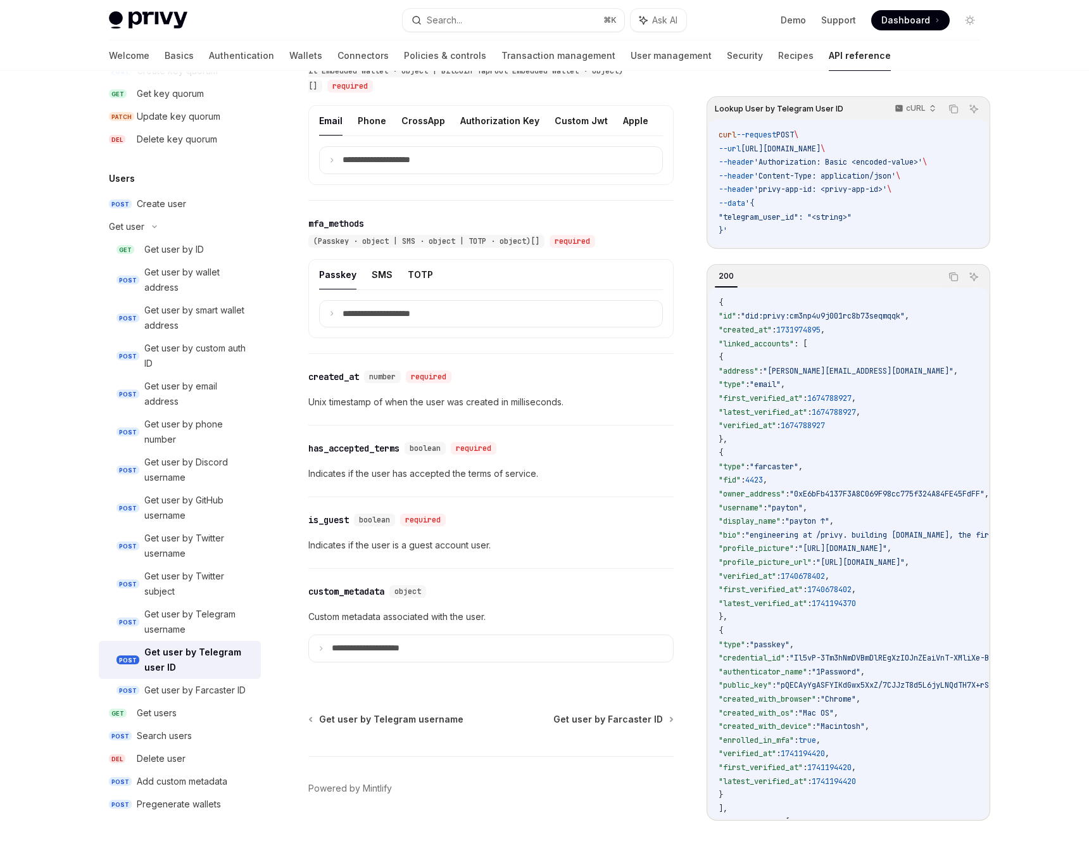
click at [880, 553] on span ""[URL][DOMAIN_NAME]"" at bounding box center [842, 548] width 89 height 10
click at [880, 599] on code "{ "id" : "did:privy:cm3np4u9j001rc8b73seqmqqk" , "created_at" : 1731974895 , "l…" at bounding box center [1031, 617] width 626 height 642
click at [884, 641] on code "{ "id" : "did:privy:cm3np4u9j001rc8b73seqmqqk" , "created_at" : 1731974895 , "l…" at bounding box center [1031, 617] width 626 height 642
click at [856, 411] on code "{ "id" : "did:privy:cm3np4u9j001rc8b73seqmqqk" , "created_at" : 1731974895 , "l…" at bounding box center [1031, 617] width 626 height 642
drag, startPoint x: 733, startPoint y: 322, endPoint x: 741, endPoint y: 322, distance: 7.6
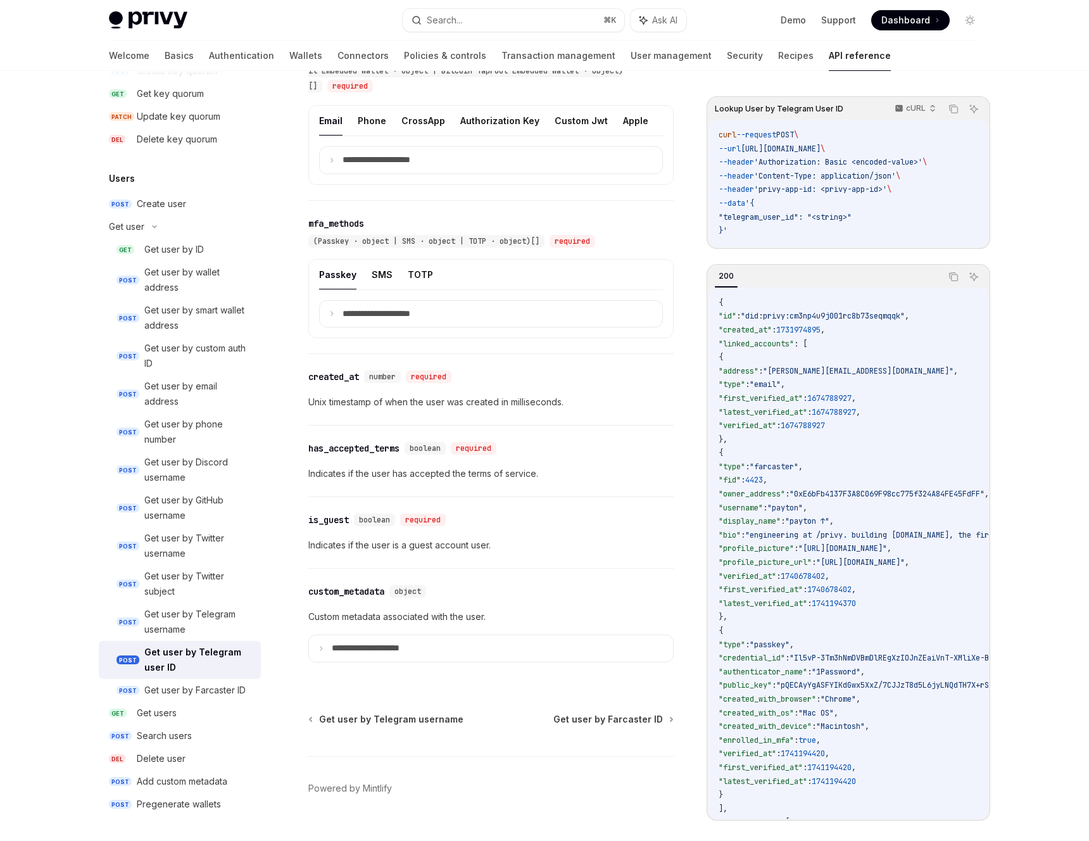
click at [736, 321] on span ""id"" at bounding box center [727, 316] width 18 height 10
drag, startPoint x: 758, startPoint y: 322, endPoint x: 790, endPoint y: 322, distance: 31.6
click at [791, 321] on span ""did:privy:cm3np4u9j001rc8b73seqmqqk"" at bounding box center [823, 316] width 164 height 10
click at [827, 321] on span ""did:privy:cm3np4u9j001rc8b73seqmqqk"" at bounding box center [823, 316] width 164 height 10
click at [854, 456] on code "{ "id" : "did:privy:cm3np4u9j001rc8b73seqmqqk" , "created_at" : 1731974895 , "l…" at bounding box center [1031, 617] width 626 height 642
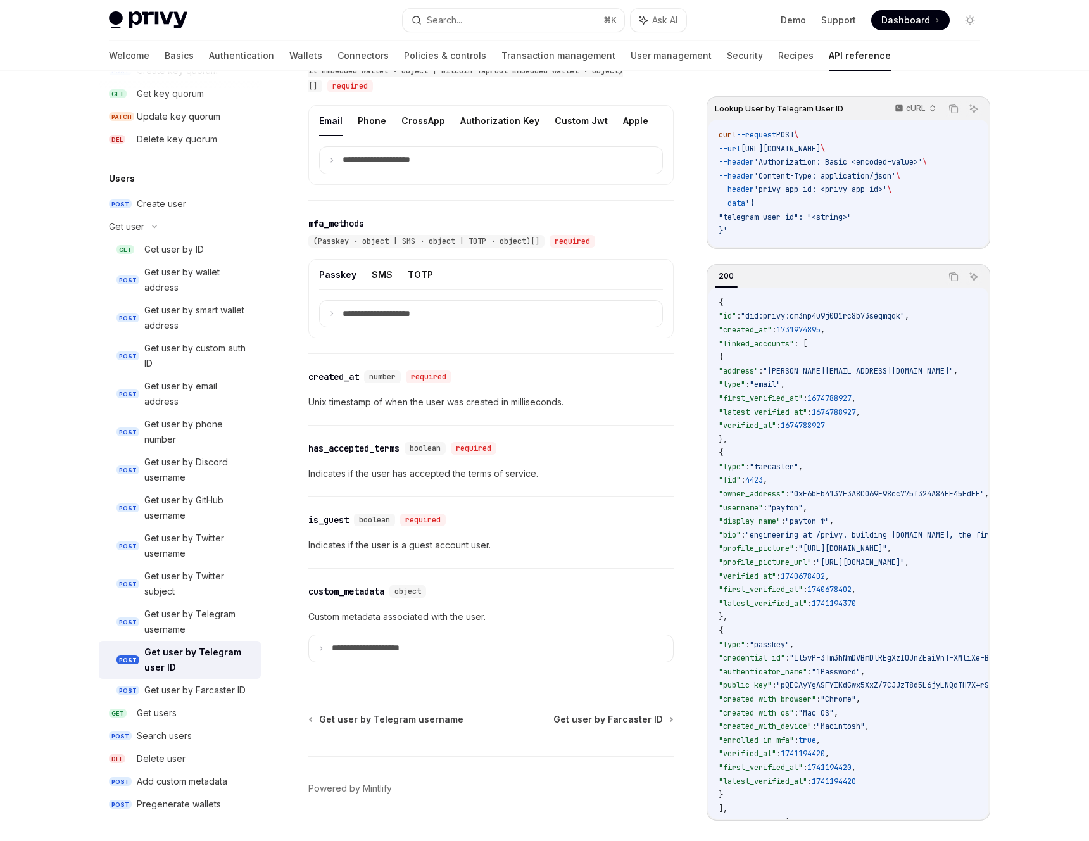
click at [845, 435] on code "{ "id" : "did:privy:cm3np4u9j001rc8b73seqmqqk" , "created_at" : 1731974895 , "l…" at bounding box center [1031, 617] width 626 height 642
drag, startPoint x: 760, startPoint y: 322, endPoint x: 920, endPoint y: 323, distance: 159.5
click at [904, 321] on span ""did:privy:cm3np4u9j001rc8b73seqmqqk"" at bounding box center [823, 316] width 164 height 10
click at [898, 365] on code "{ "id" : "did:privy:cm3np4u9j001rc8b73seqmqqk" , "created_at" : 1731974895 , "l…" at bounding box center [1031, 617] width 626 height 642
click at [890, 389] on code "{ "id" : "did:privy:cm3np4u9j001rc8b73seqmqqk" , "created_at" : 1731974895 , "l…" at bounding box center [1031, 617] width 626 height 642
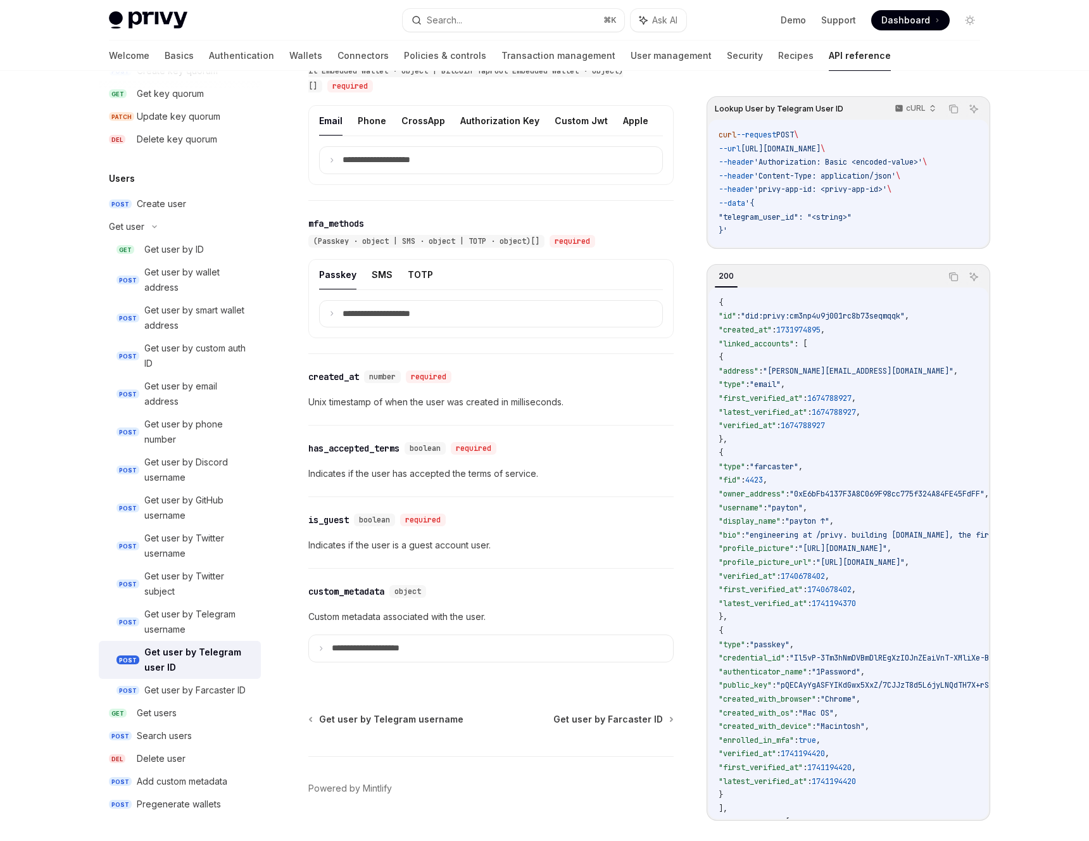
click at [920, 507] on code "{ "id" : "did:privy:cm3np4u9j001rc8b73seqmqqk" , "created_at" : 1731974895 , "l…" at bounding box center [1031, 617] width 626 height 642
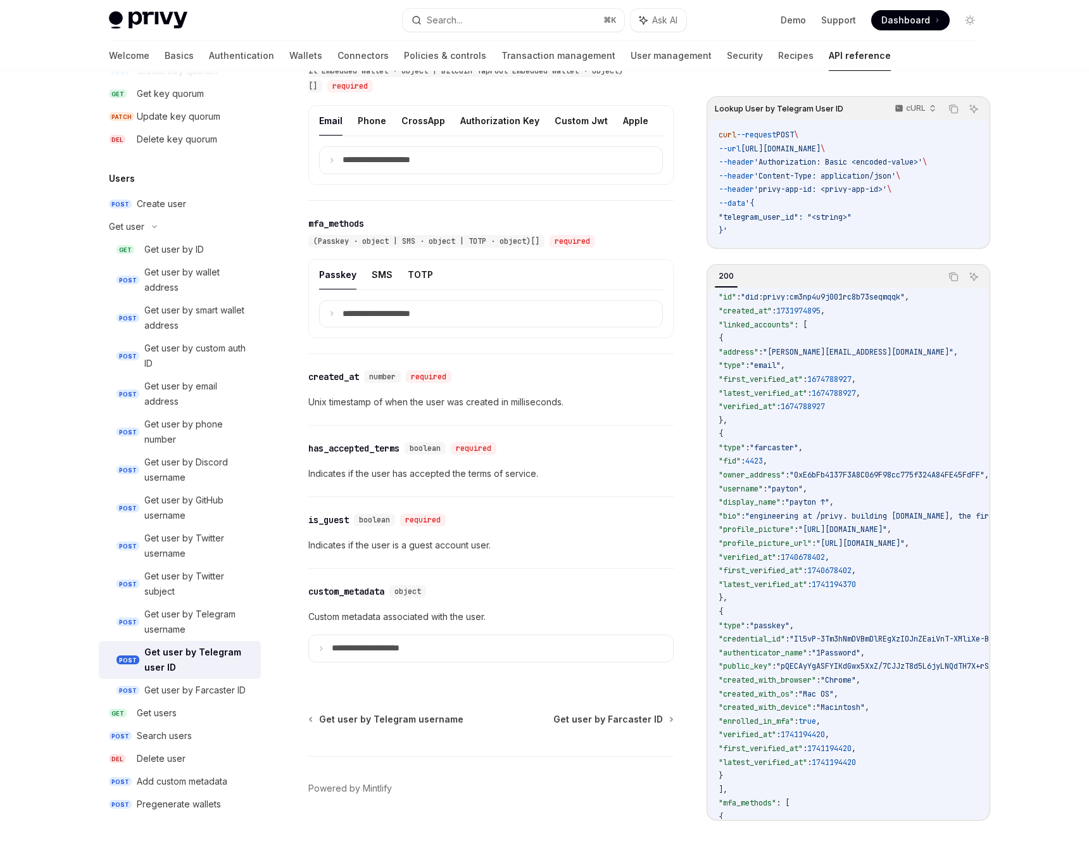
scroll to position [24, 0]
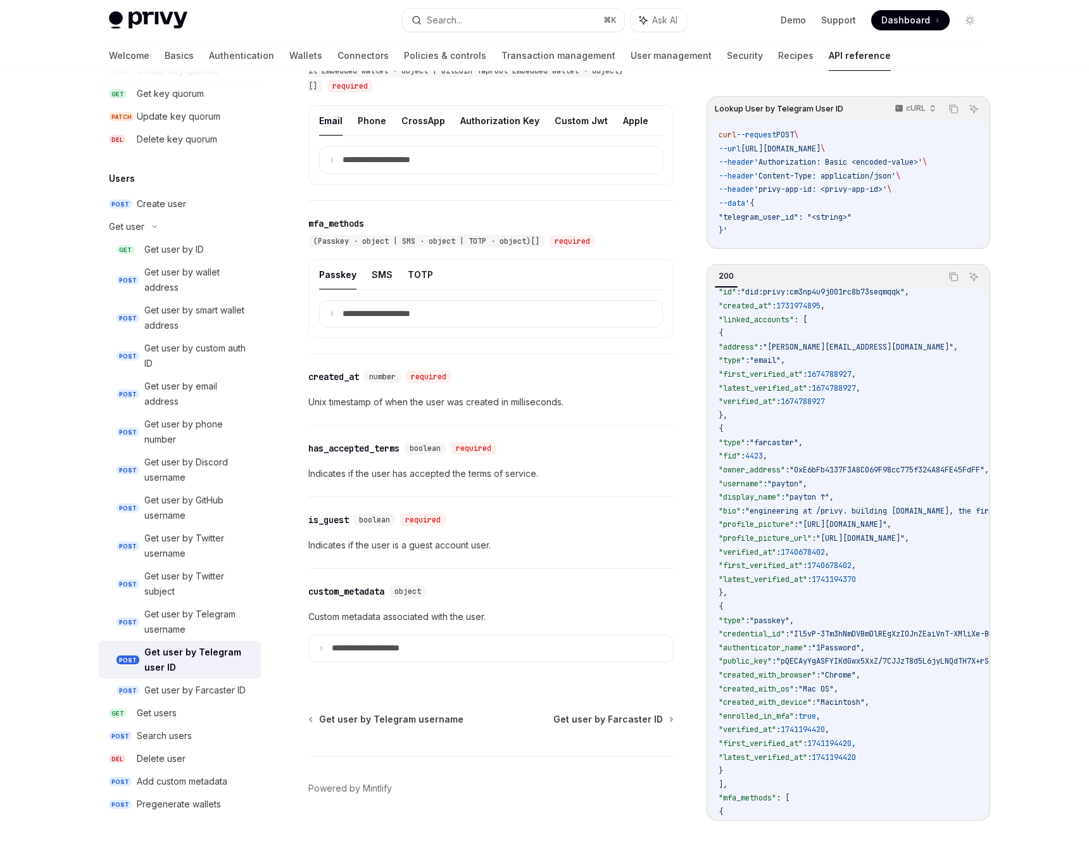
click at [856, 584] on span "1741194370" at bounding box center [833, 579] width 44 height 10
click at [825, 553] on span "1740678402" at bounding box center [802, 552] width 44 height 10
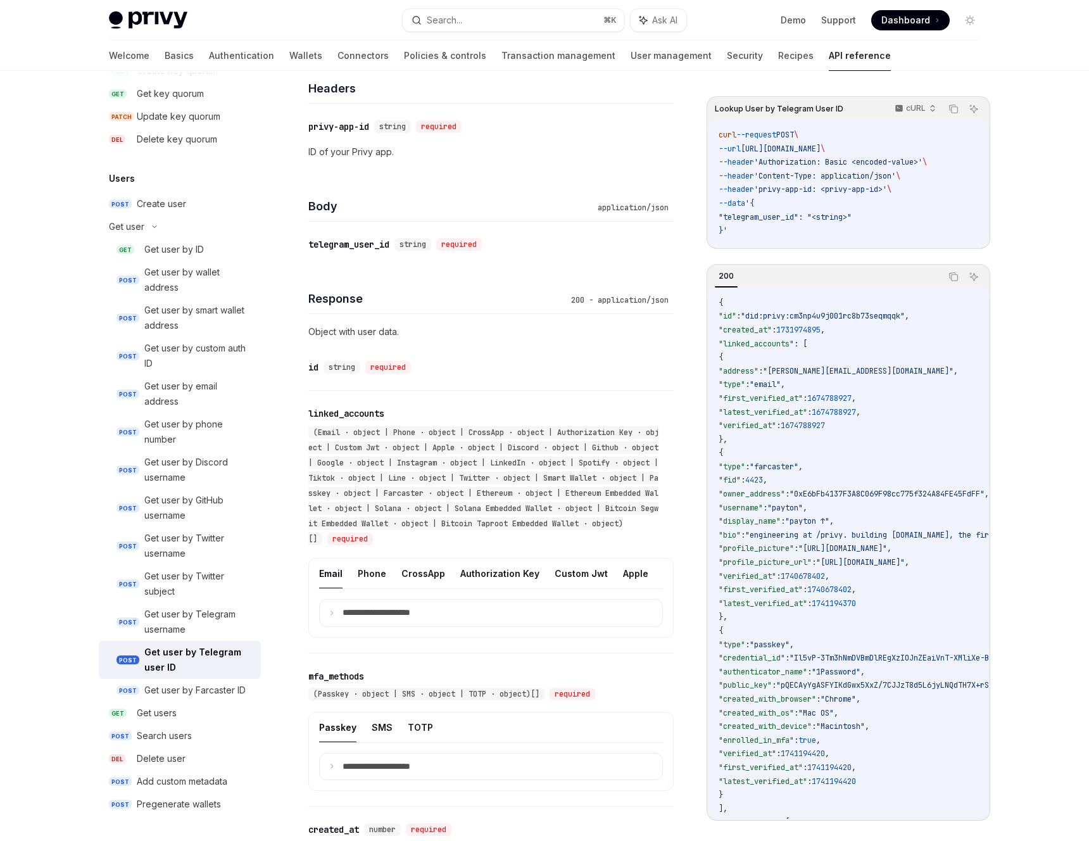
scroll to position [806, 0]
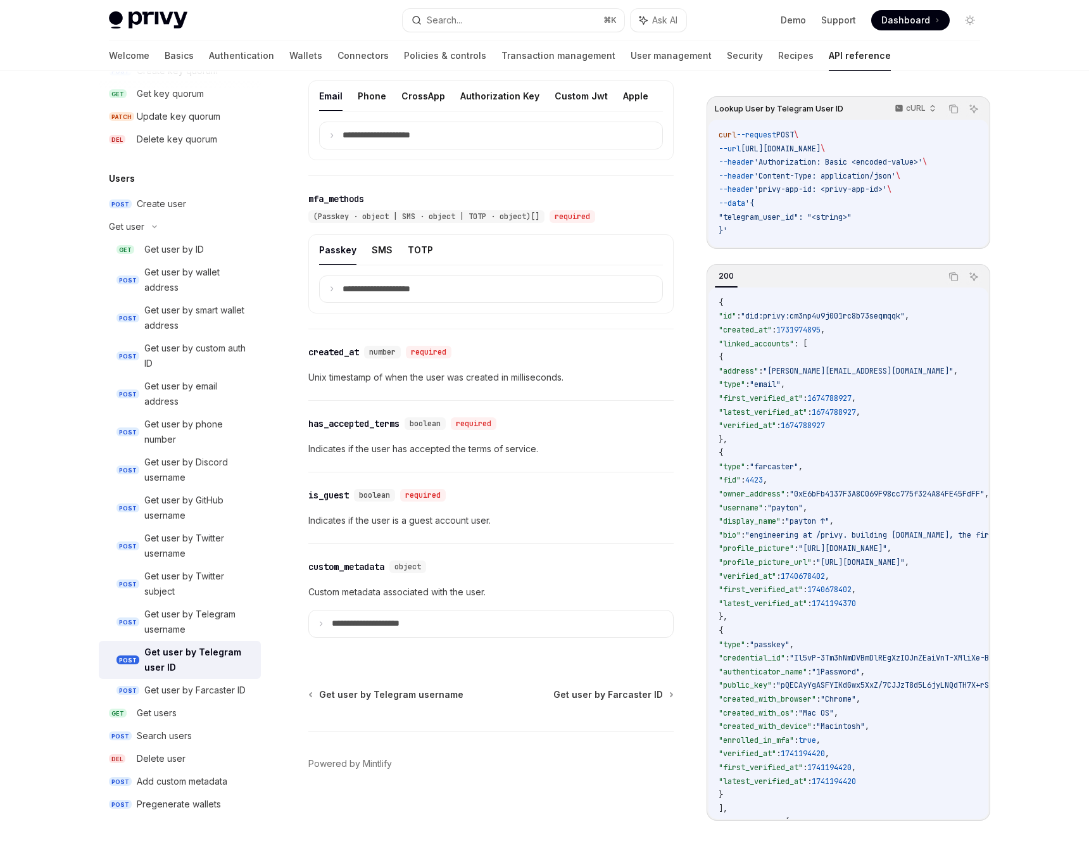
click at [1011, 455] on div "Privy Docs home page Search... ⌘ K Ask AI Demo Support Dashboard Dashboard Sear…" at bounding box center [544, 17] width 1089 height 1647
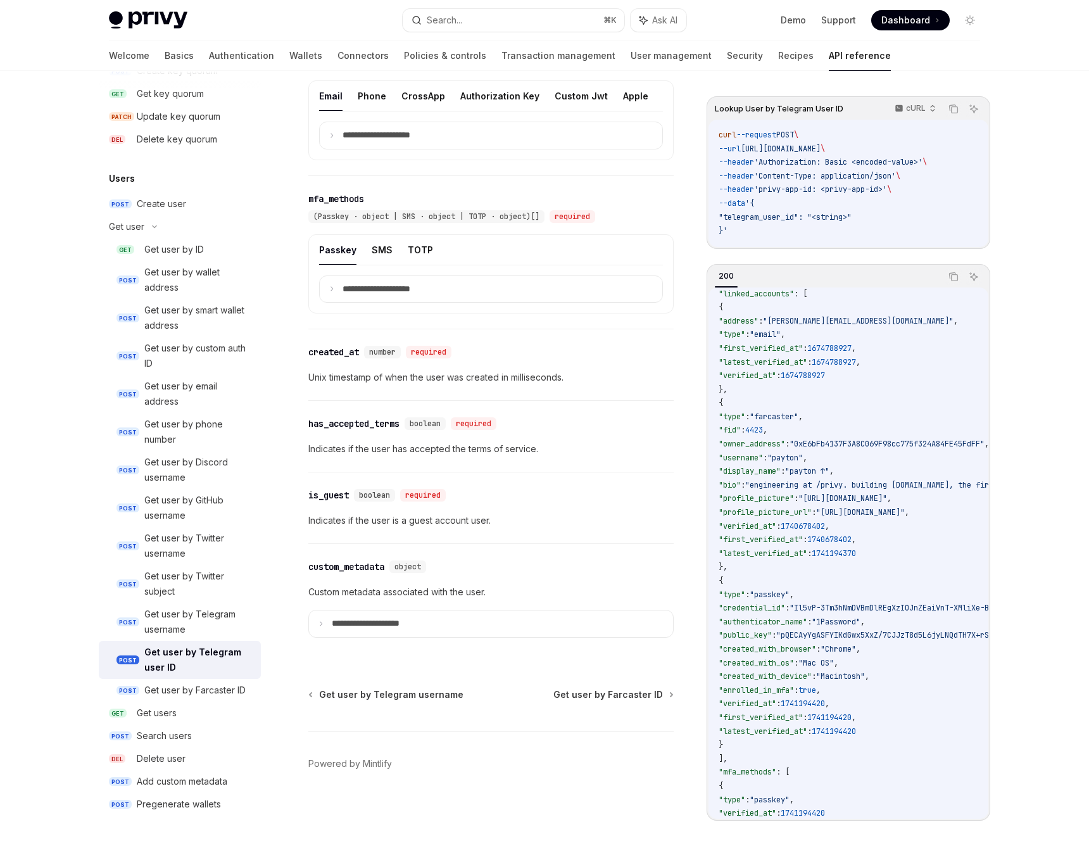
scroll to position [130, 0]
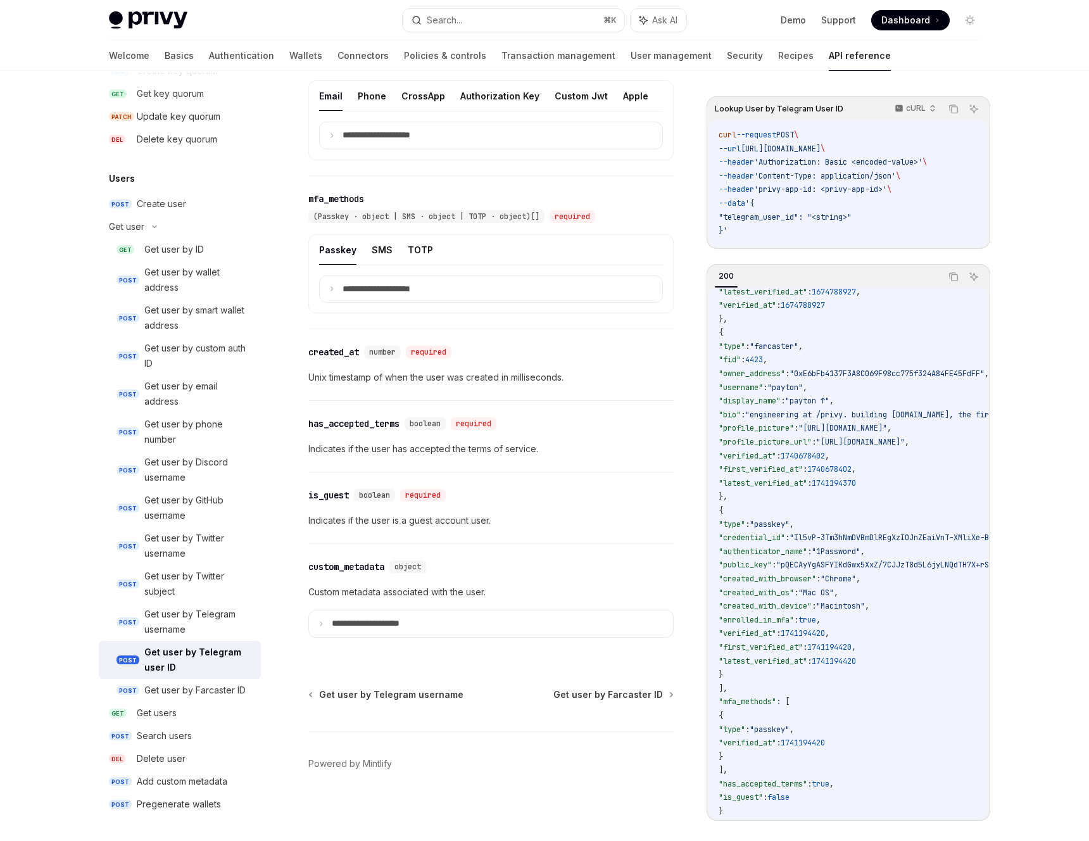
click at [906, 553] on code "{ "id" : "did:privy:cm3np4u9j001rc8b73seqmqqk" , "created_at" : 1731974895 , "l…" at bounding box center [1031, 496] width 626 height 642
click at [903, 566] on code "{ "id" : "did:privy:cm3np4u9j001rc8b73seqmqqk" , "created_at" : 1731974895 , "l…" at bounding box center [1031, 496] width 626 height 642
click at [905, 597] on code "{ "id" : "did:privy:cm3np4u9j001rc8b73seqmqqk" , "created_at" : 1731974895 , "l…" at bounding box center [1031, 496] width 626 height 642
click at [805, 655] on span ""latest_verified_at"" at bounding box center [762, 660] width 89 height 10
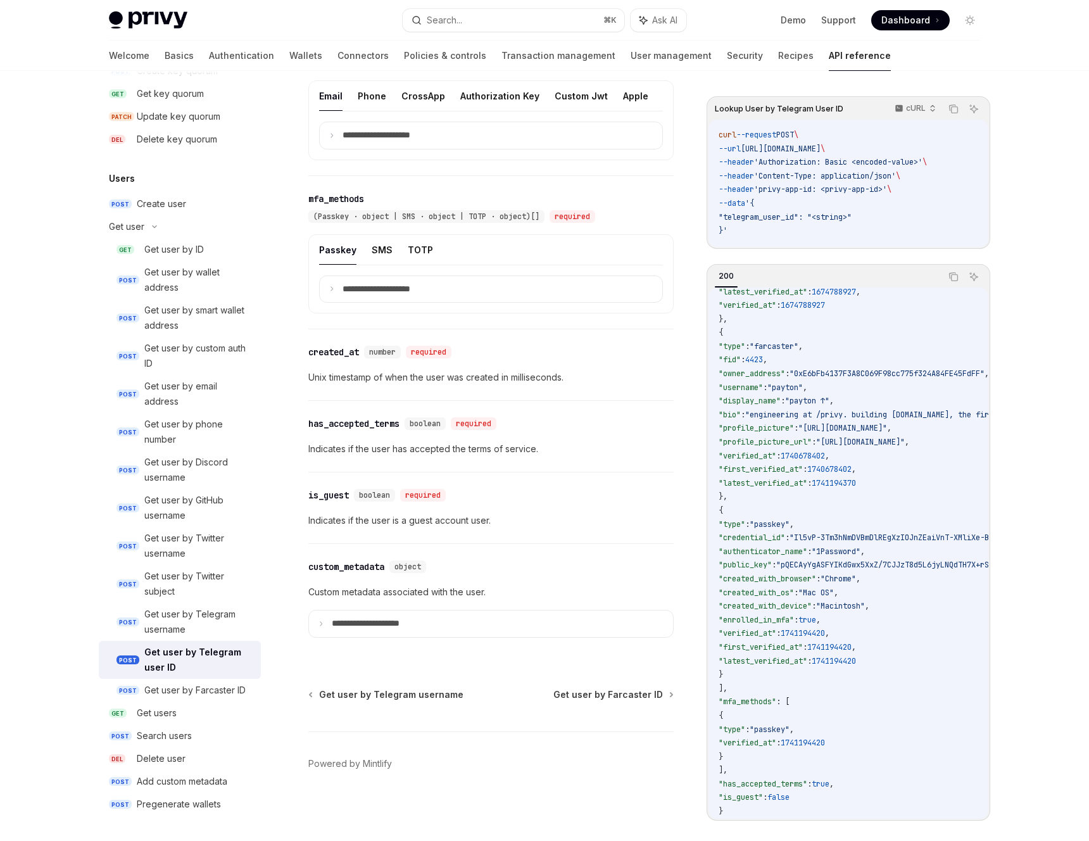
click at [820, 576] on span ":" at bounding box center [818, 578] width 4 height 10
click at [860, 546] on span ""1Password"" at bounding box center [835, 551] width 49 height 10
click at [896, 561] on span ""pQECAyYgASFYIKdGwx5XxZ/7CJJzT8d5L6jyLNQdTH7X+rSZdPJ9Ux/QIlggRm4OcJ8F3aB5zYz3T9…" at bounding box center [1011, 564] width 470 height 10
click at [873, 505] on code "{ "id" : "did:privy:cm3np4u9j001rc8b73seqmqqk" , "created_at" : 1731974895 , "l…" at bounding box center [1031, 496] width 626 height 642
